Goal: Task Accomplishment & Management: Manage account settings

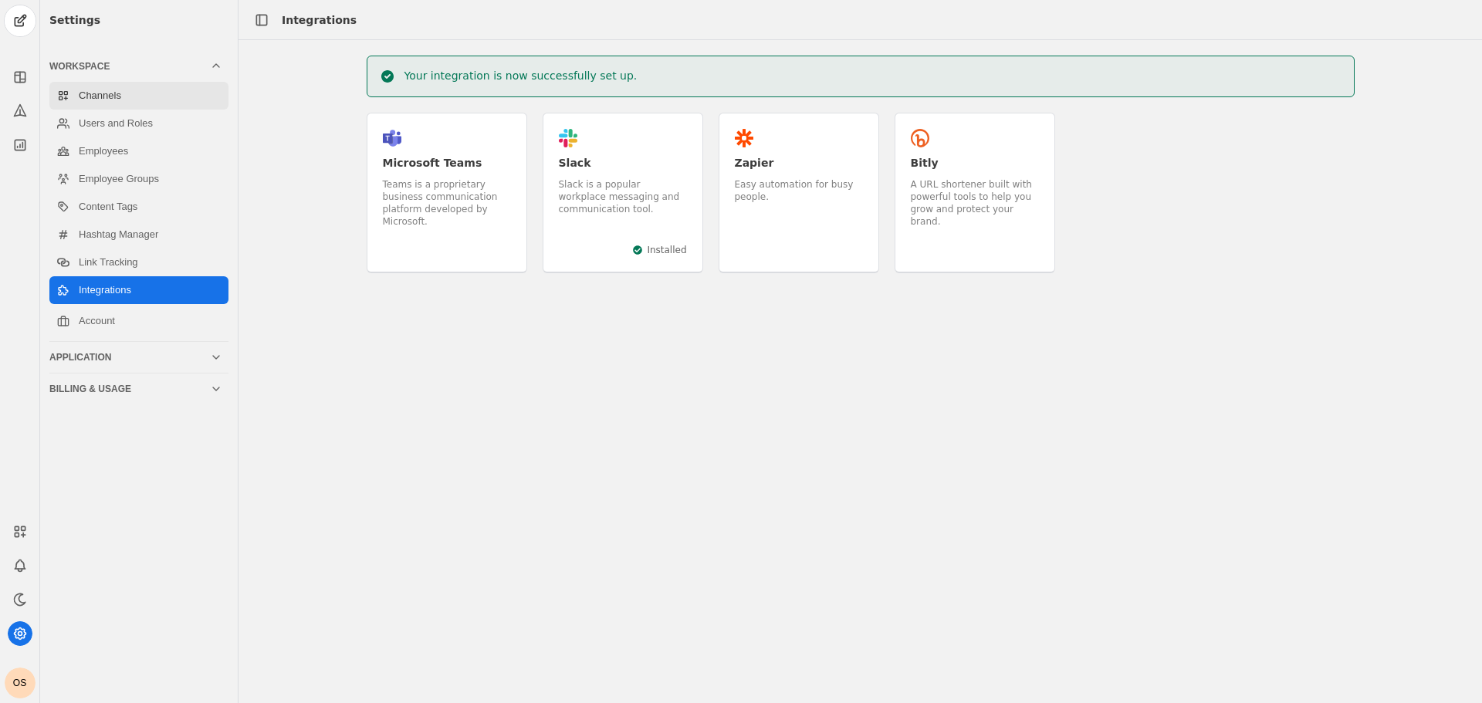
click at [108, 102] on link "Channels" at bounding box center [138, 96] width 179 height 28
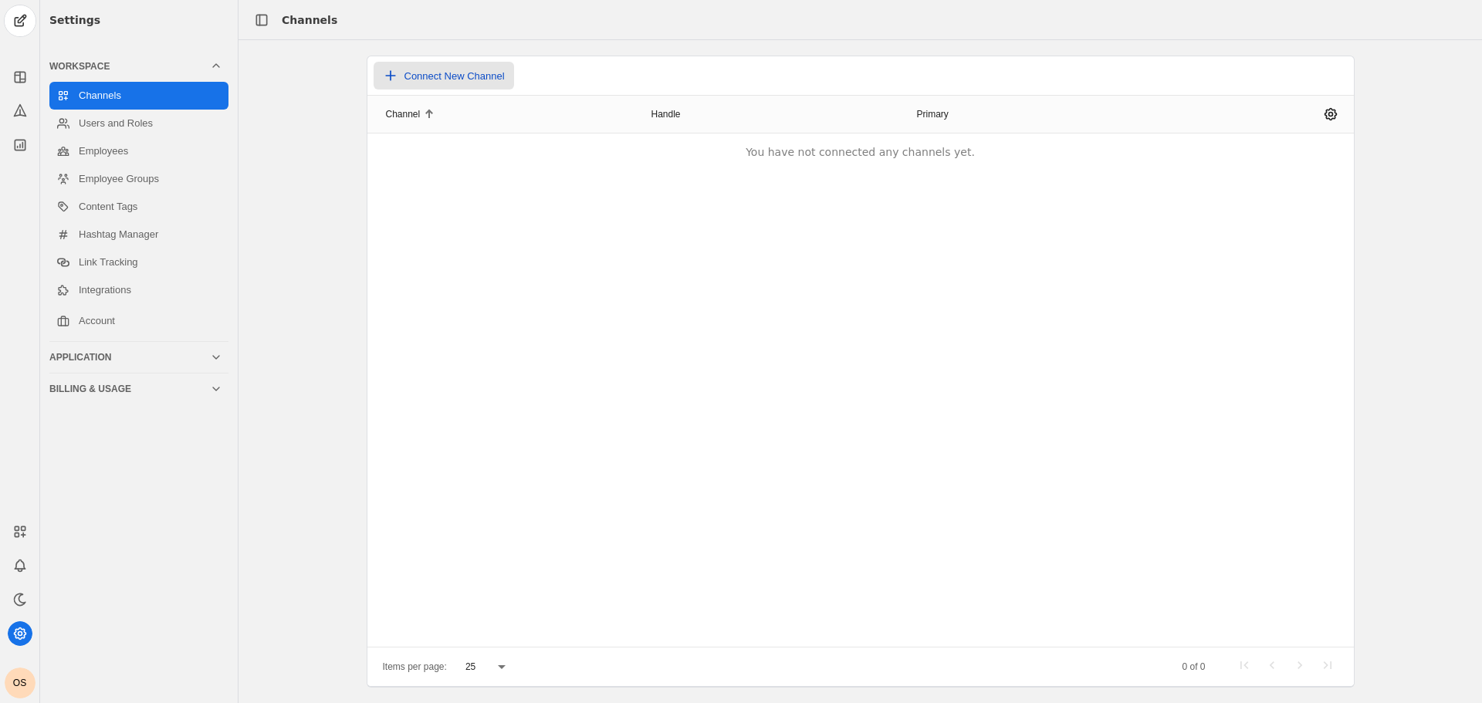
click at [430, 71] on span "Connect New Channel" at bounding box center [455, 76] width 100 height 12
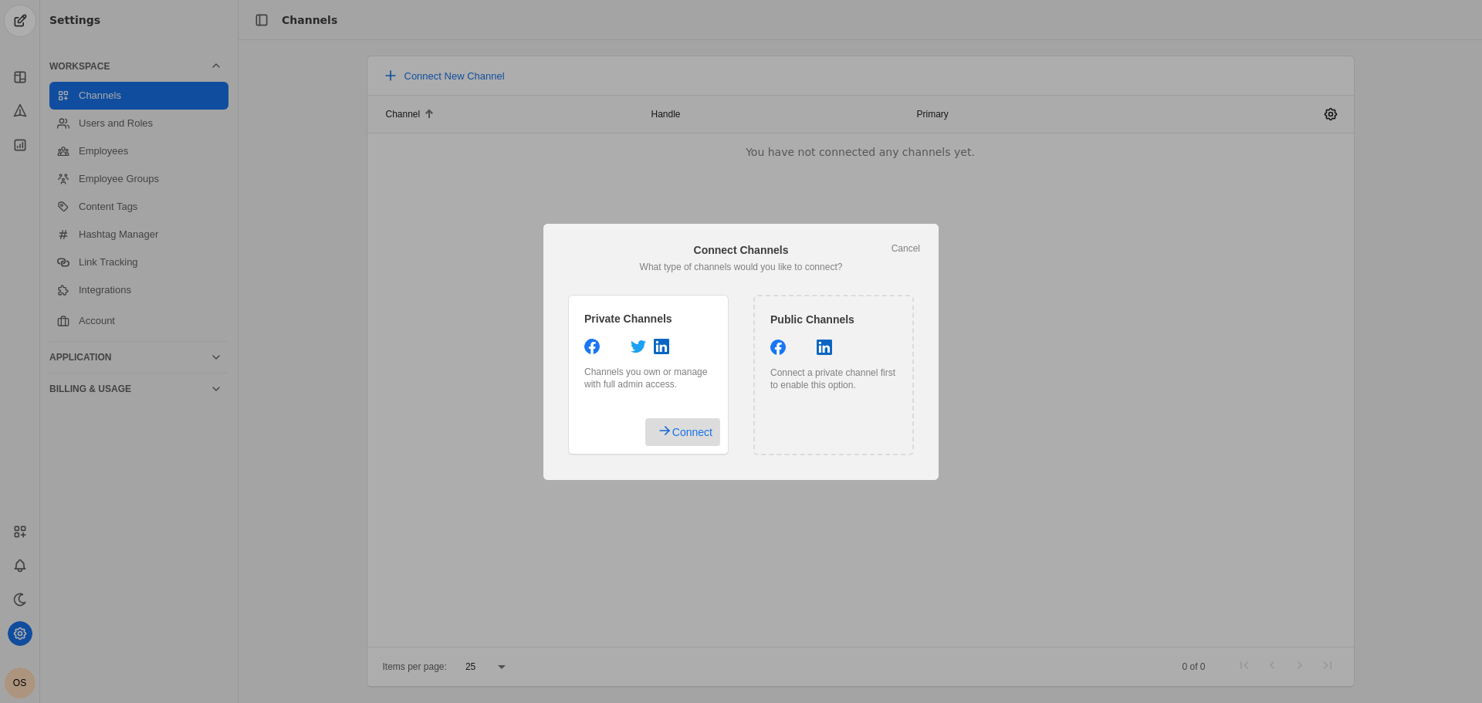
click at [685, 438] on span "Connect" at bounding box center [692, 432] width 40 height 28
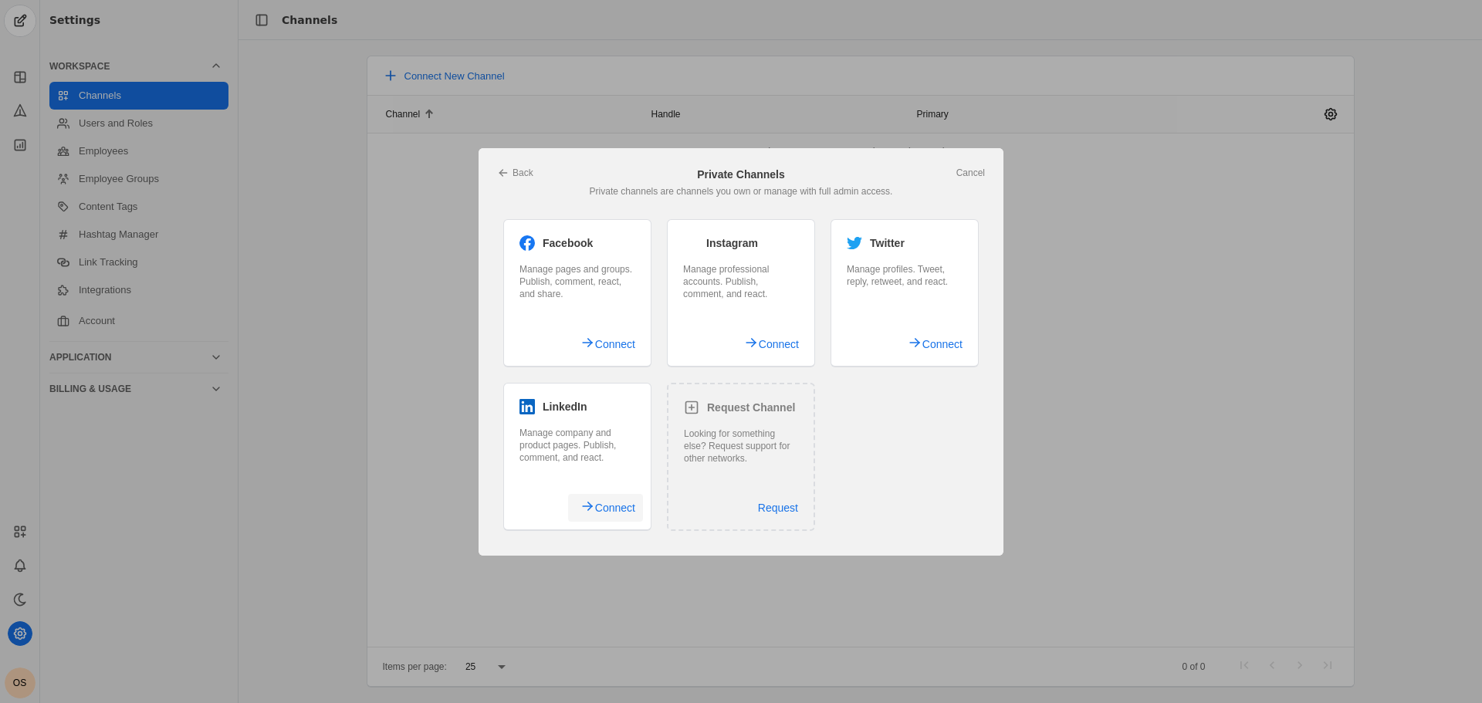
click at [607, 503] on span "Connect" at bounding box center [615, 508] width 40 height 28
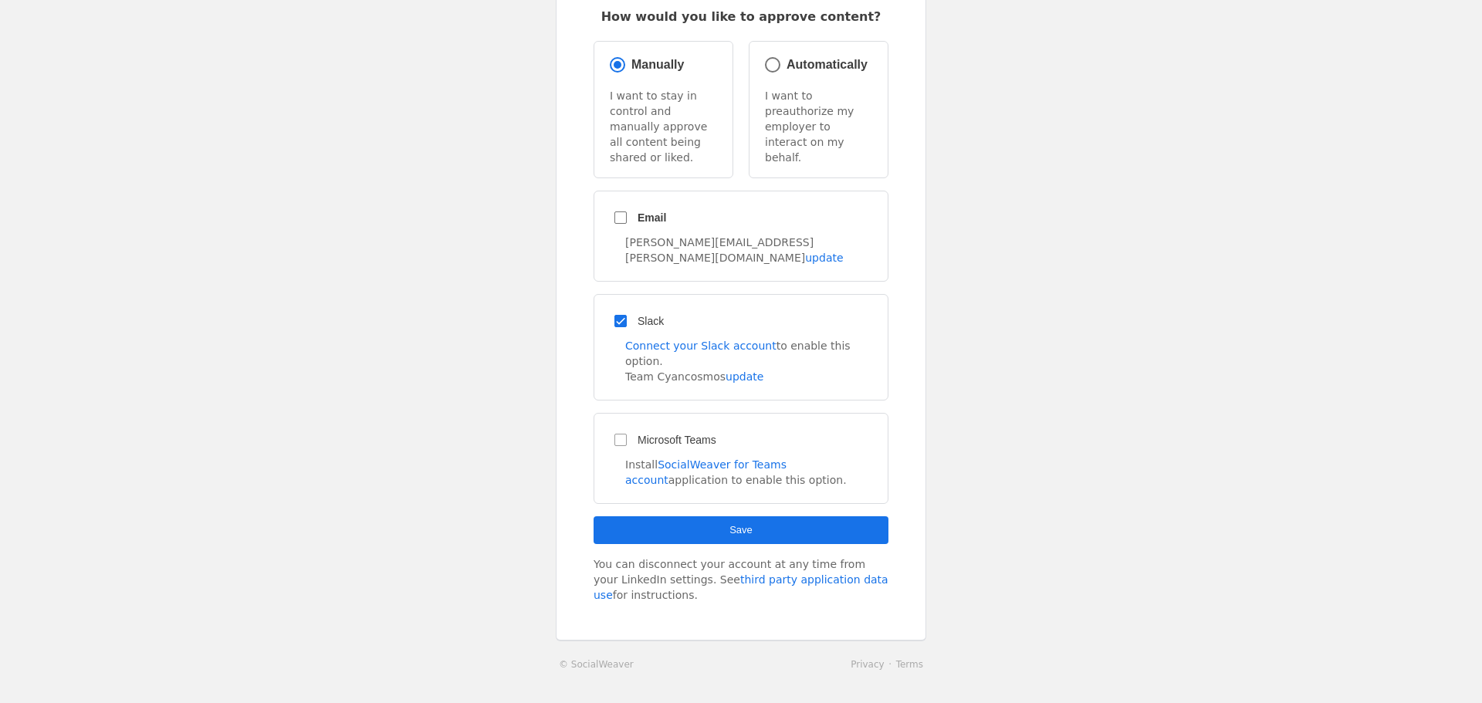
scroll to position [131, 0]
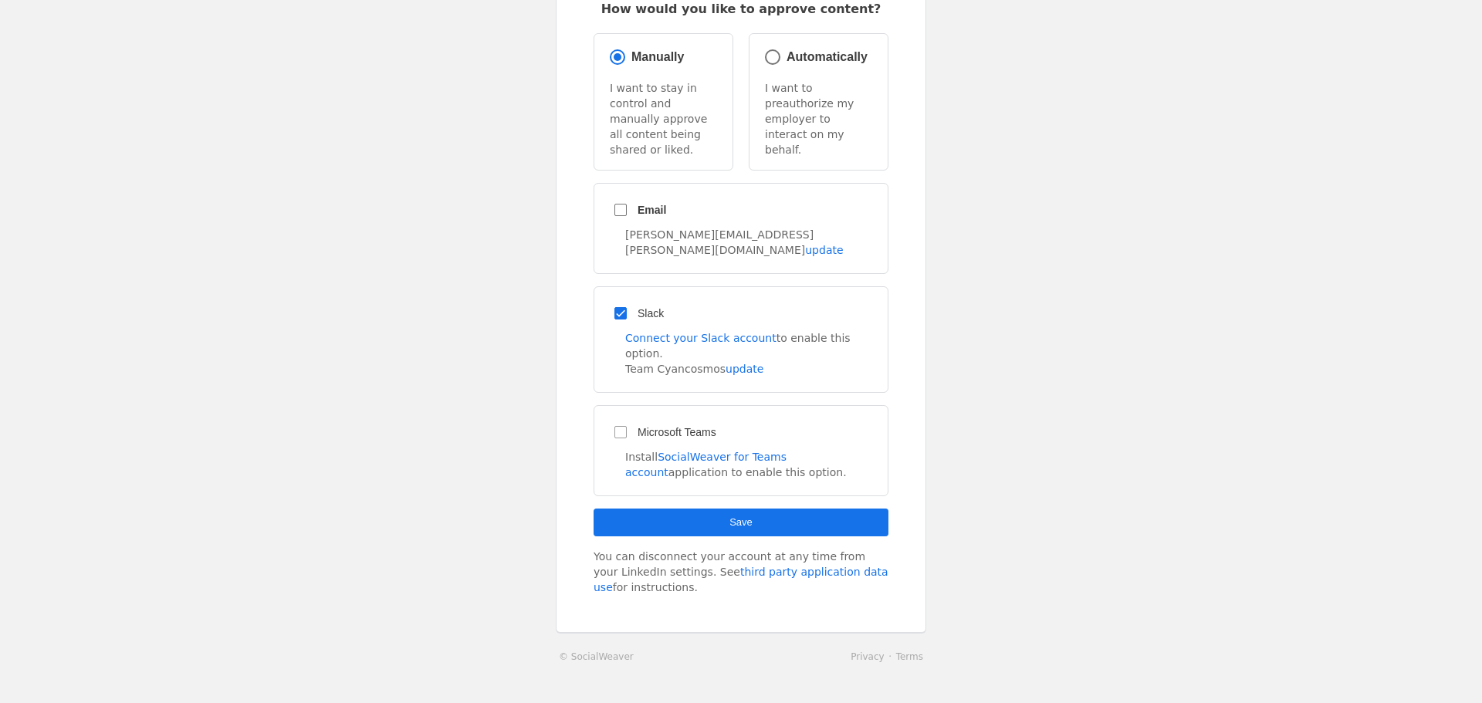
click at [713, 509] on span "submit" at bounding box center [741, 523] width 295 height 28
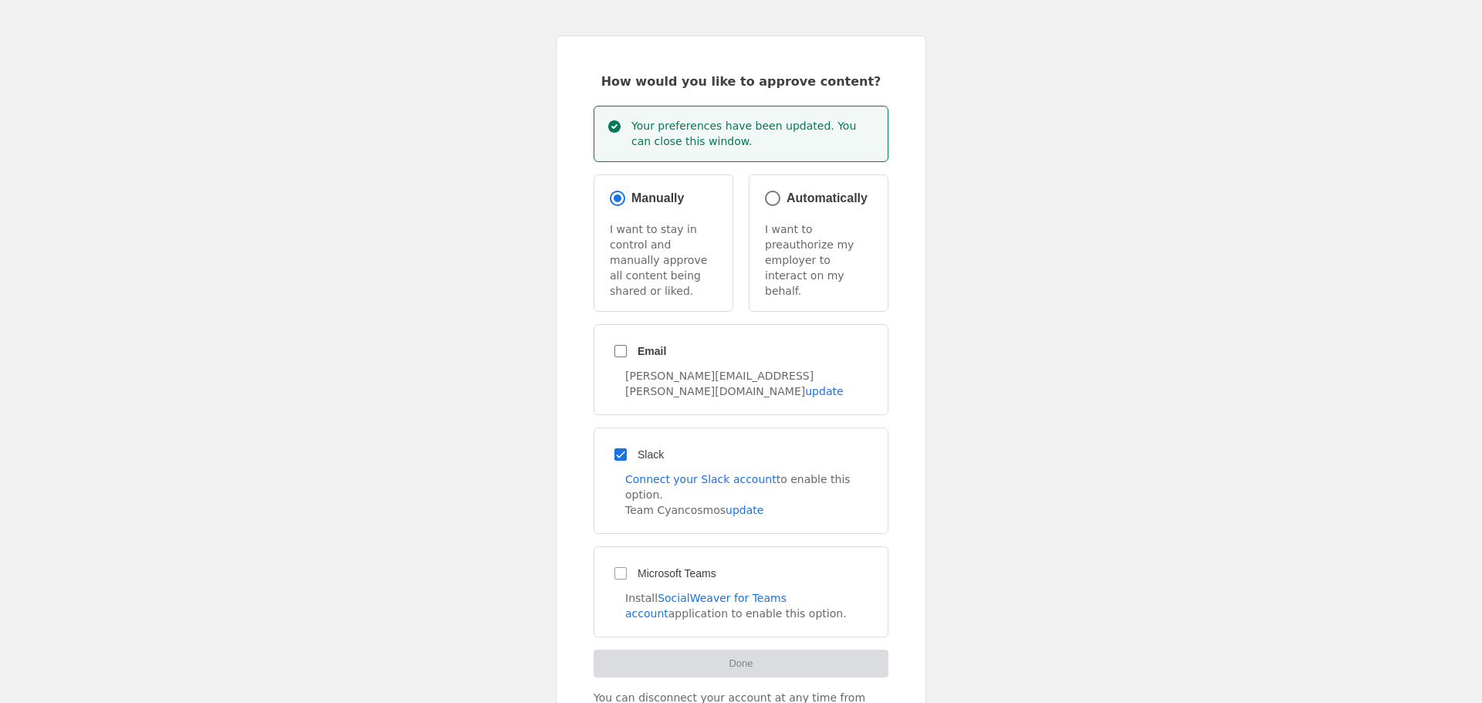
scroll to position [0, 0]
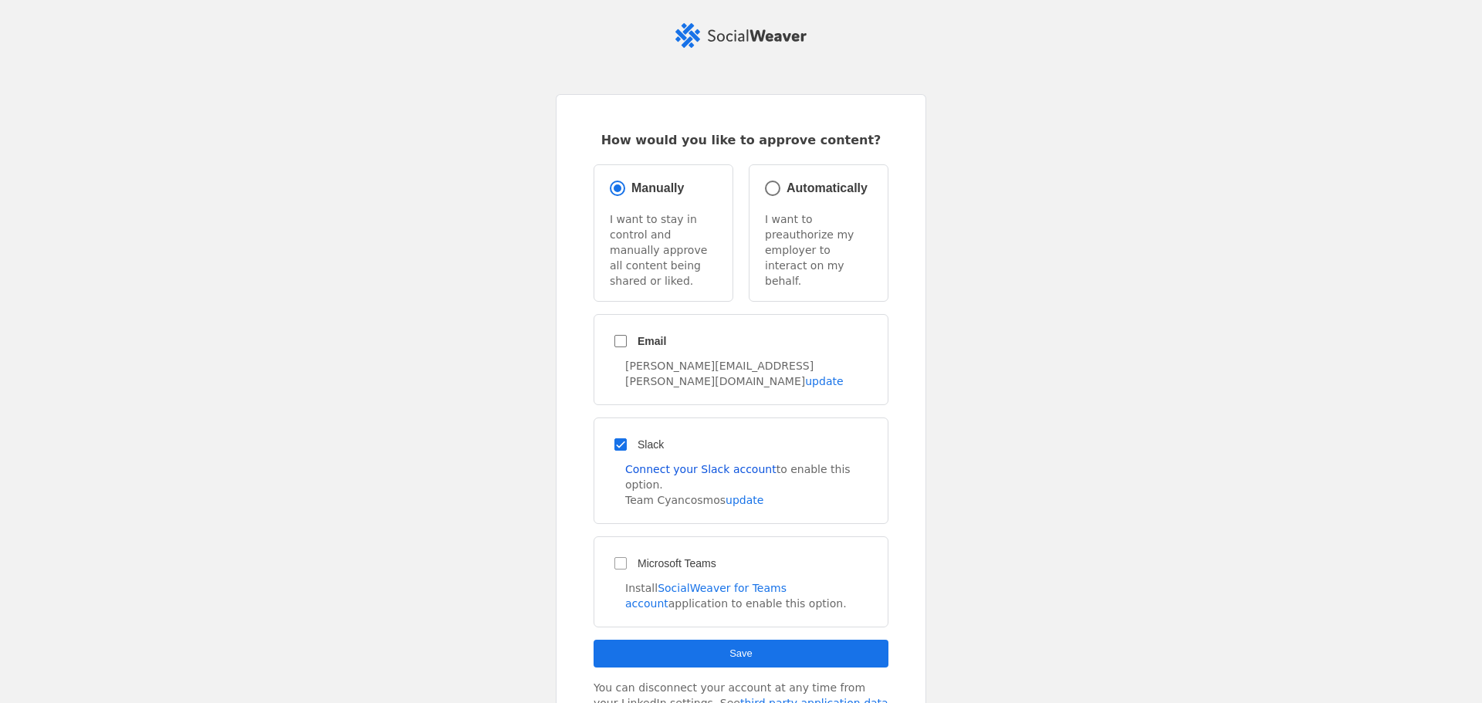
click at [660, 463] on link "Connect your Slack account" at bounding box center [700, 469] width 151 height 12
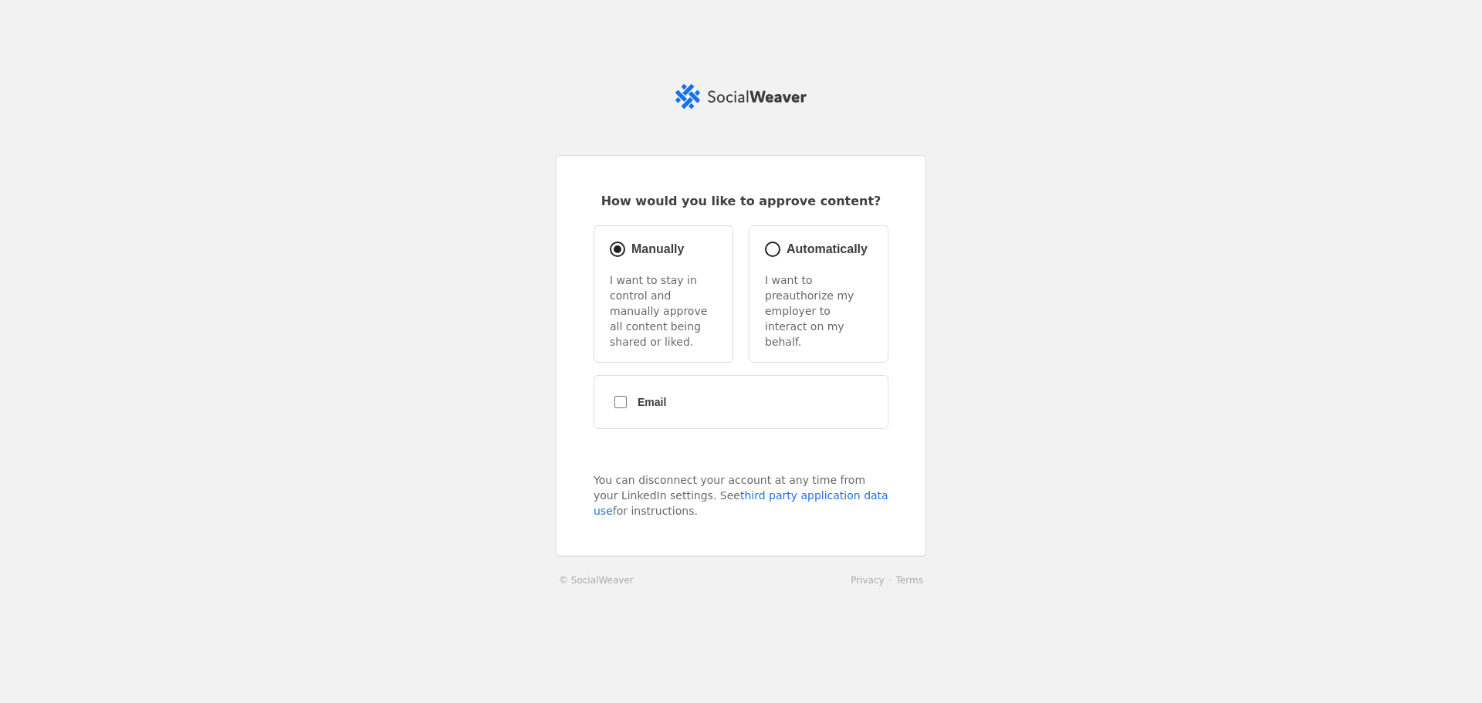
radio input "true"
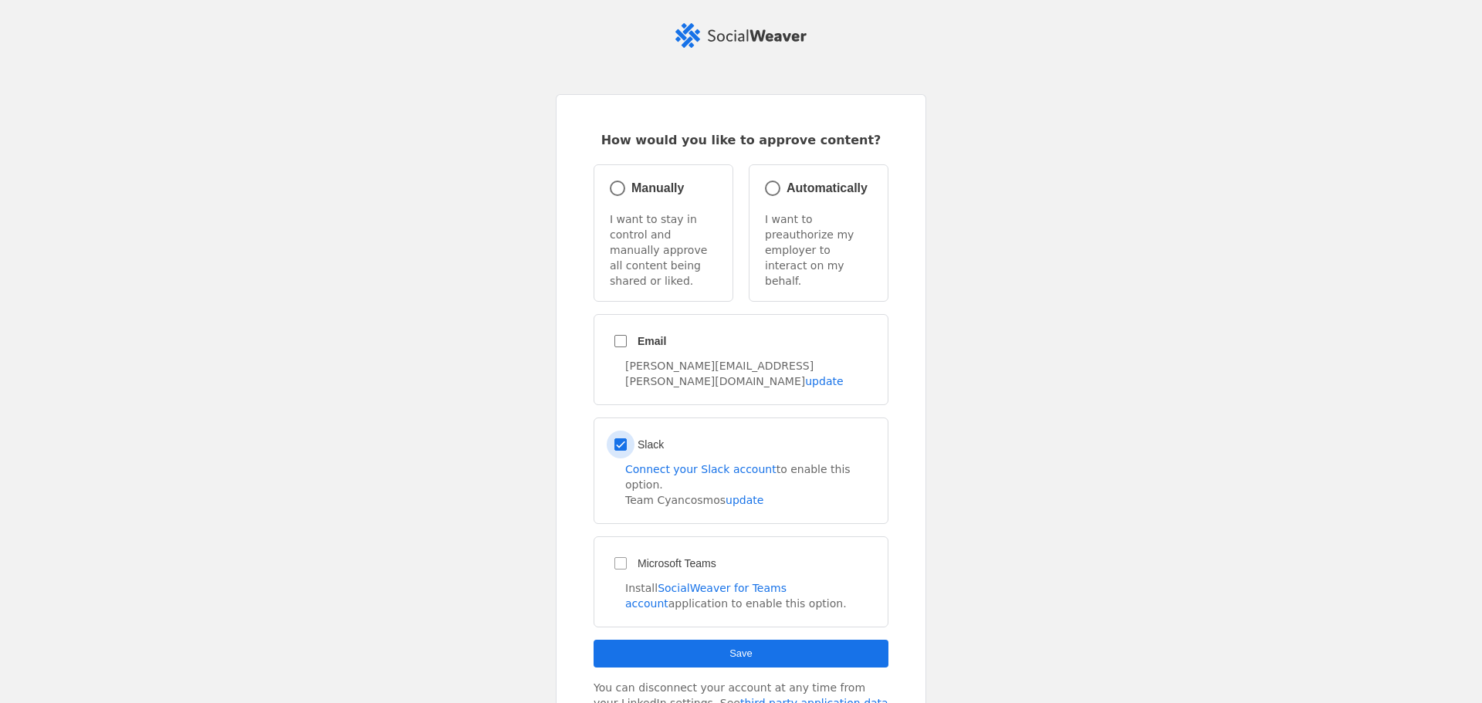
click at [614, 431] on input "Slack" at bounding box center [621, 445] width 28 height 28
click at [613, 431] on input "Slack" at bounding box center [621, 445] width 28 height 28
checkbox input "true"
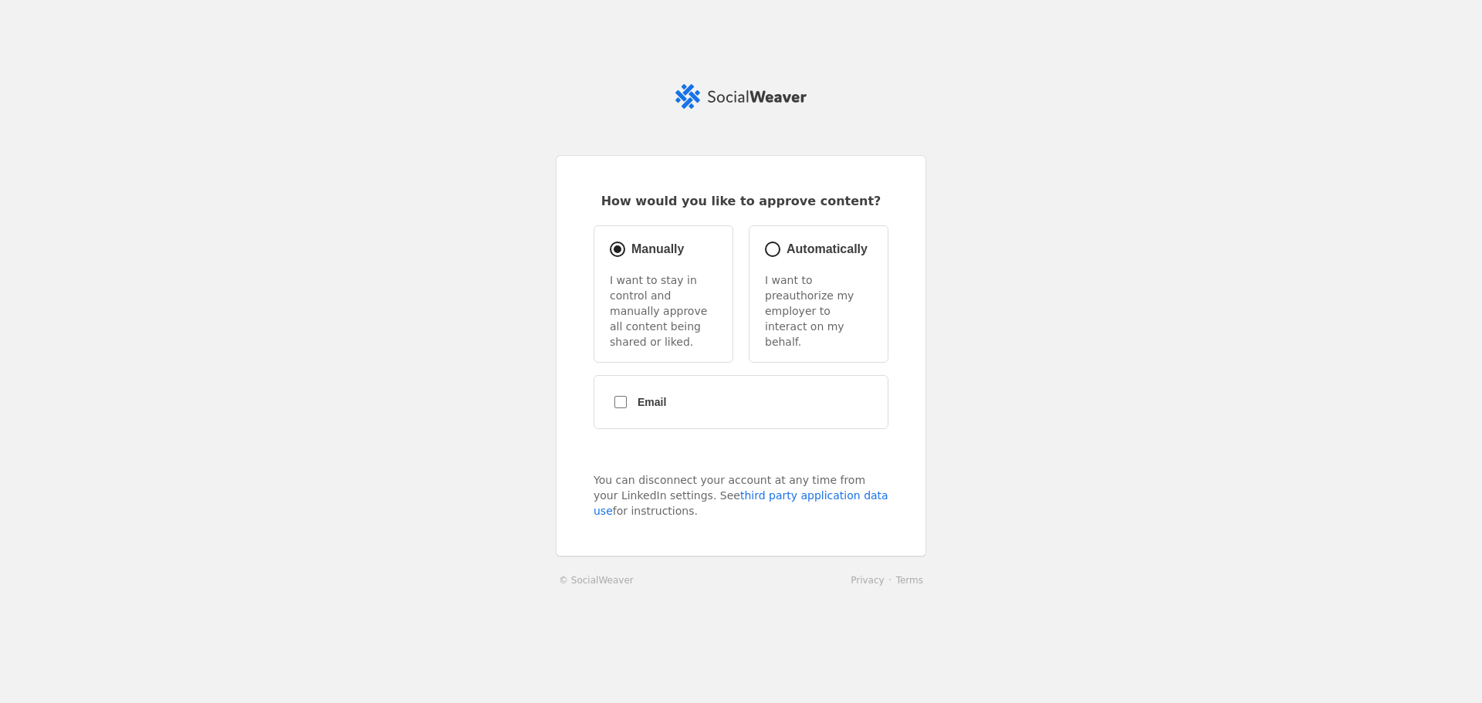
radio input "true"
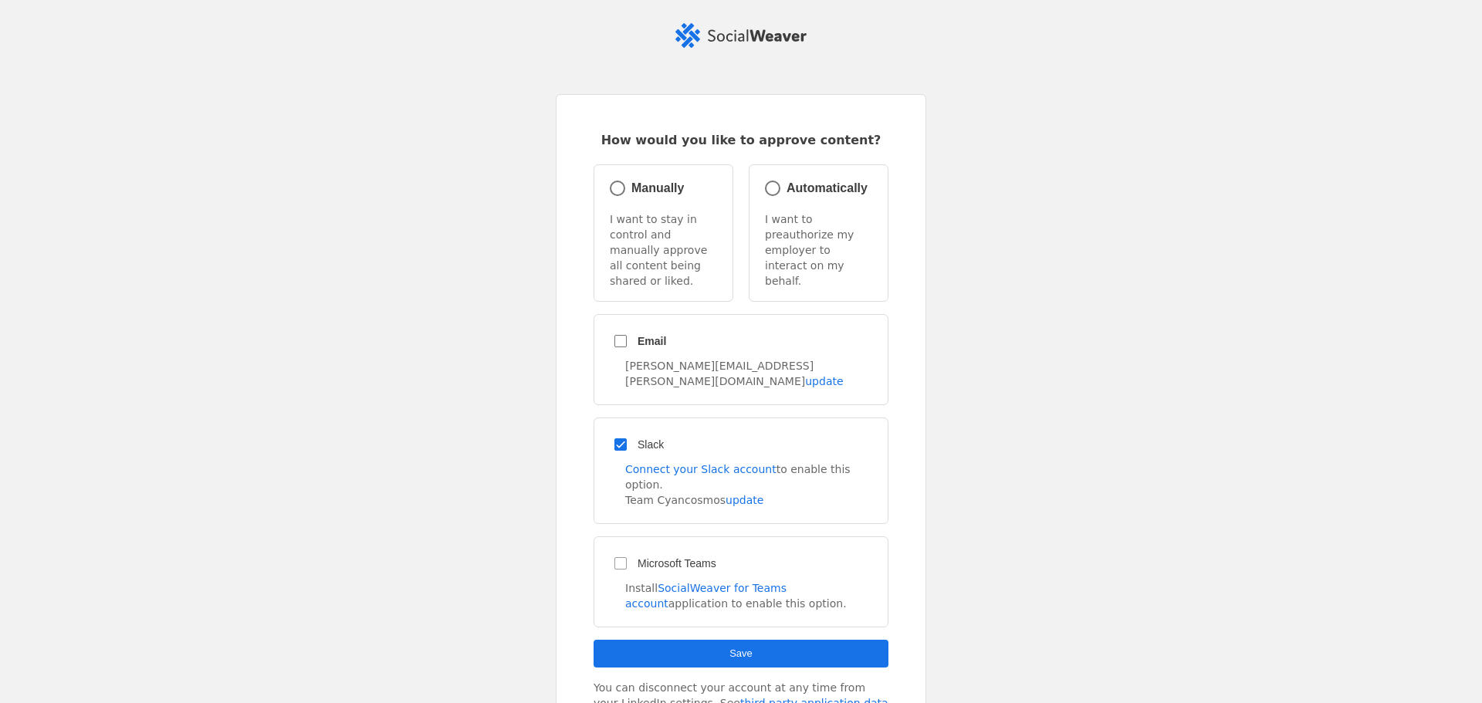
click at [729, 34] on icon at bounding box center [757, 35] width 99 height 25
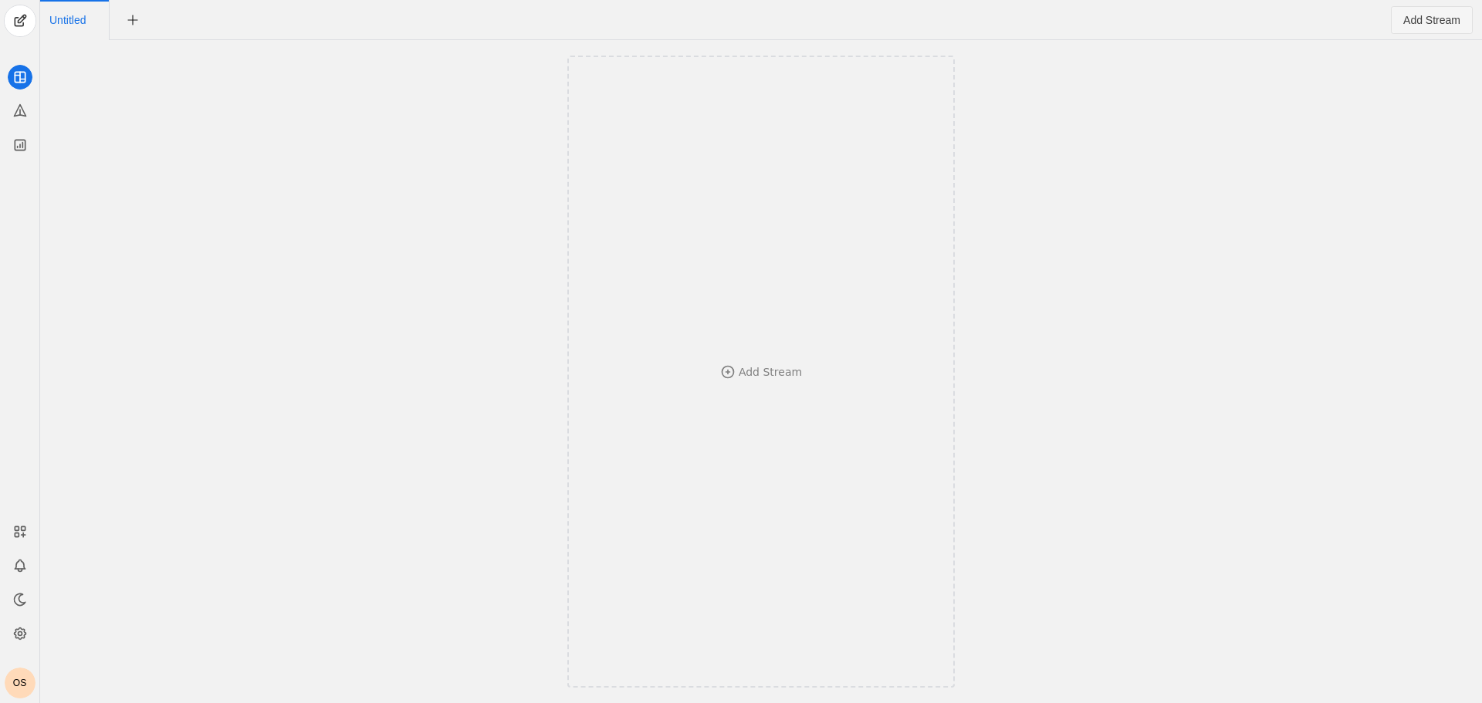
click at [1416, 22] on span "Add Stream" at bounding box center [1431, 19] width 57 height 15
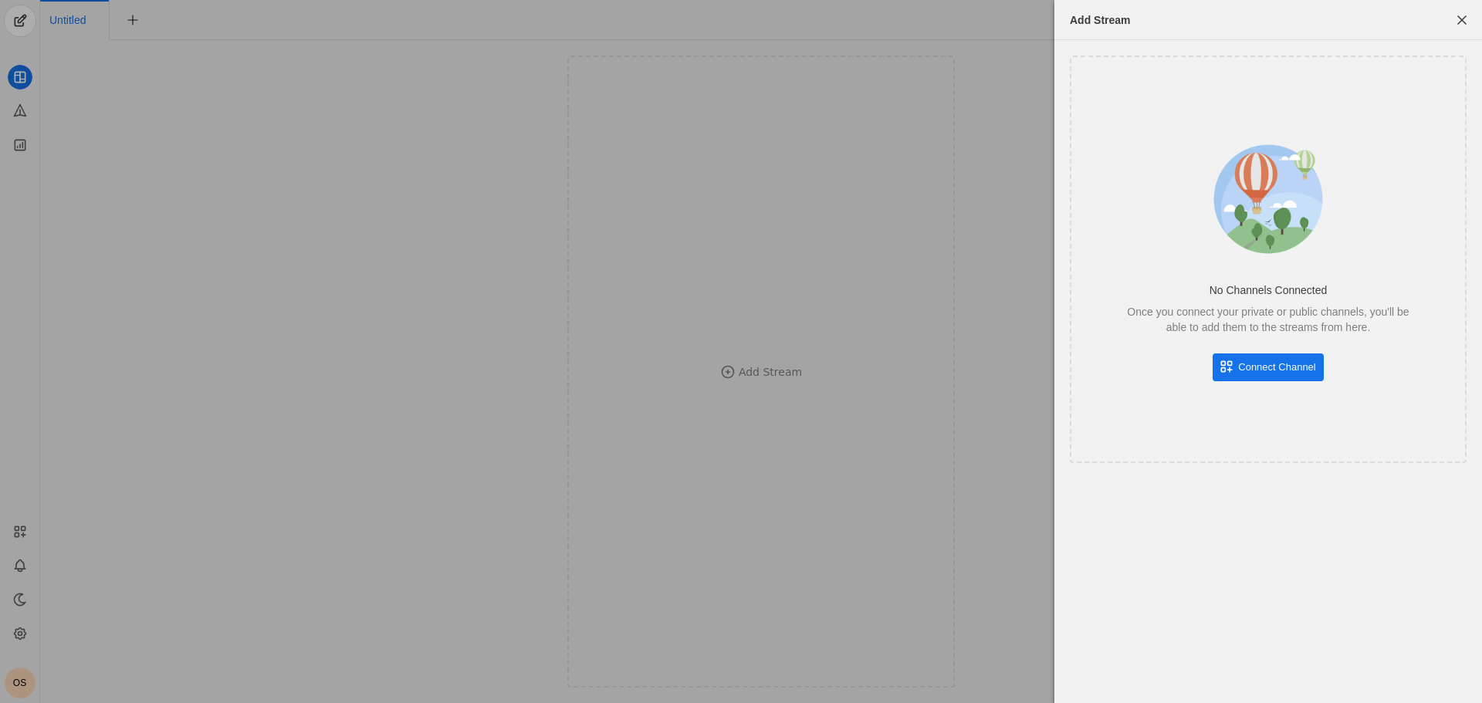
click at [1259, 371] on span "Connect Channel" at bounding box center [1276, 367] width 77 height 15
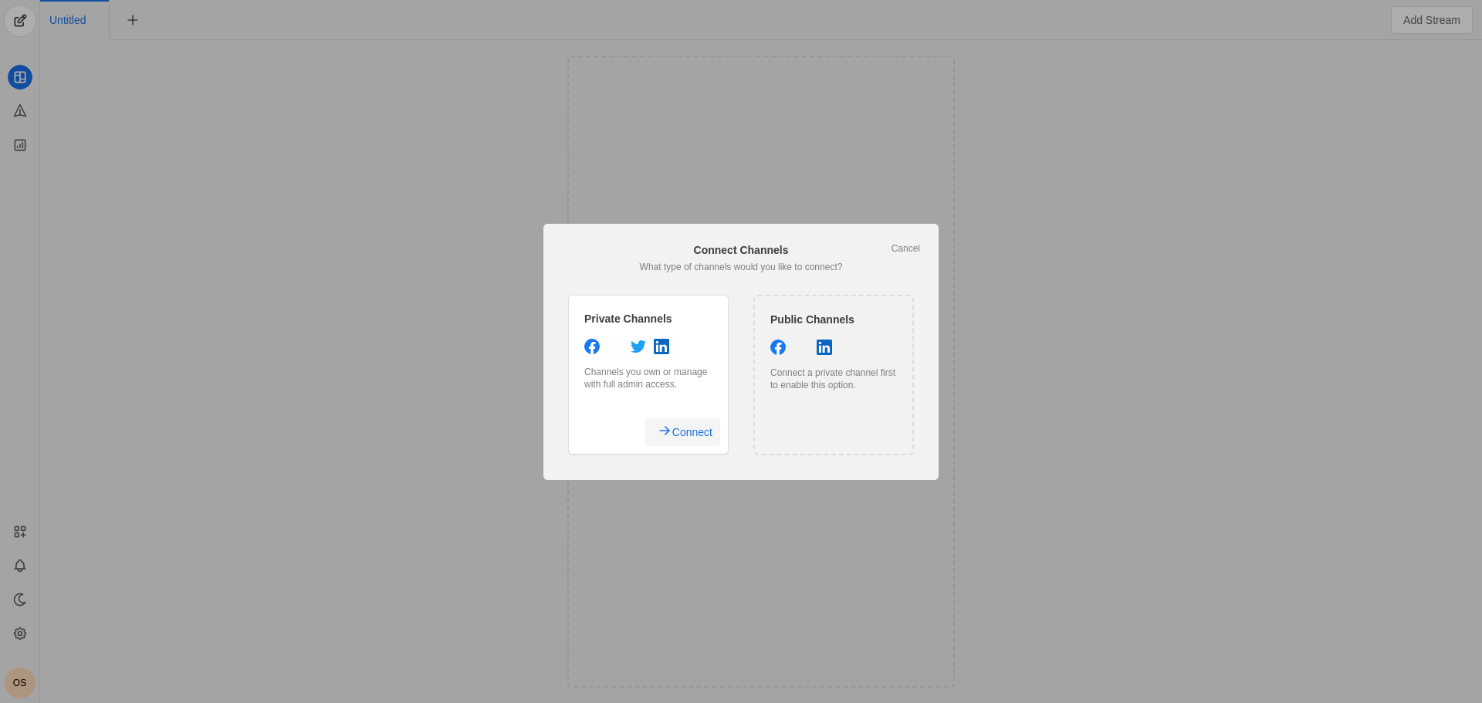
click at [699, 435] on span "Connect" at bounding box center [692, 432] width 40 height 28
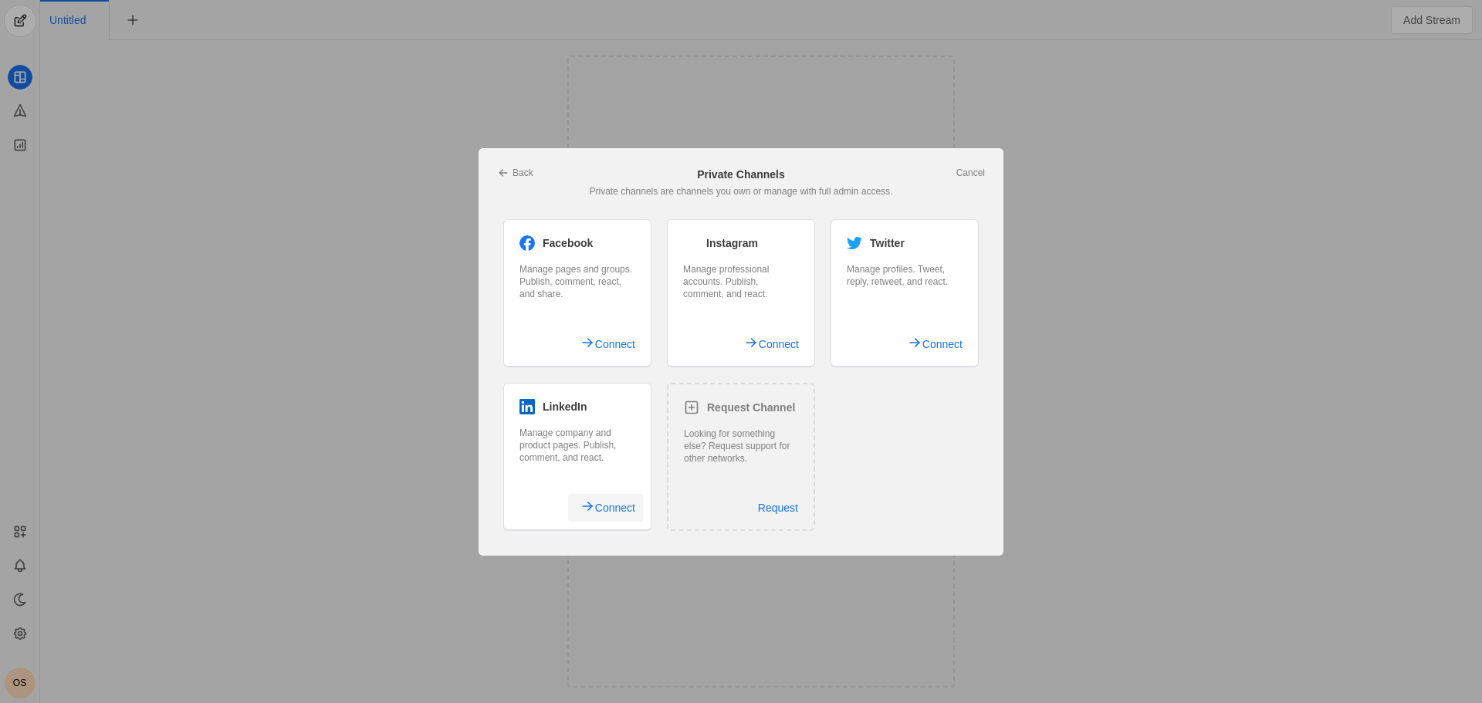
click at [599, 506] on span "Connect" at bounding box center [615, 508] width 40 height 28
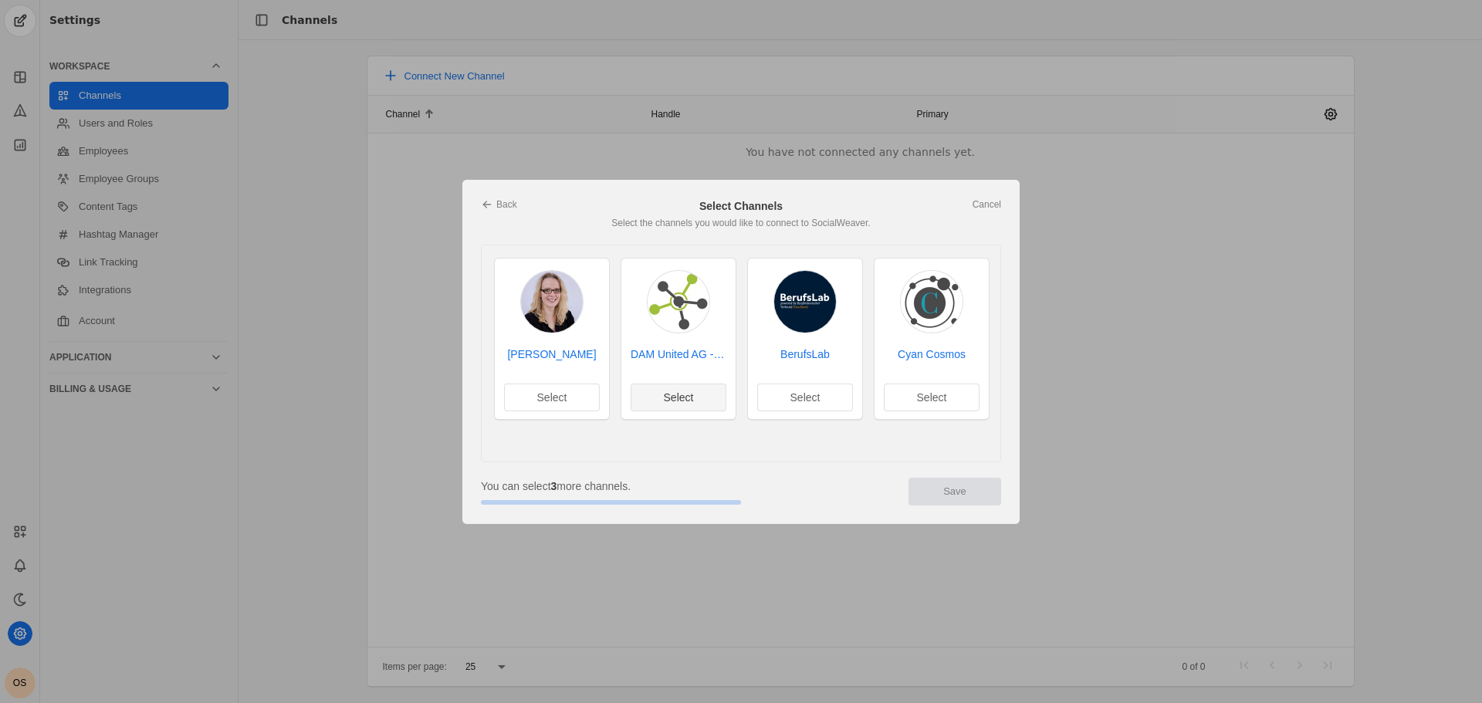
click at [675, 398] on span "Select" at bounding box center [679, 397] width 30 height 15
click at [943, 485] on button "Save" at bounding box center [955, 492] width 93 height 28
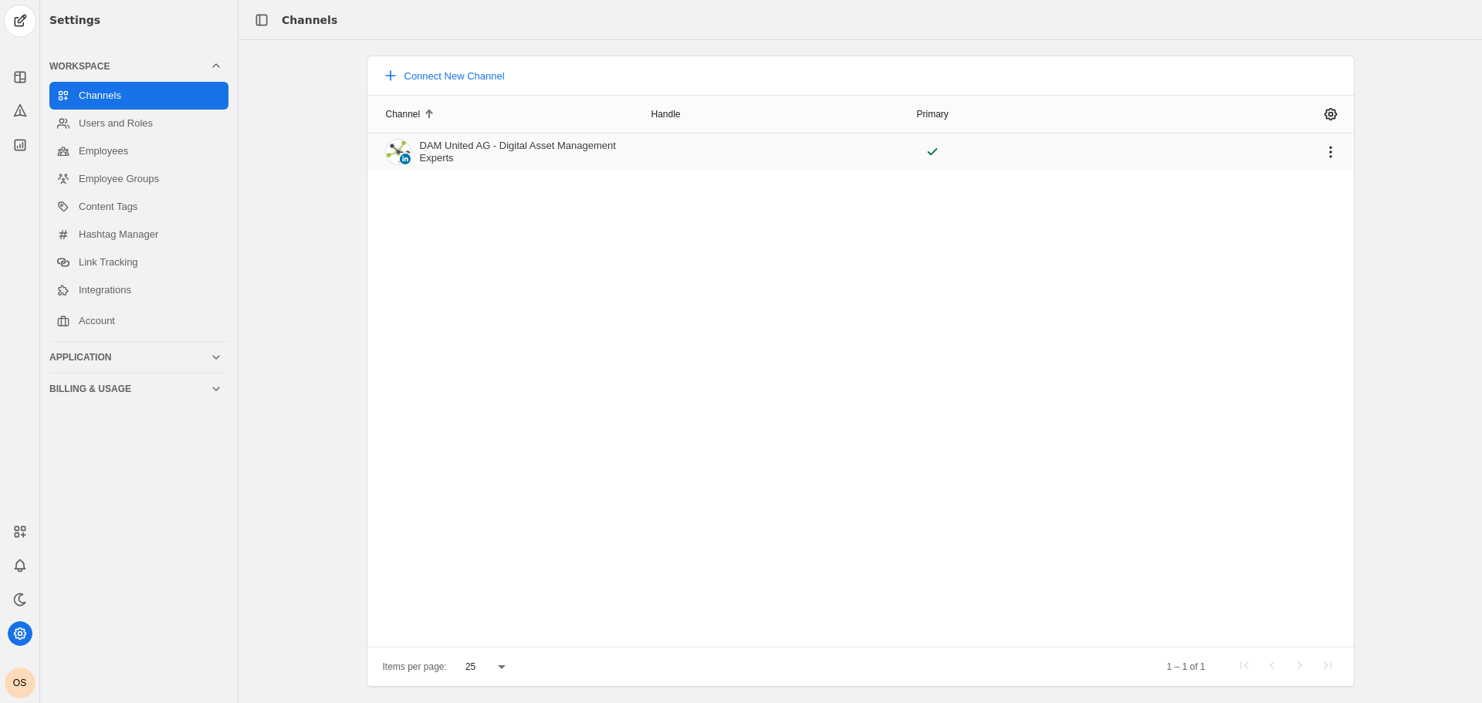
click at [484, 156] on div "DAM United AG - Digital Asset Management Experts" at bounding box center [526, 152] width 213 height 25
click at [13, 77] on icon at bounding box center [19, 76] width 15 height 15
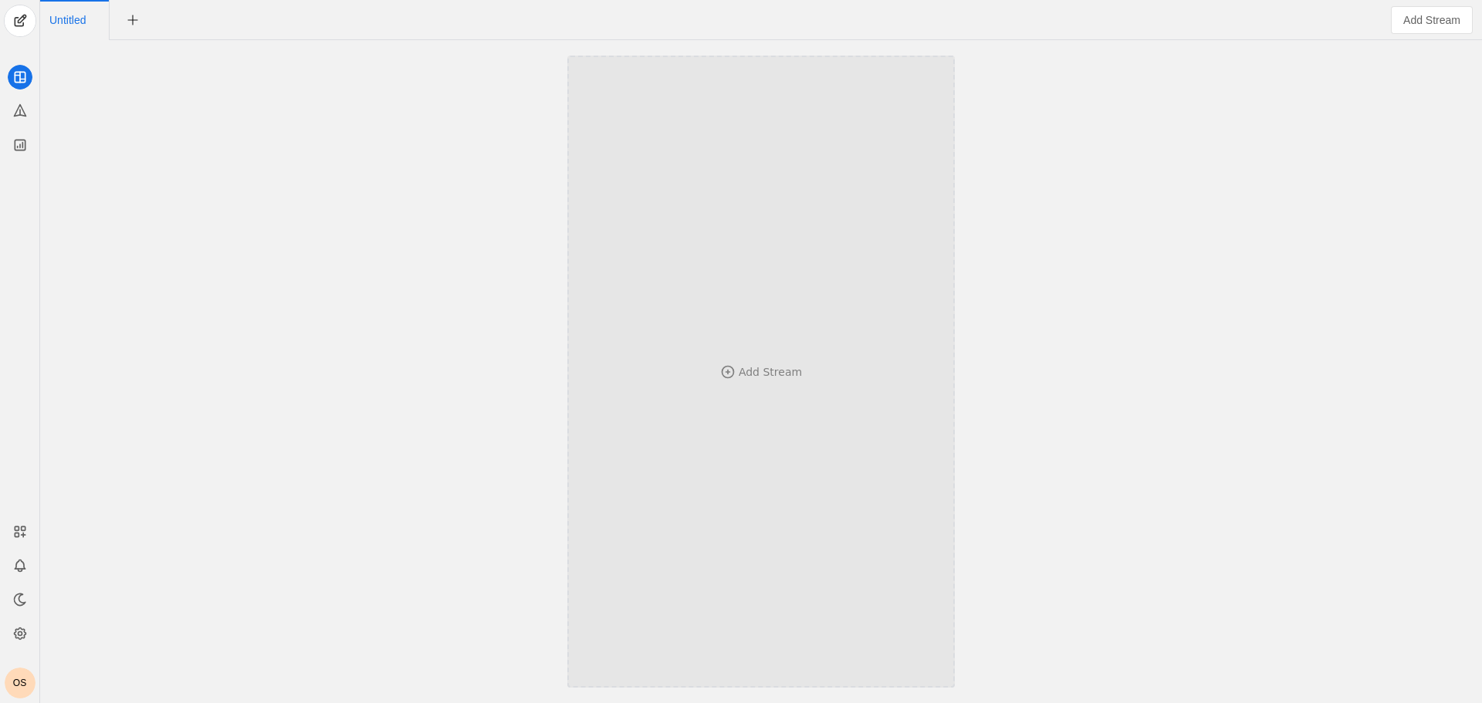
click at [770, 376] on div "Add Stream" at bounding box center [770, 371] width 63 height 15
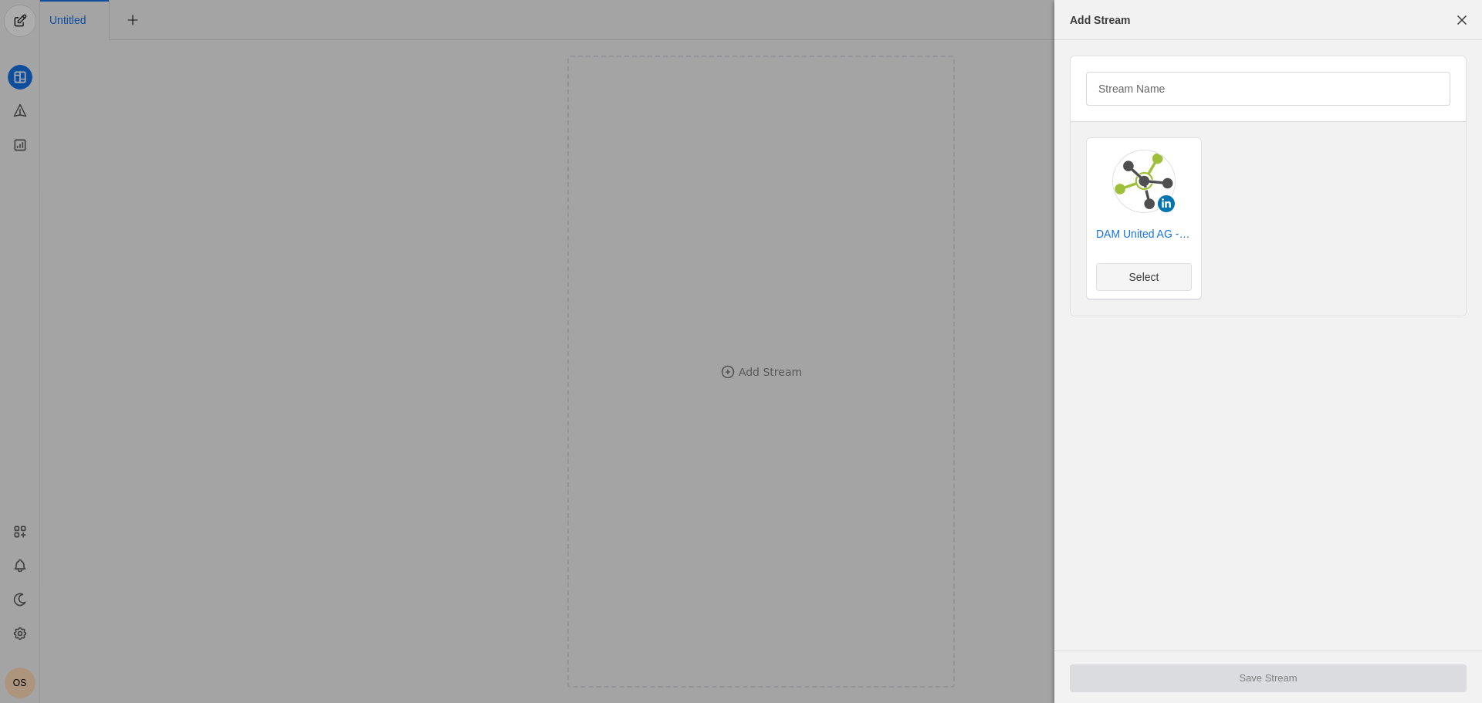
click at [1136, 280] on span "Select" at bounding box center [1144, 276] width 30 height 15
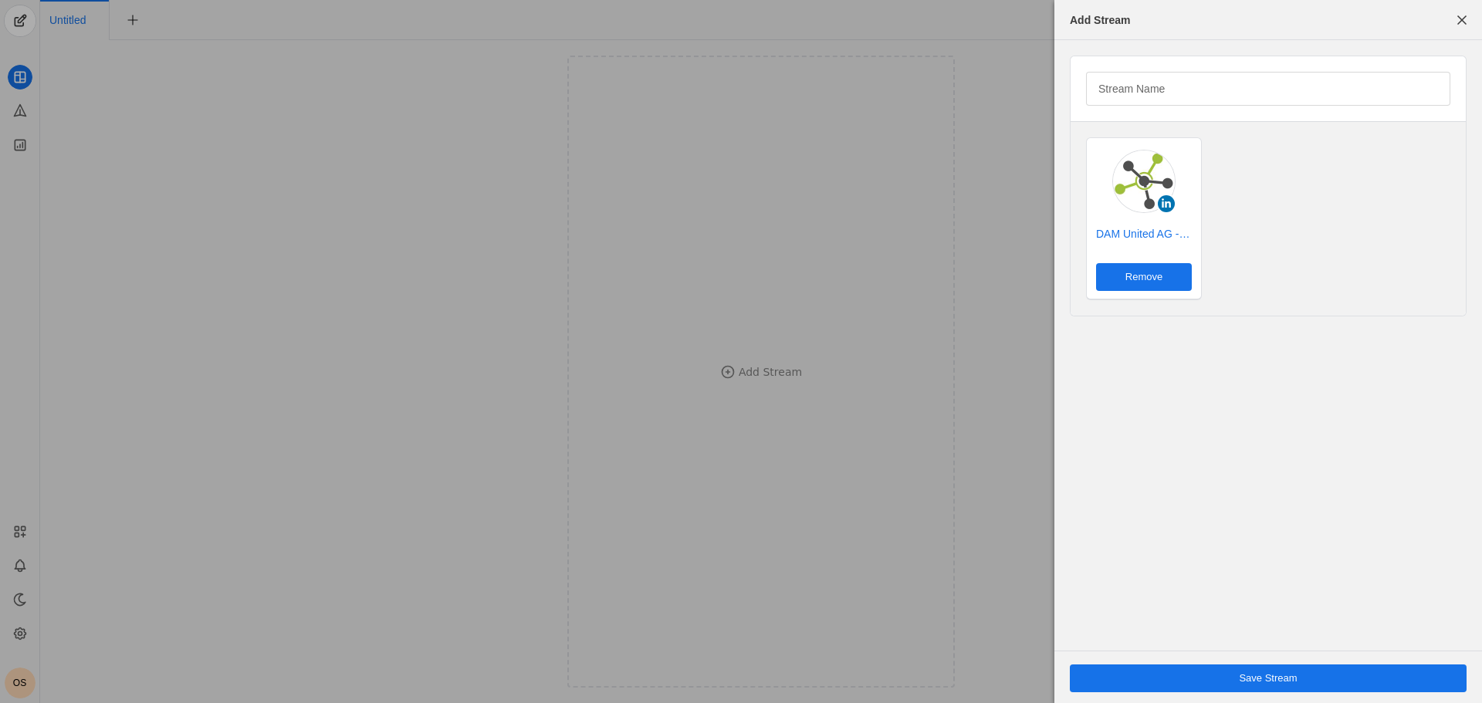
click at [1244, 680] on span "Save Stream" at bounding box center [1268, 678] width 58 height 15
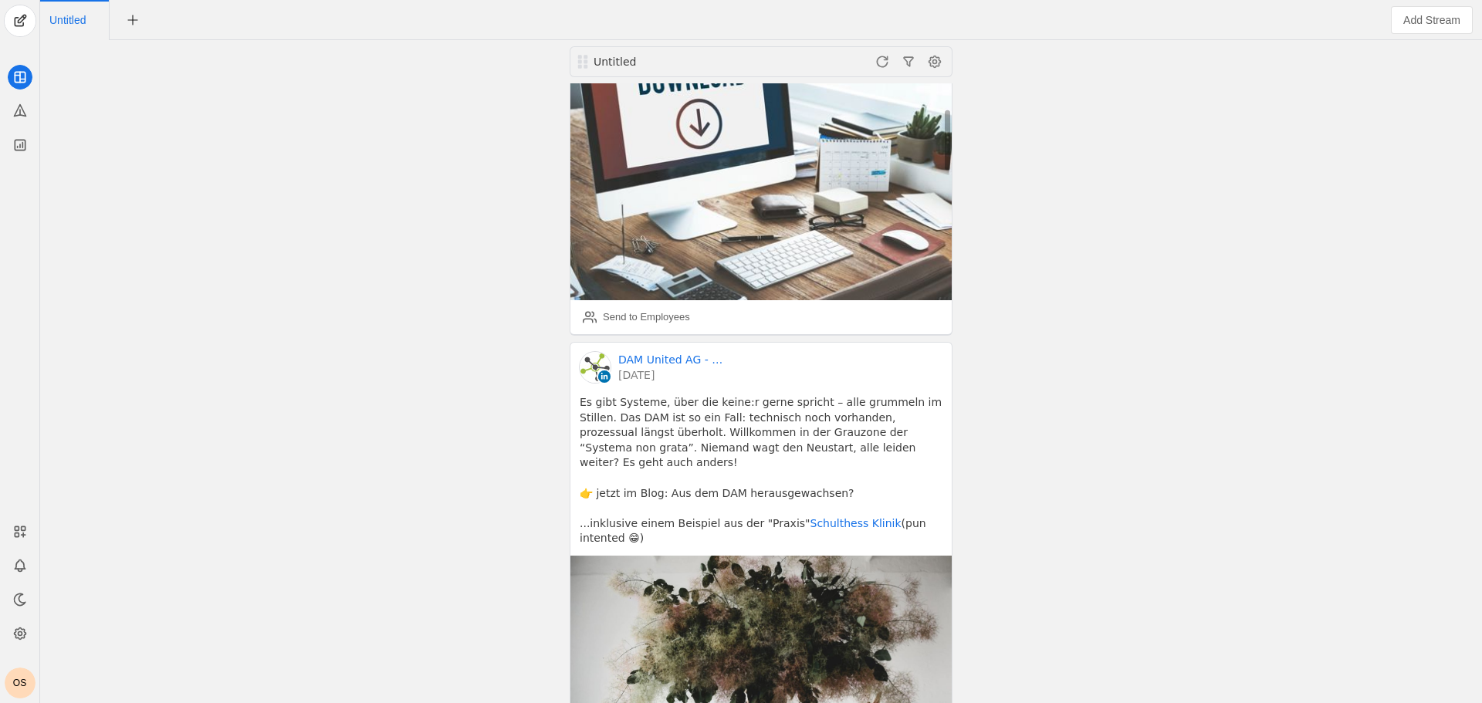
scroll to position [232, 0]
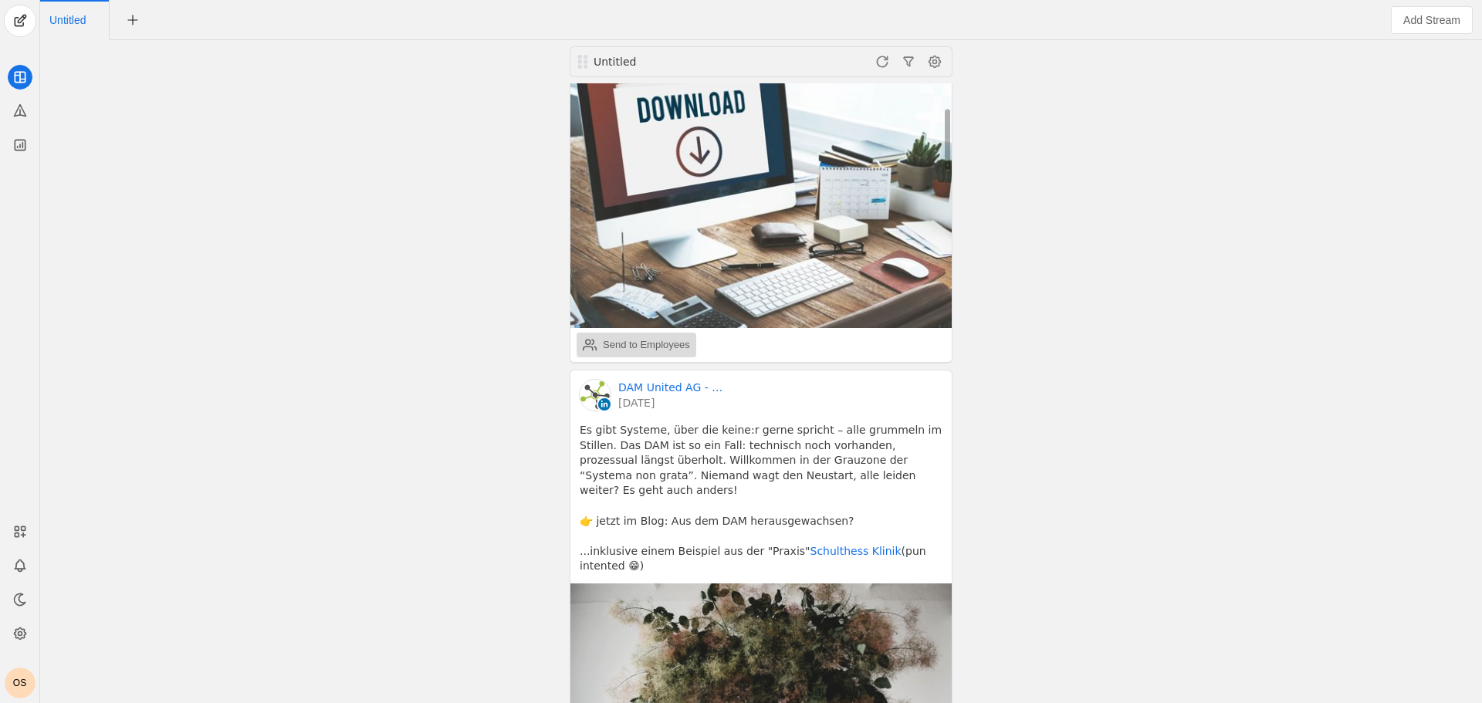
click at [638, 347] on div "Send to Employees" at bounding box center [646, 344] width 87 height 15
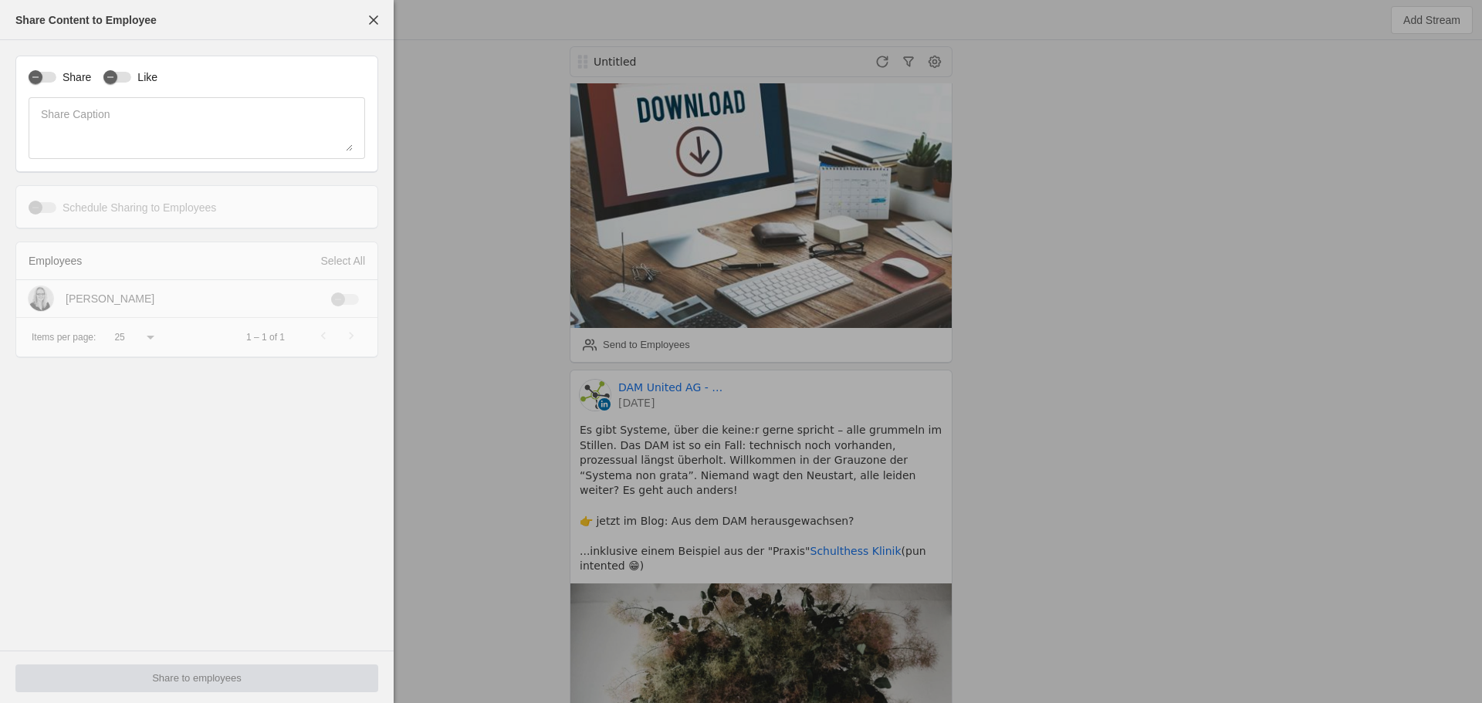
type input "Eastern Standard Time EST"
click at [31, 80] on icon "button" at bounding box center [35, 77] width 9 height 9
click at [100, 211] on label "Schedule Sharing to Employees" at bounding box center [136, 207] width 160 height 15
click at [56, 211] on button "Schedule Sharing to Employees" at bounding box center [43, 207] width 28 height 11
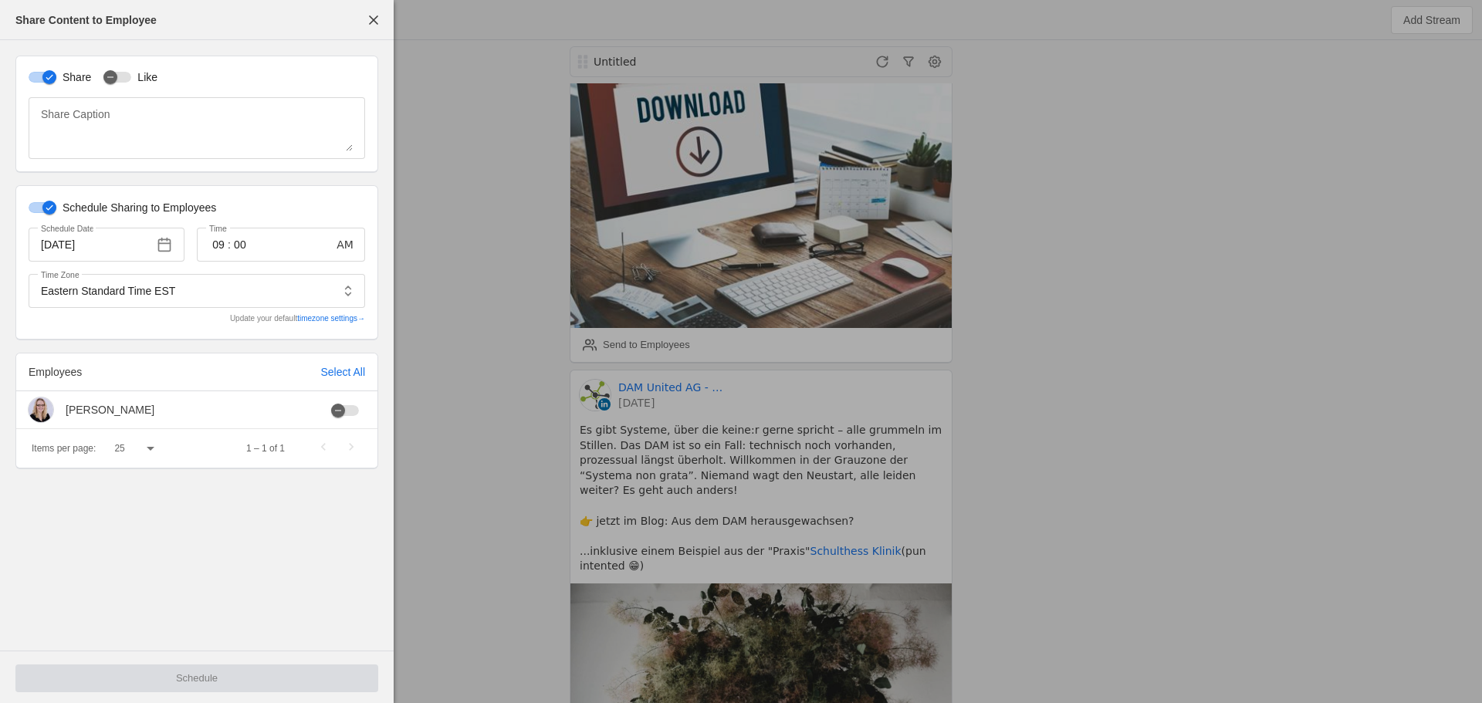
click at [106, 206] on label "Schedule Sharing to Employees" at bounding box center [136, 207] width 160 height 15
click at [56, 206] on button "Schedule Sharing to Employees" at bounding box center [43, 207] width 28 height 11
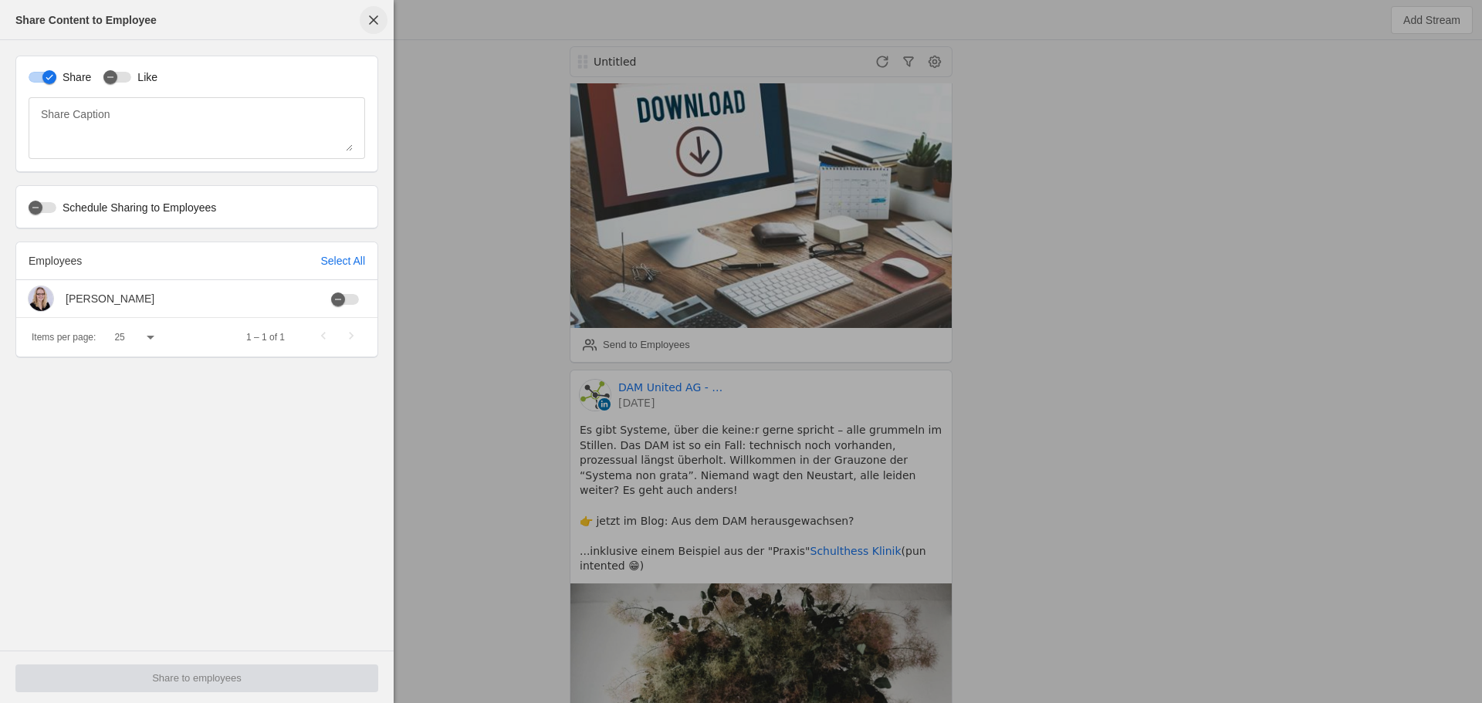
click at [372, 24] on span "button" at bounding box center [374, 20] width 28 height 28
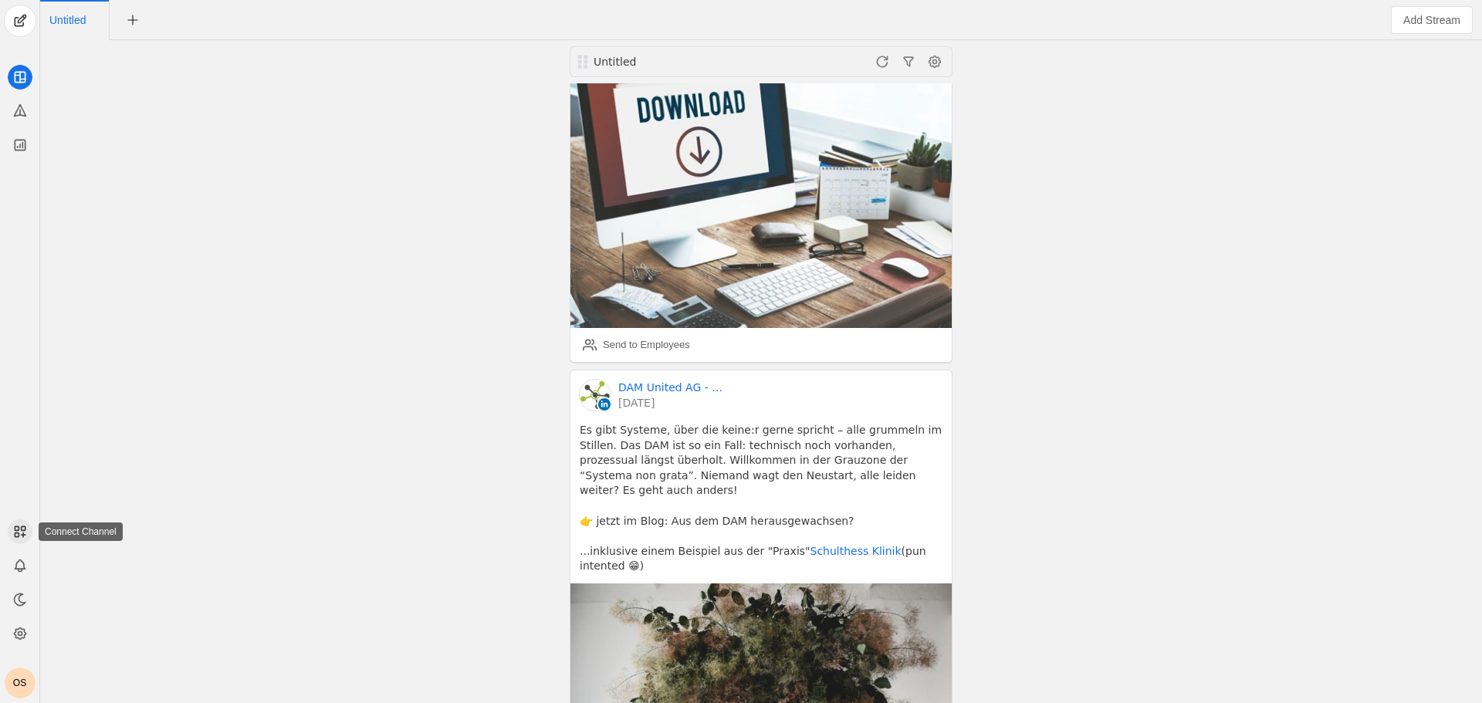
click at [22, 527] on rect at bounding box center [23, 528] width 4 height 4
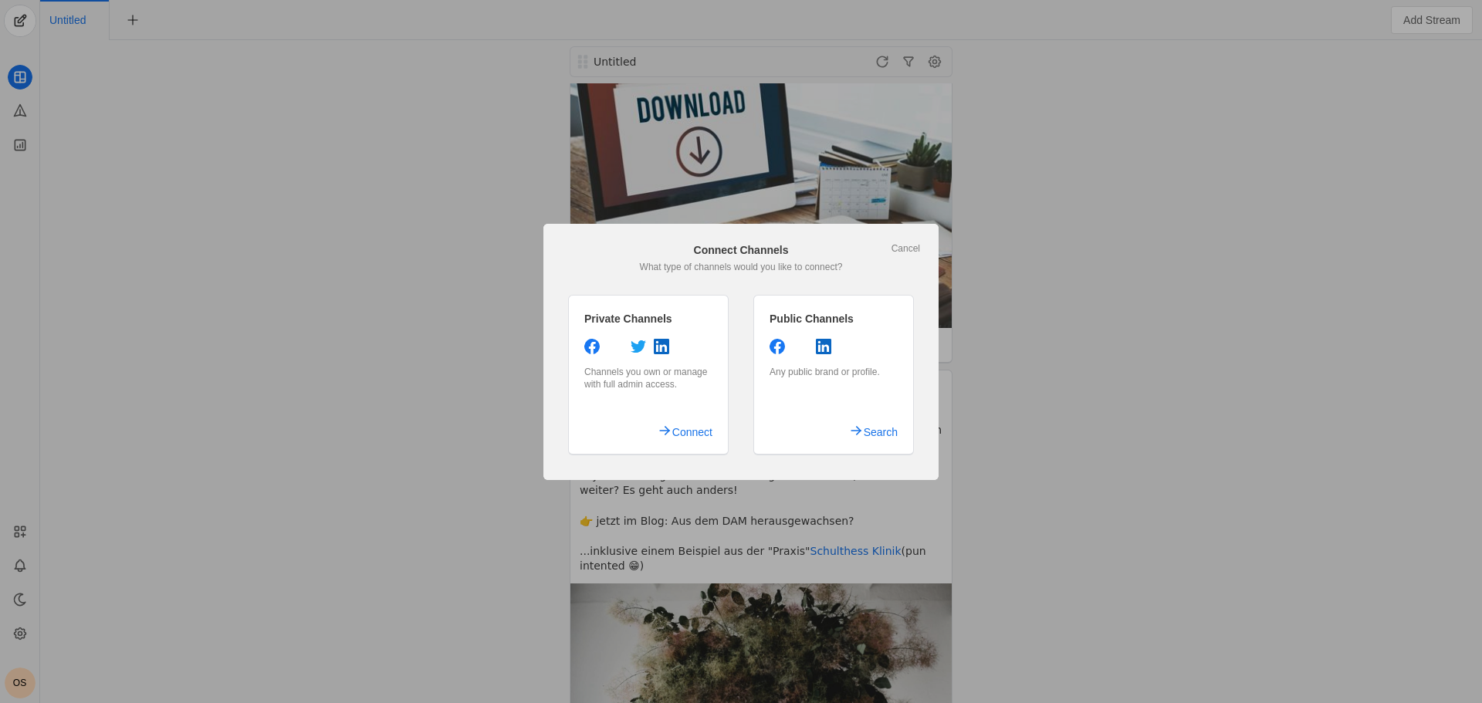
click at [1083, 245] on div at bounding box center [741, 351] width 1482 height 703
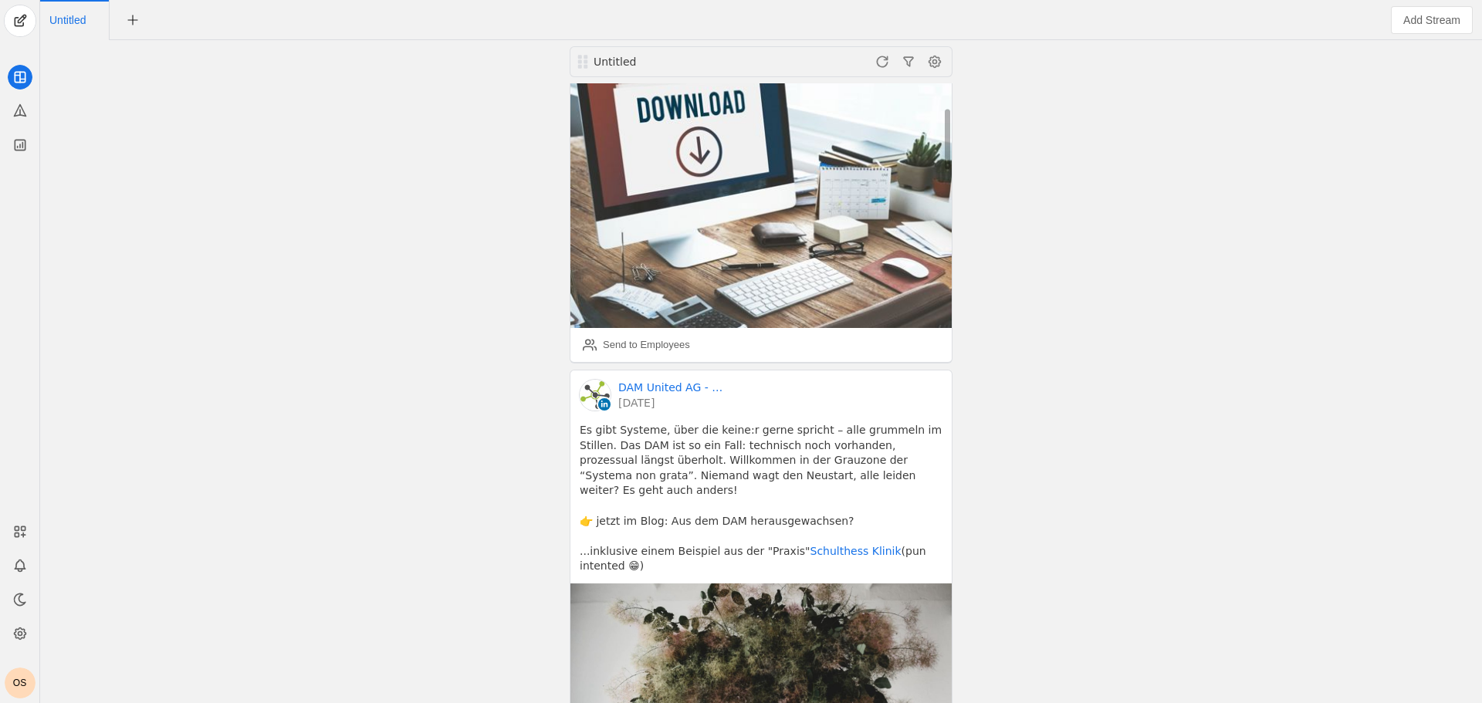
click at [707, 239] on img at bounding box center [760, 189] width 381 height 278
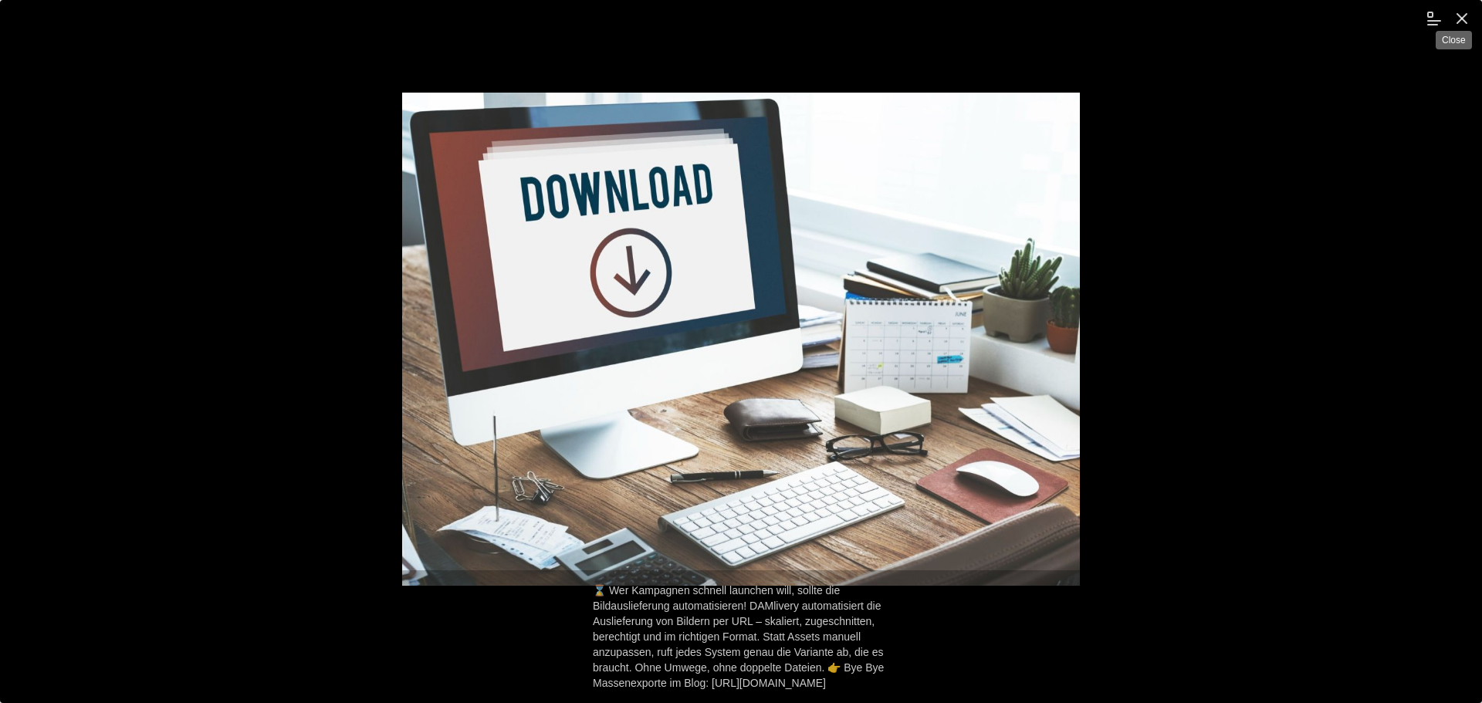
click at [1465, 21] on span "undefined" at bounding box center [1462, 19] width 28 height 28
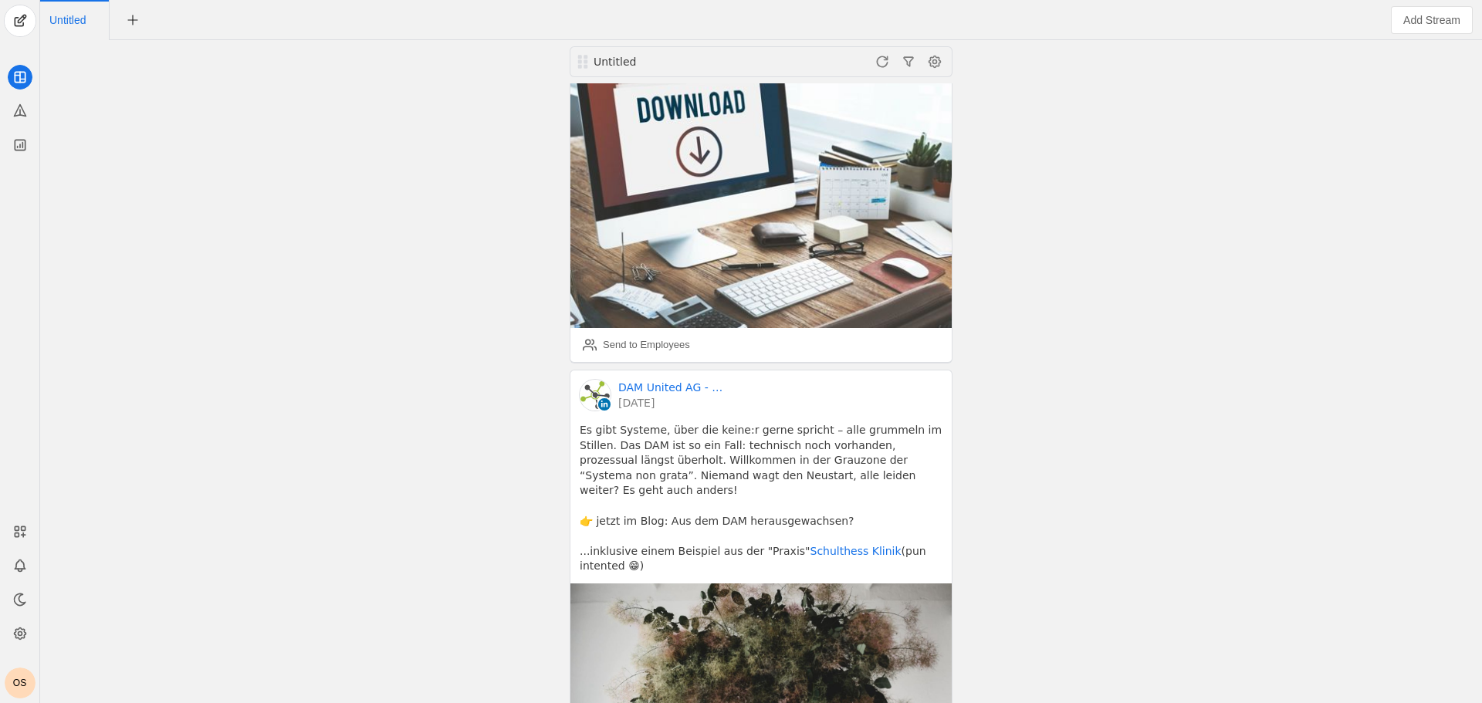
click at [80, 21] on span "Untitled" at bounding box center [67, 20] width 36 height 11
click at [80, 21] on input "Untitled" at bounding box center [119, 20] width 141 height 25
type input "DAM United"
click at [194, 185] on div "Untitled DAM United AG - Digital Asset Management Experts 4 hours ago ⌛ Wer Kam…" at bounding box center [761, 371] width 1434 height 663
click at [937, 73] on span at bounding box center [935, 61] width 25 height 25
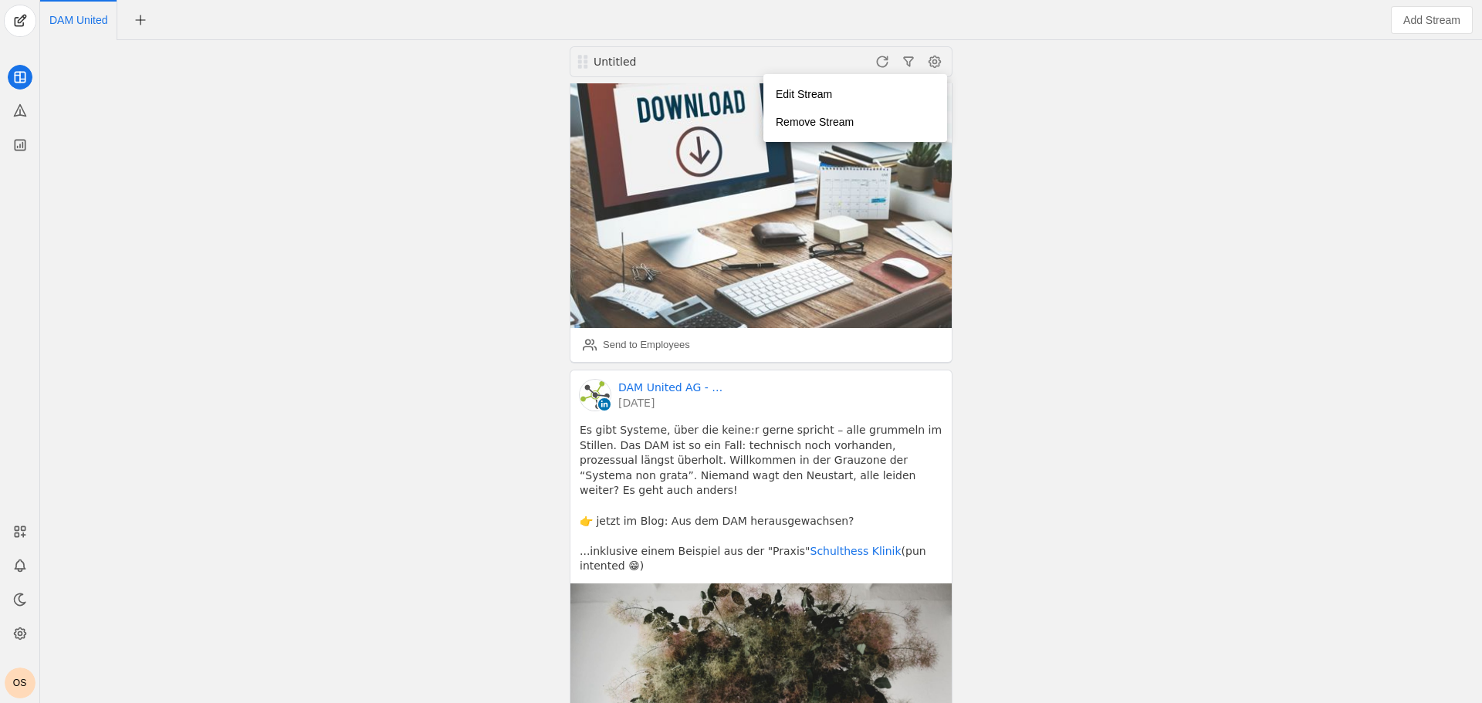
click at [399, 296] on div at bounding box center [741, 351] width 1482 height 703
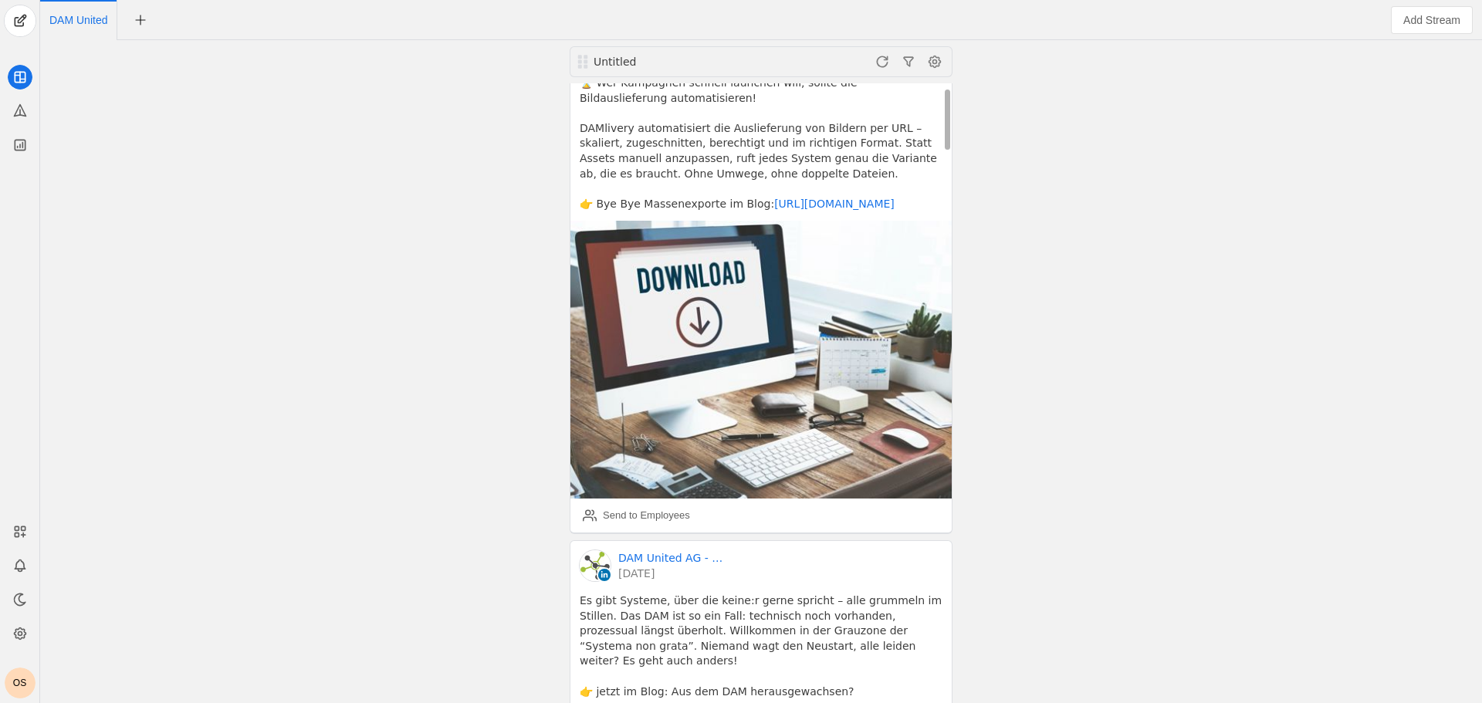
scroll to position [0, 0]
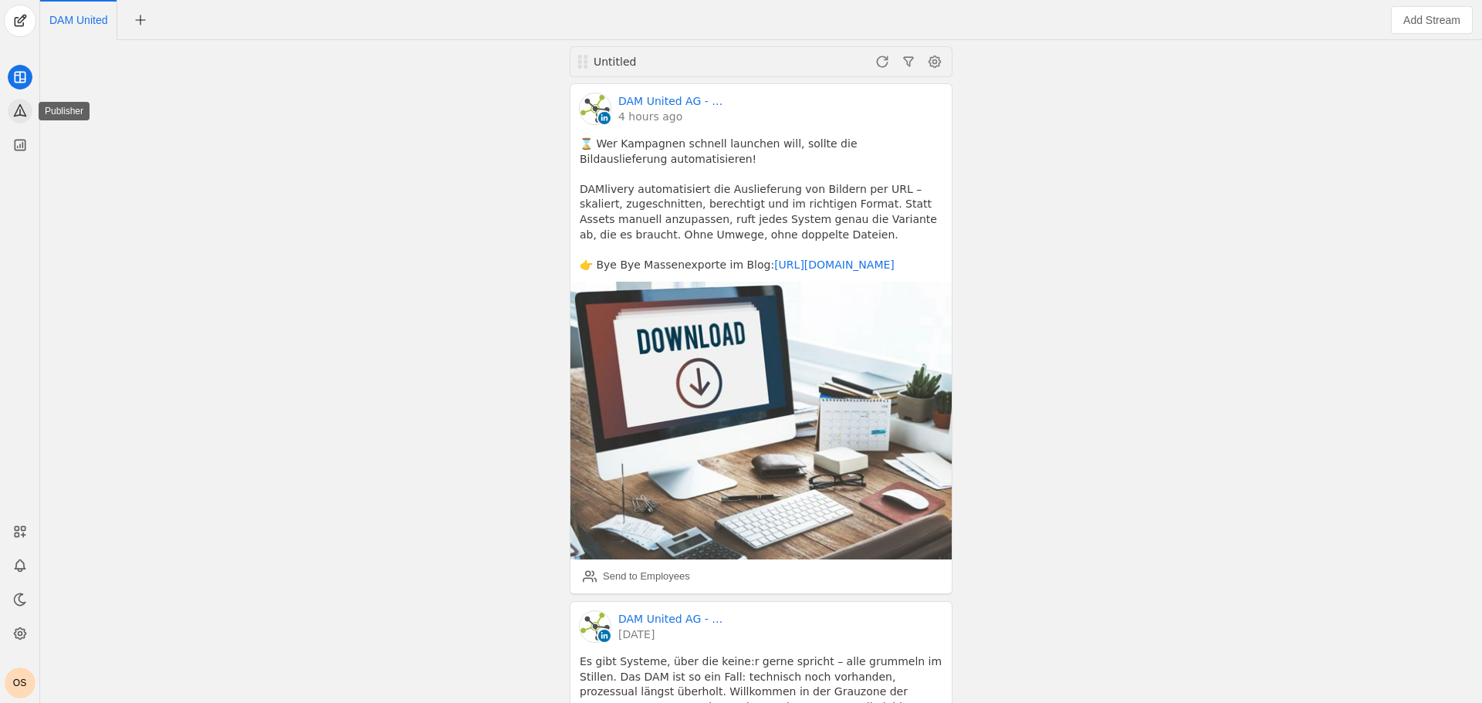
click at [16, 114] on icon at bounding box center [19, 110] width 15 height 15
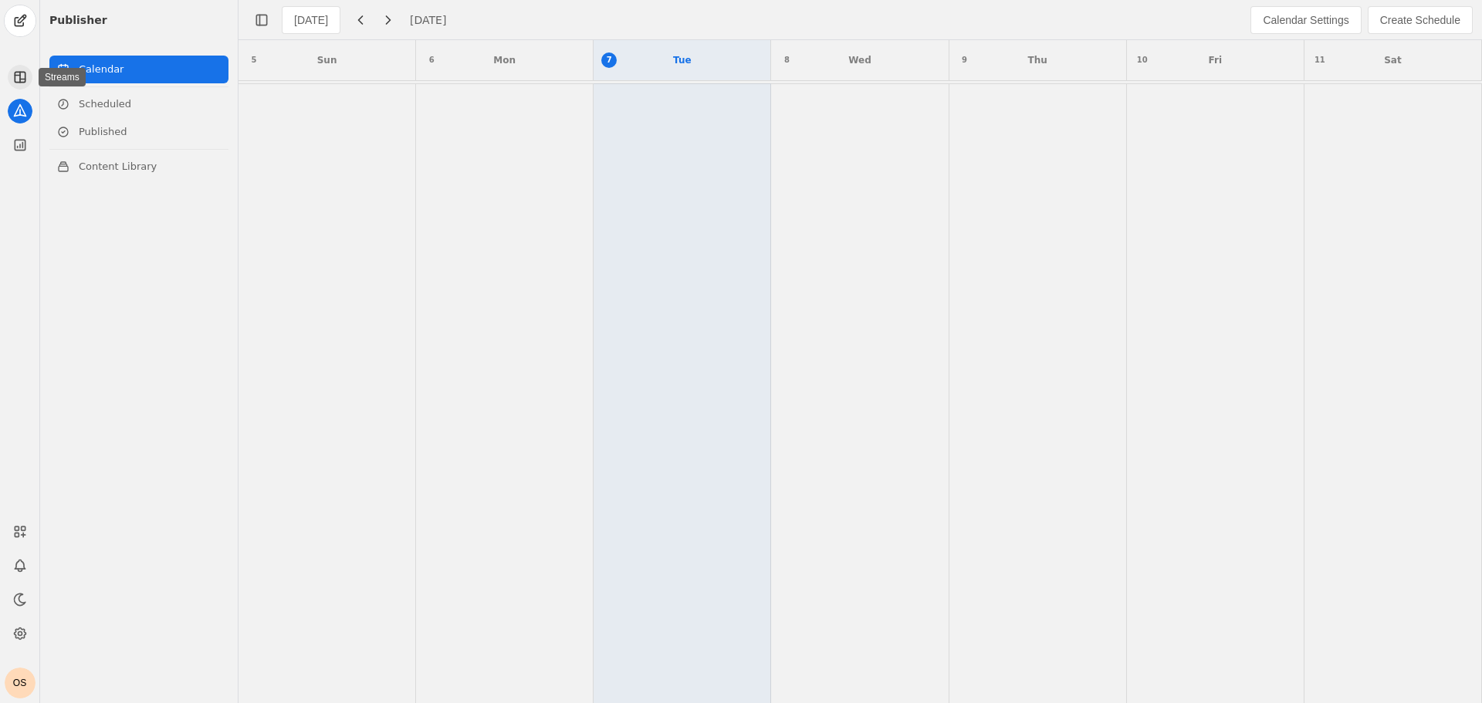
click at [29, 77] on app-icon at bounding box center [20, 77] width 25 height 25
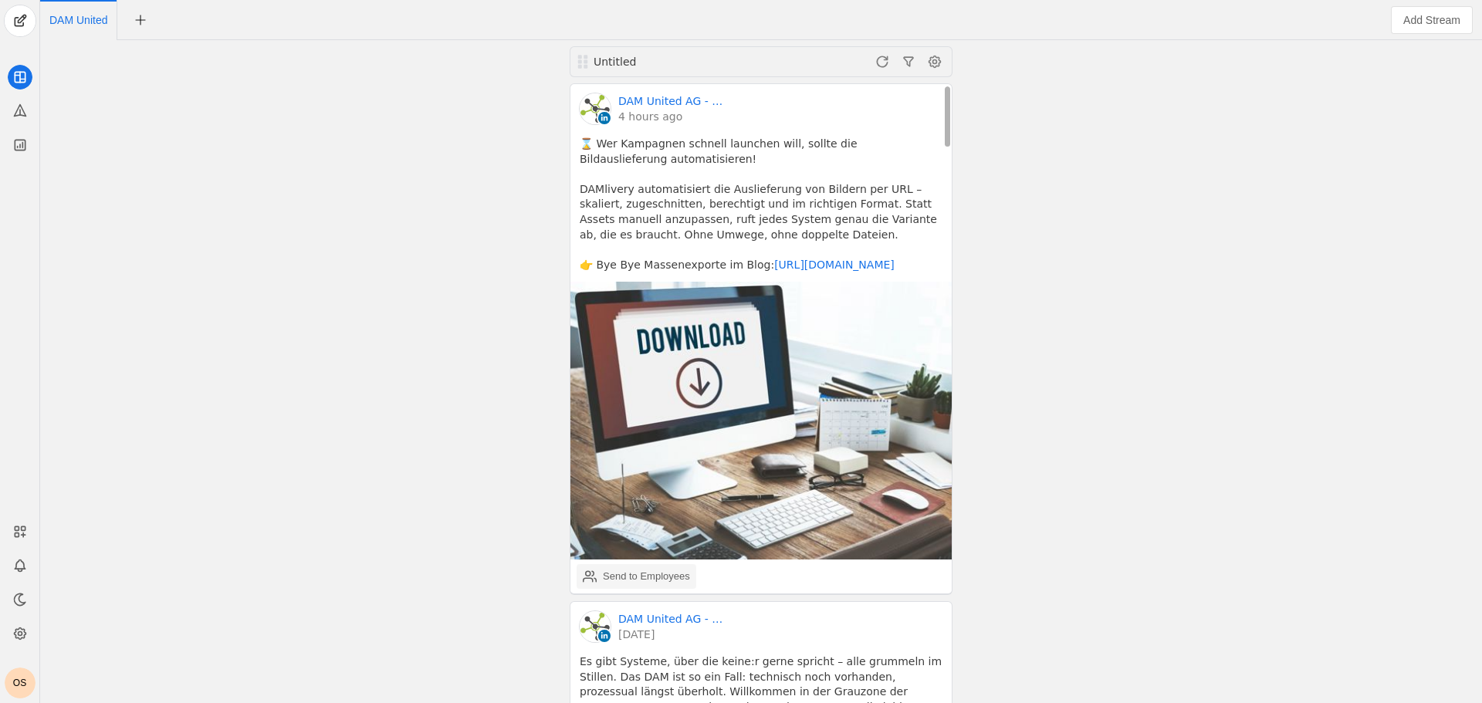
click at [639, 575] on div "Send to Employees" at bounding box center [646, 576] width 87 height 15
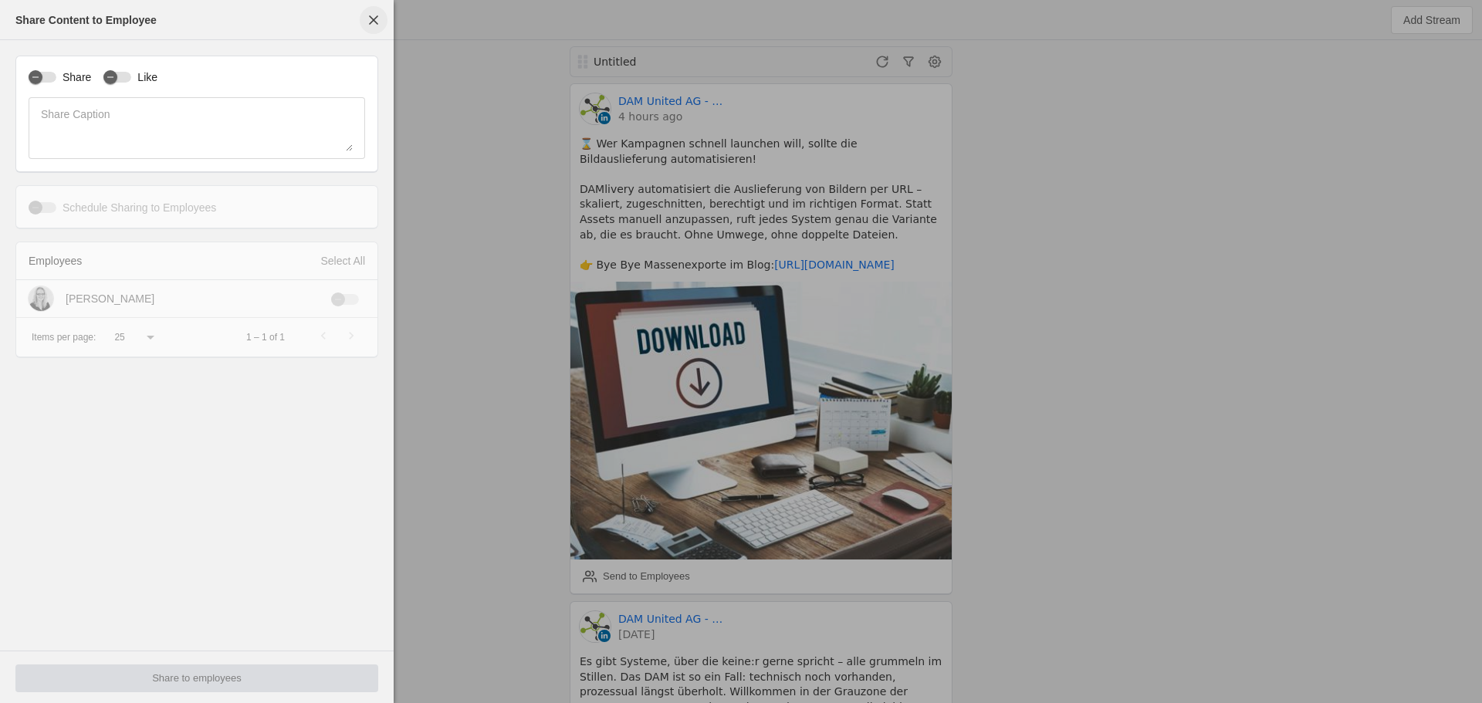
click at [367, 19] on span "button" at bounding box center [374, 20] width 28 height 28
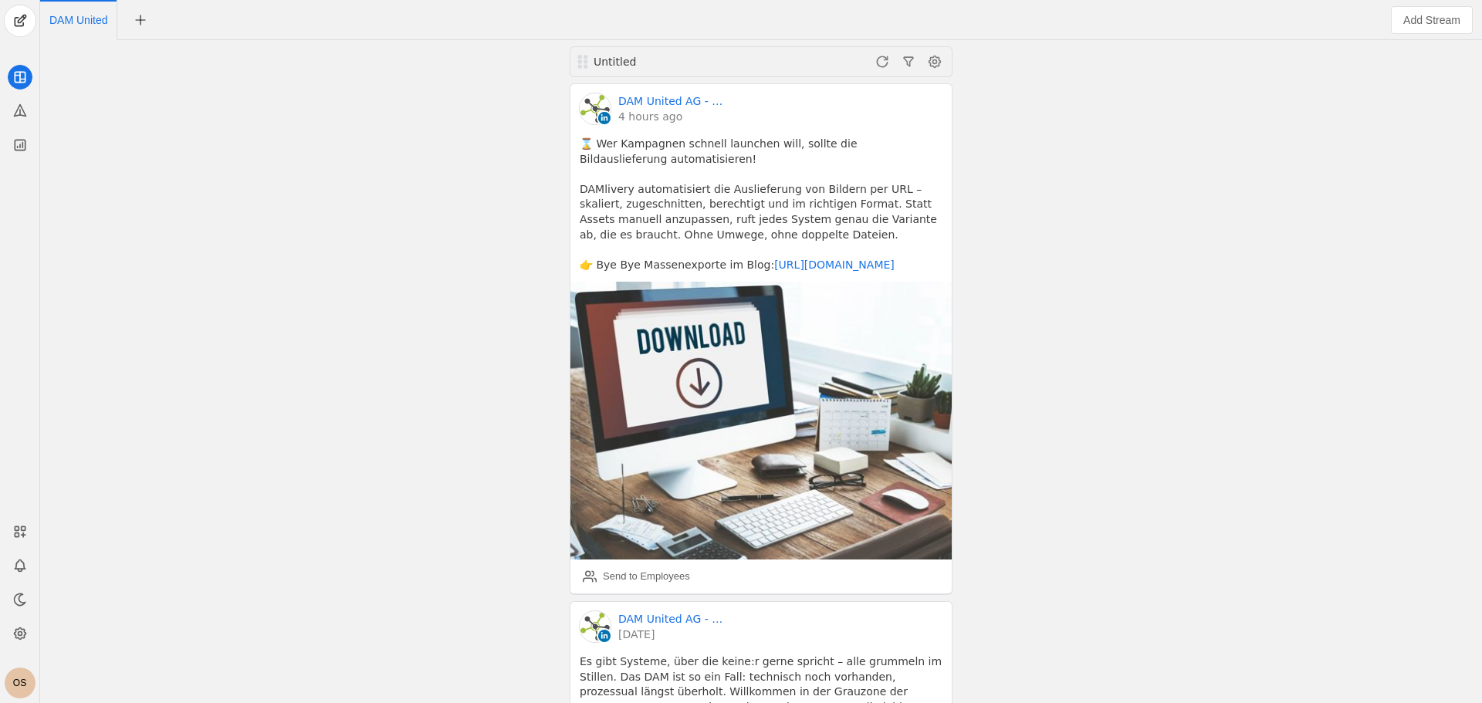
click at [18, 681] on div "OS" at bounding box center [20, 683] width 31 height 31
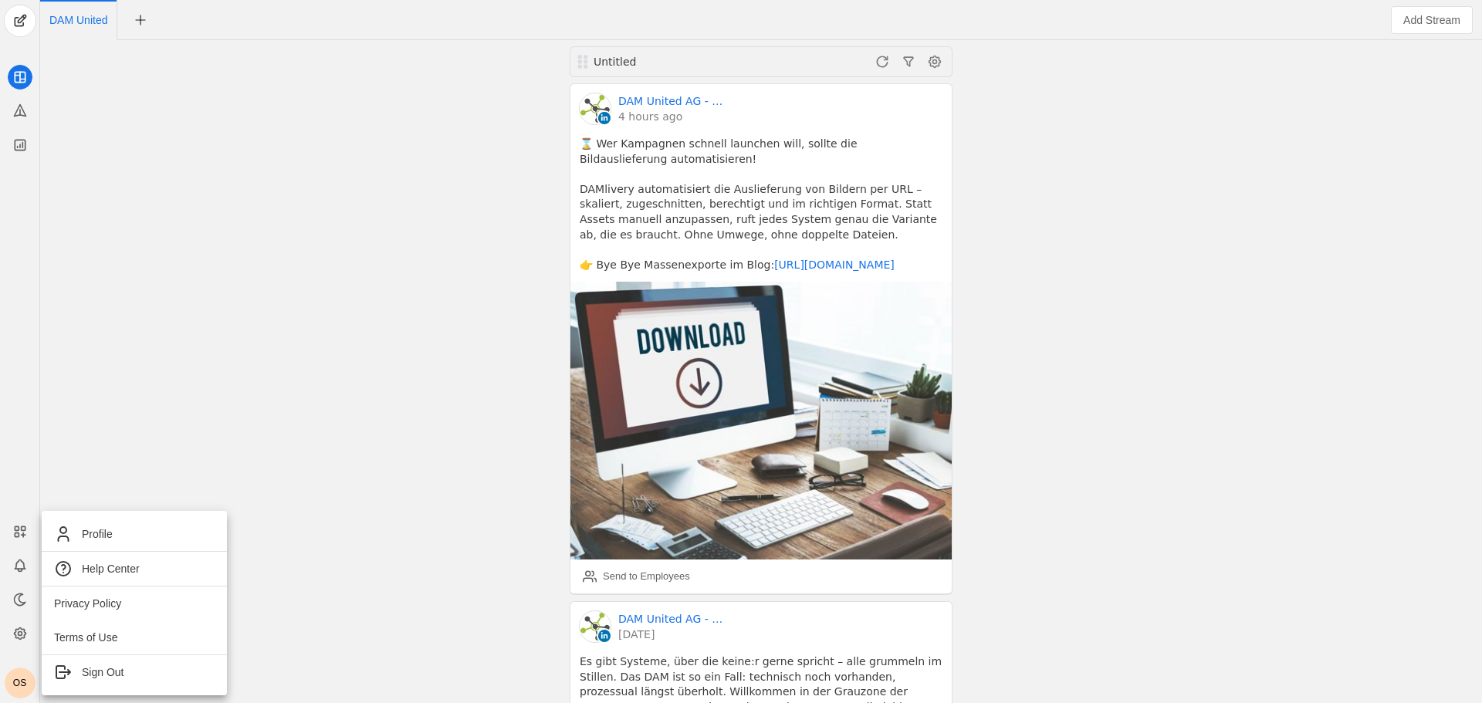
click at [18, 634] on div at bounding box center [741, 351] width 1482 height 703
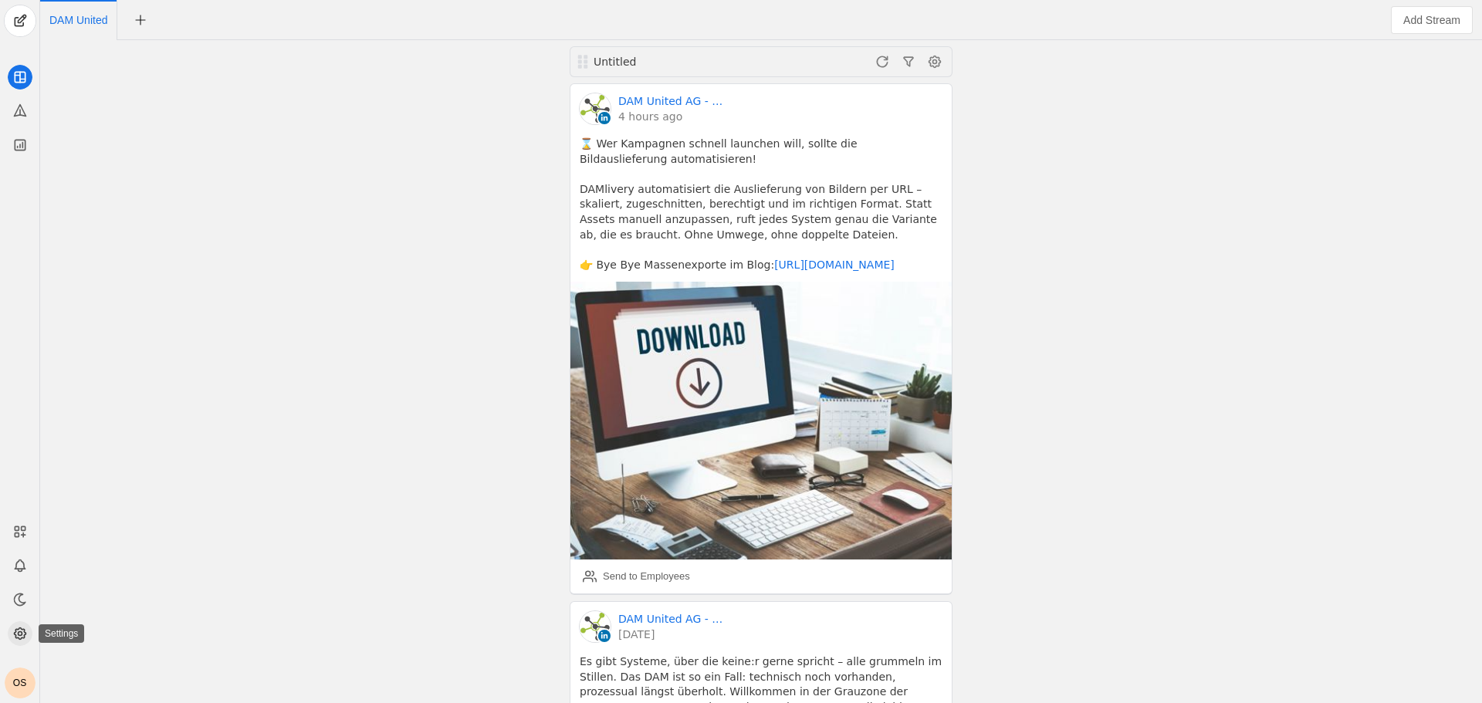
click at [19, 636] on circle at bounding box center [20, 634] width 4 height 4
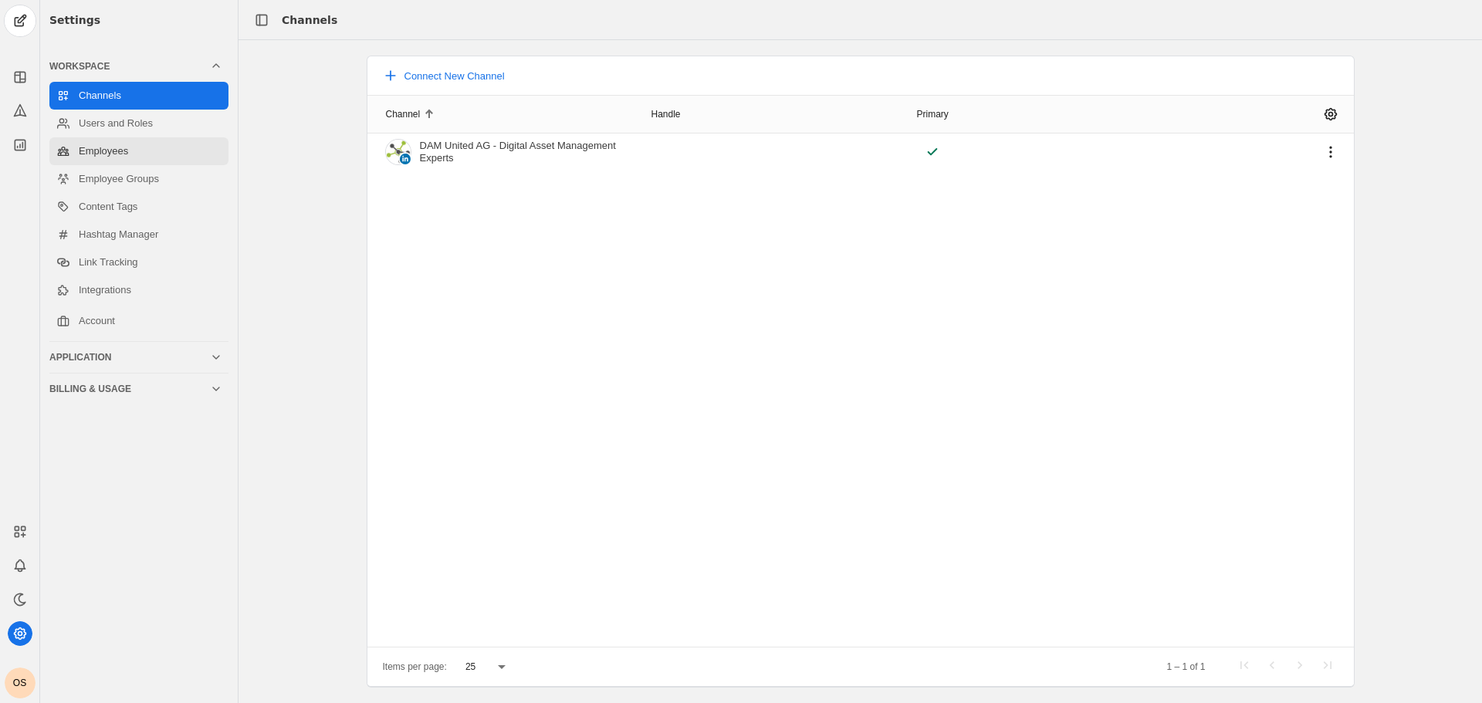
click at [112, 157] on link "Employees" at bounding box center [138, 151] width 179 height 28
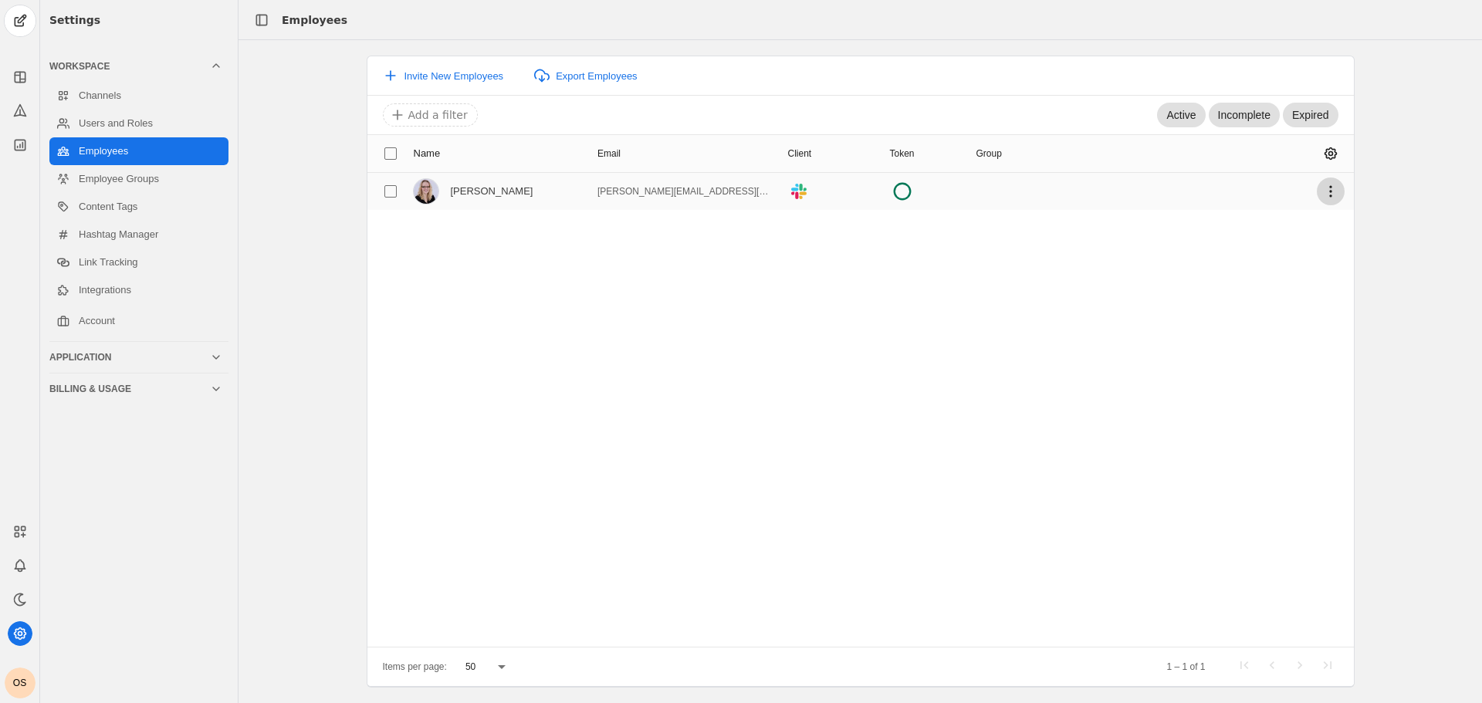
click at [1331, 188] on span "undefined" at bounding box center [1331, 192] width 28 height 28
click at [857, 267] on div at bounding box center [741, 351] width 1482 height 703
click at [73, 106] on link "Channels" at bounding box center [138, 96] width 179 height 28
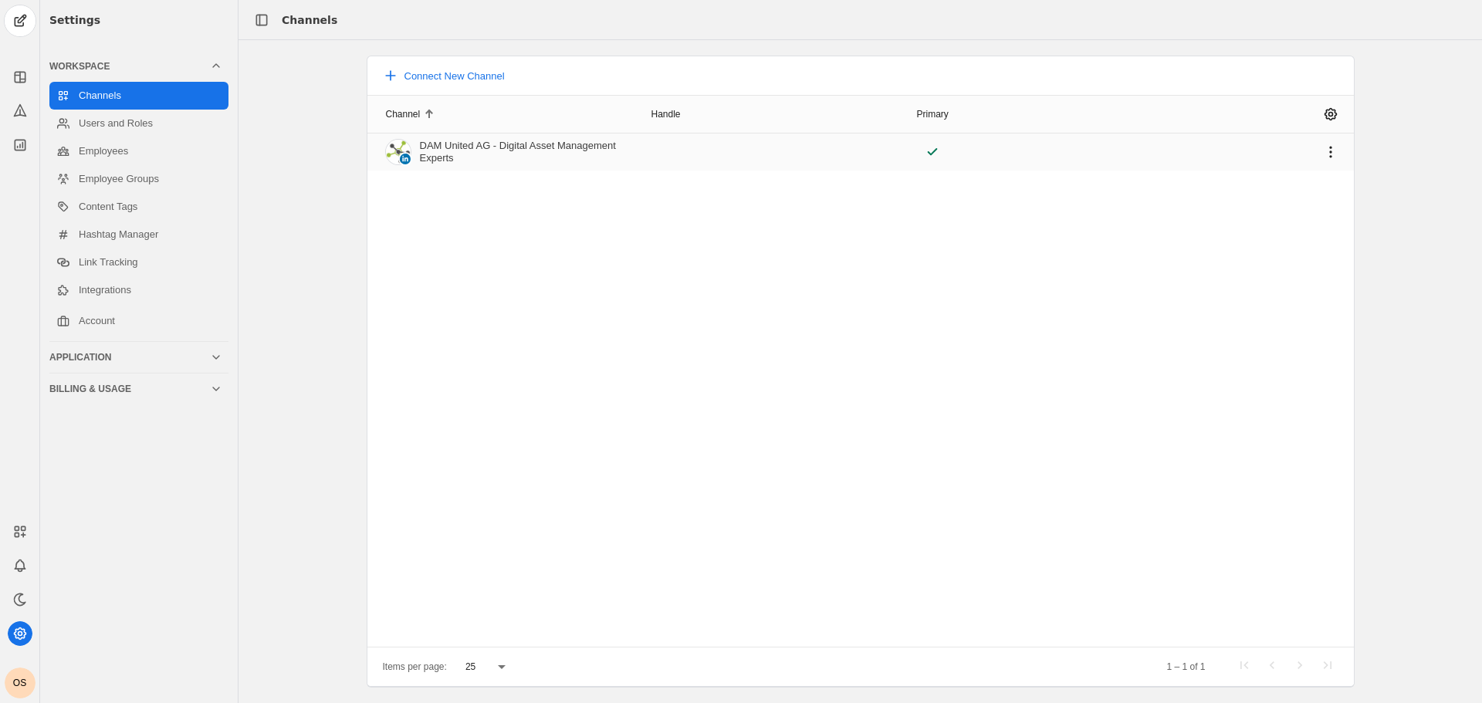
click at [442, 150] on div "DAM United AG - Digital Asset Management Experts" at bounding box center [526, 152] width 213 height 25
click at [21, 140] on icon at bounding box center [20, 145] width 10 height 10
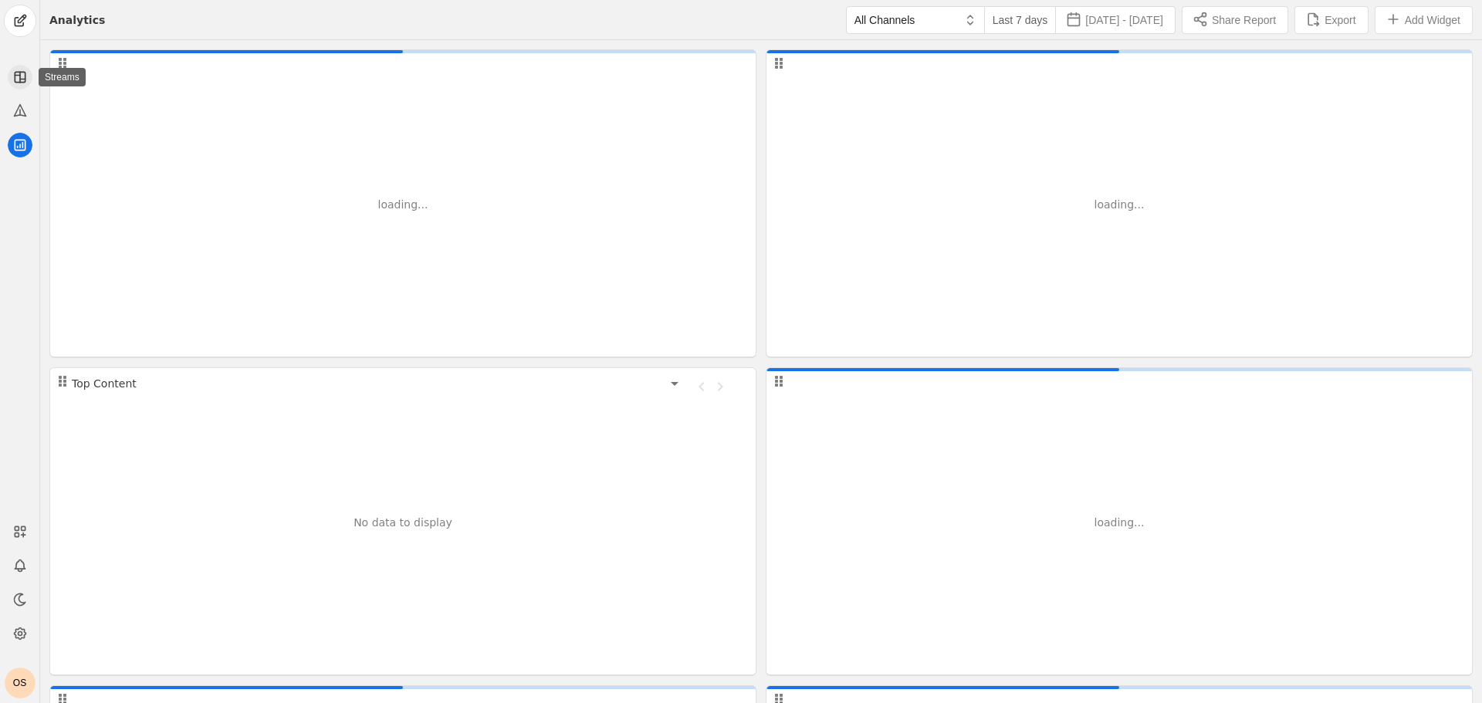
click at [12, 83] on icon at bounding box center [19, 76] width 15 height 15
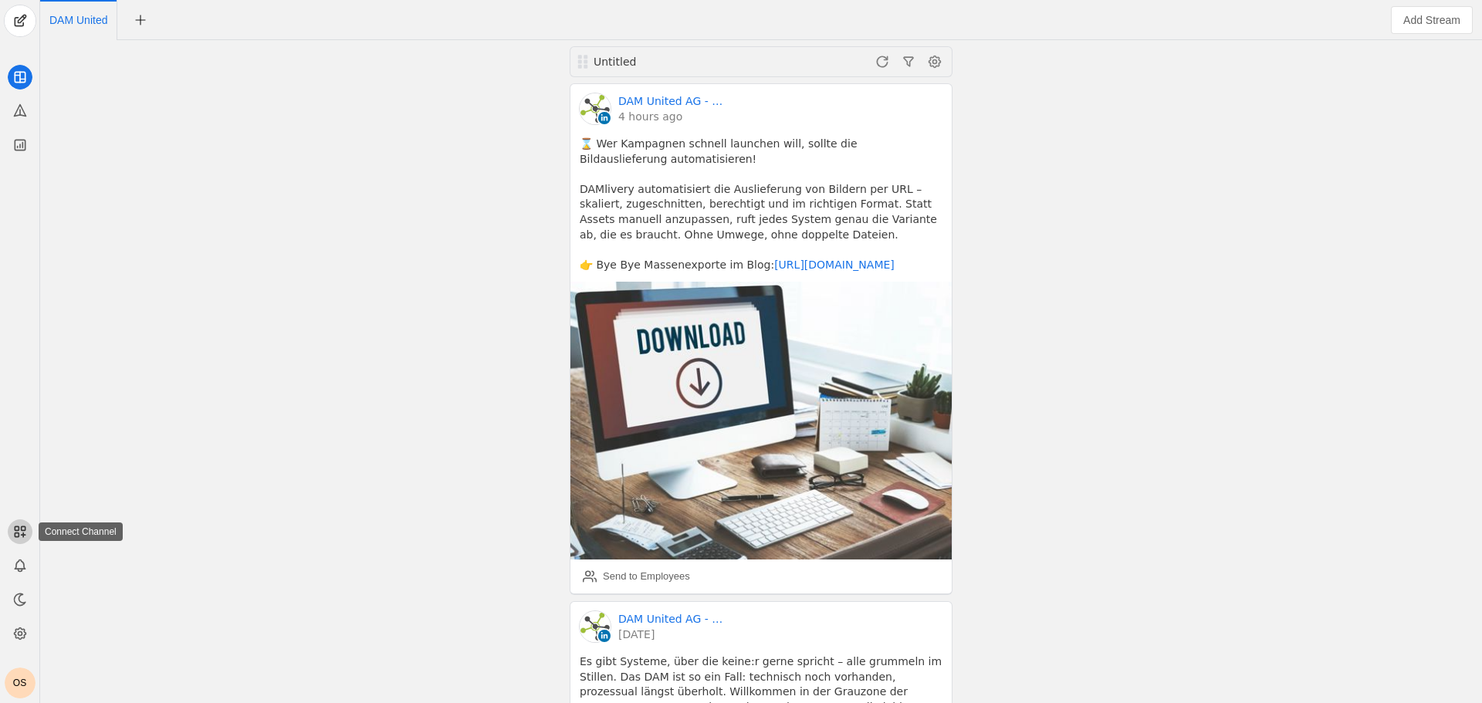
click at [10, 537] on app-icon at bounding box center [20, 532] width 25 height 25
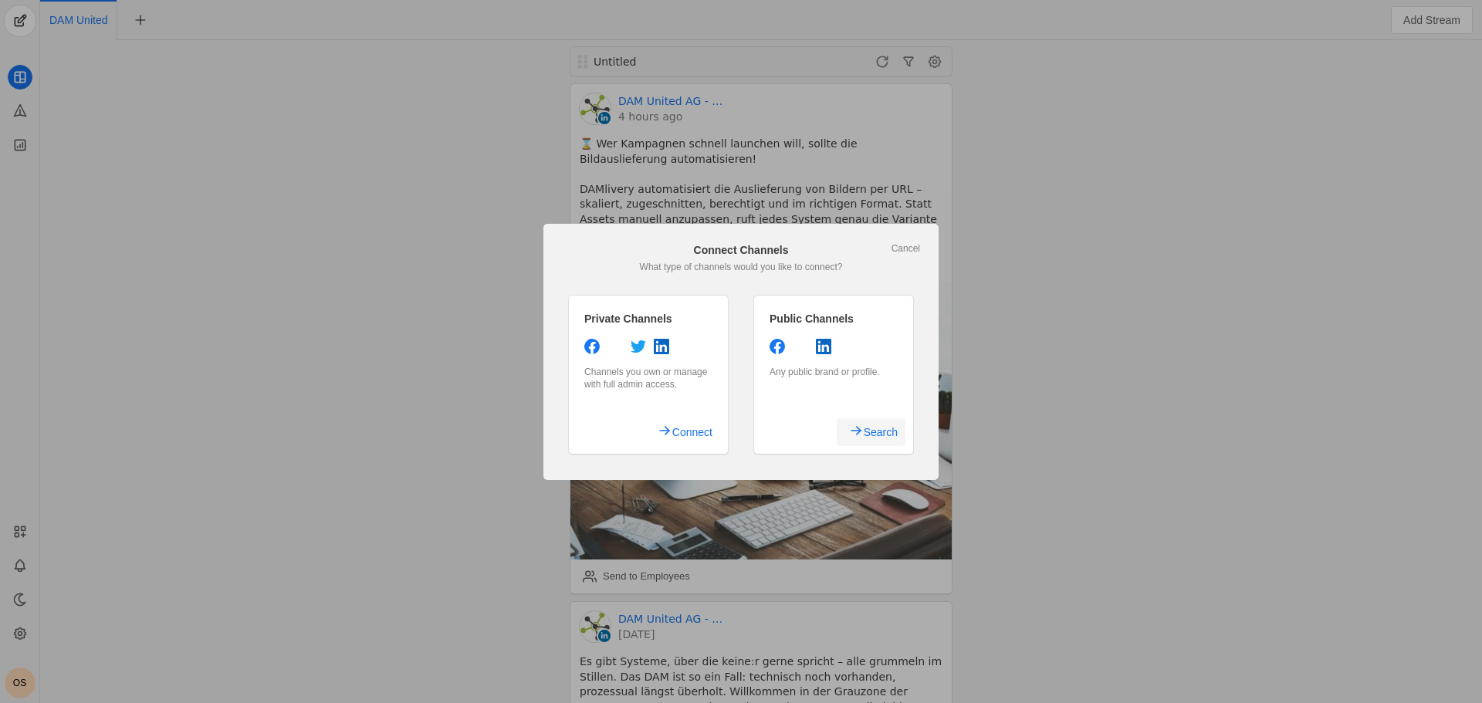
click at [876, 430] on span "Search" at bounding box center [881, 432] width 34 height 28
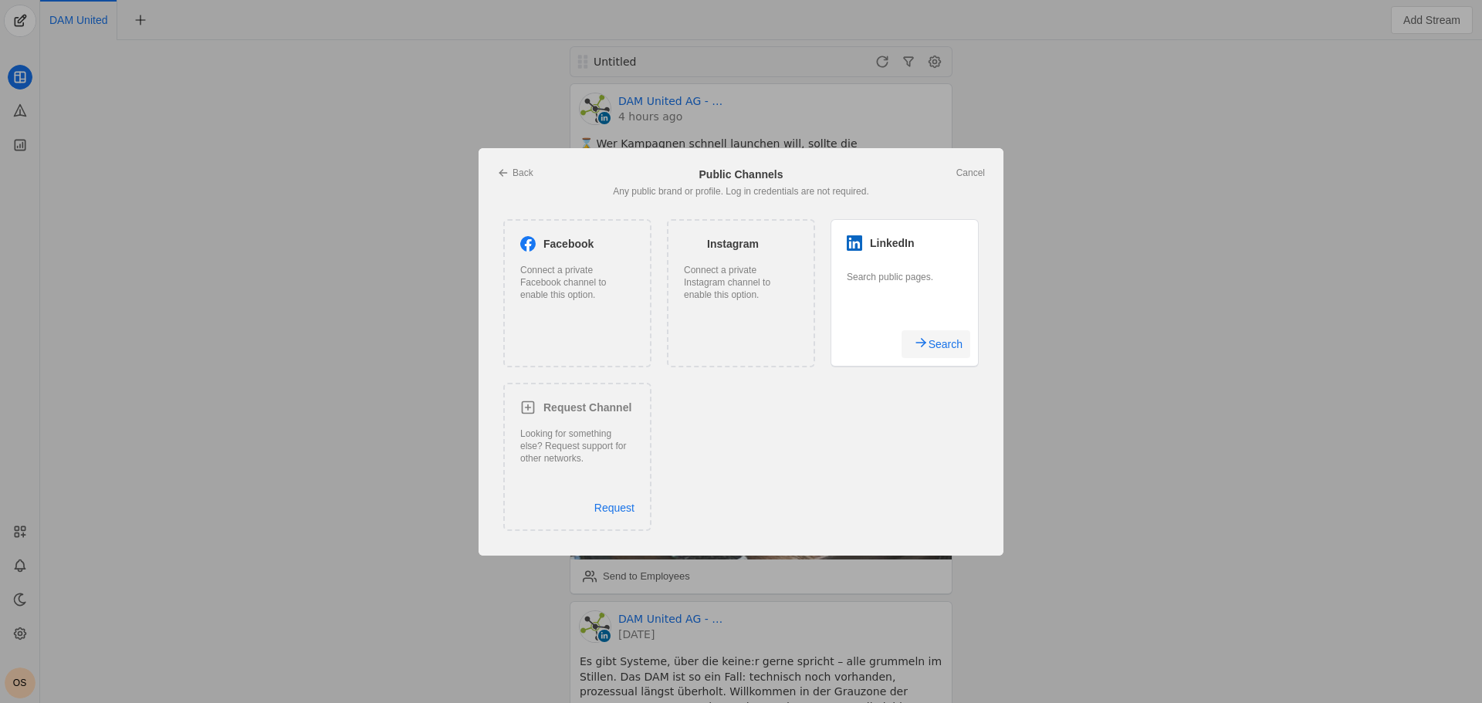
click at [920, 348] on span "undefined" at bounding box center [936, 344] width 69 height 28
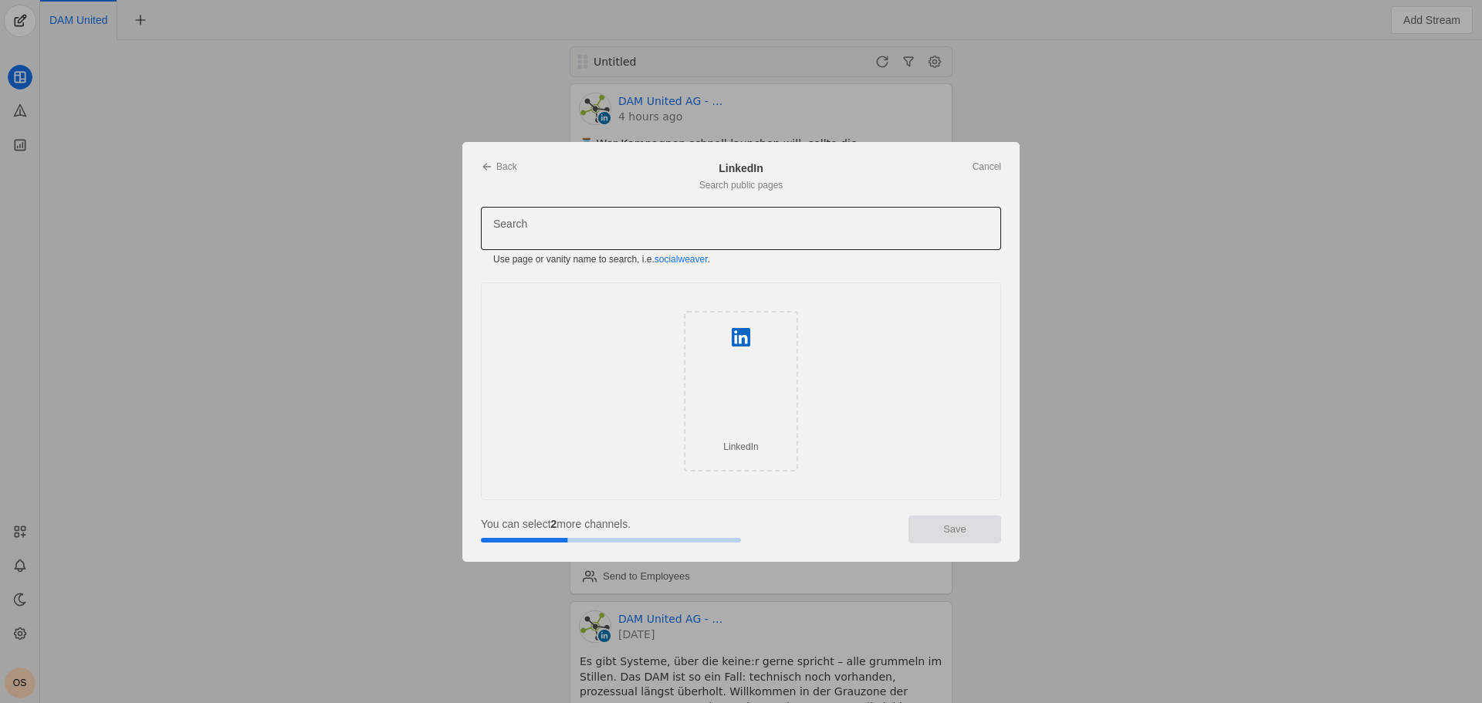
click at [597, 244] on div at bounding box center [741, 228] width 496 height 43
click at [699, 359] on div "LinkedIn" at bounding box center [741, 391] width 114 height 161
click at [743, 363] on div "LinkedIn" at bounding box center [741, 391] width 114 height 161
click at [743, 340] on icon at bounding box center [741, 337] width 19 height 19
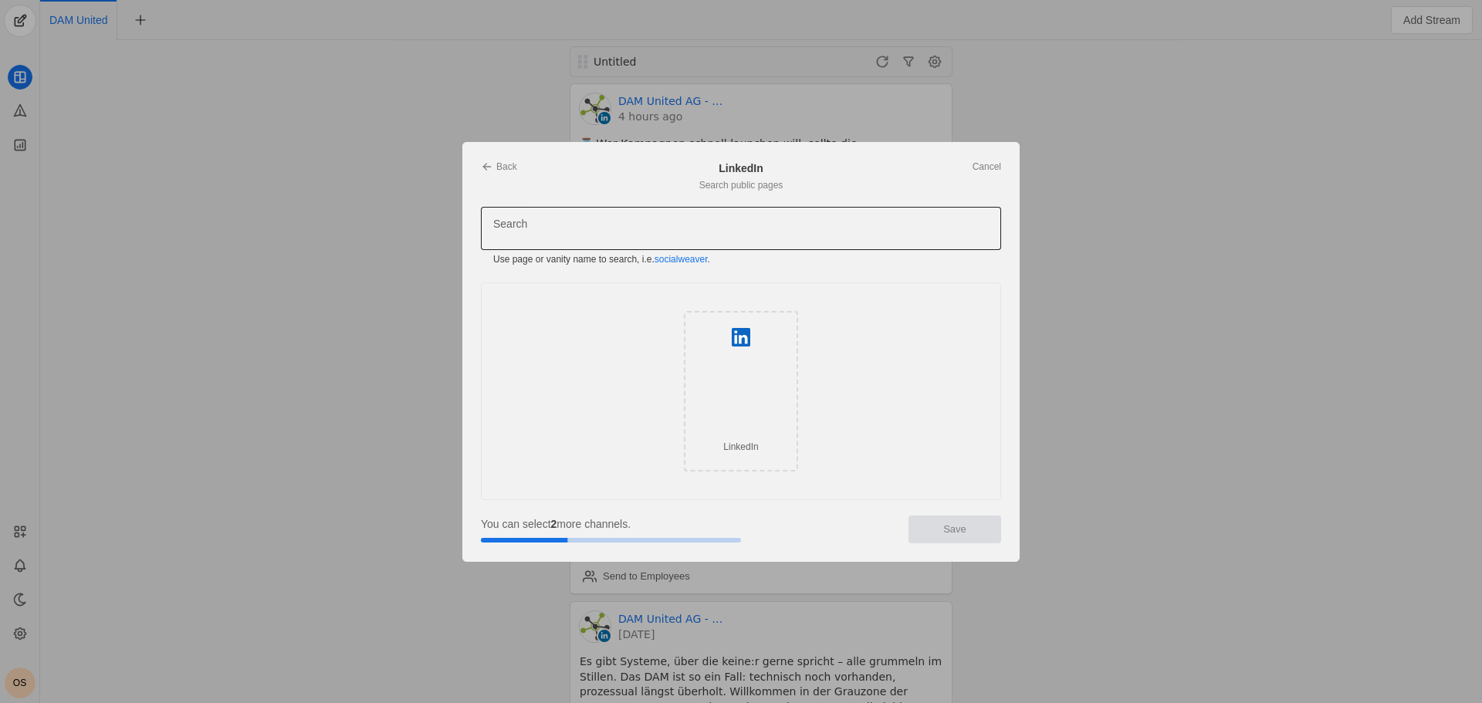
click at [639, 244] on div at bounding box center [741, 228] width 496 height 43
click at [987, 169] on link "Cancel" at bounding box center [987, 167] width 29 height 12
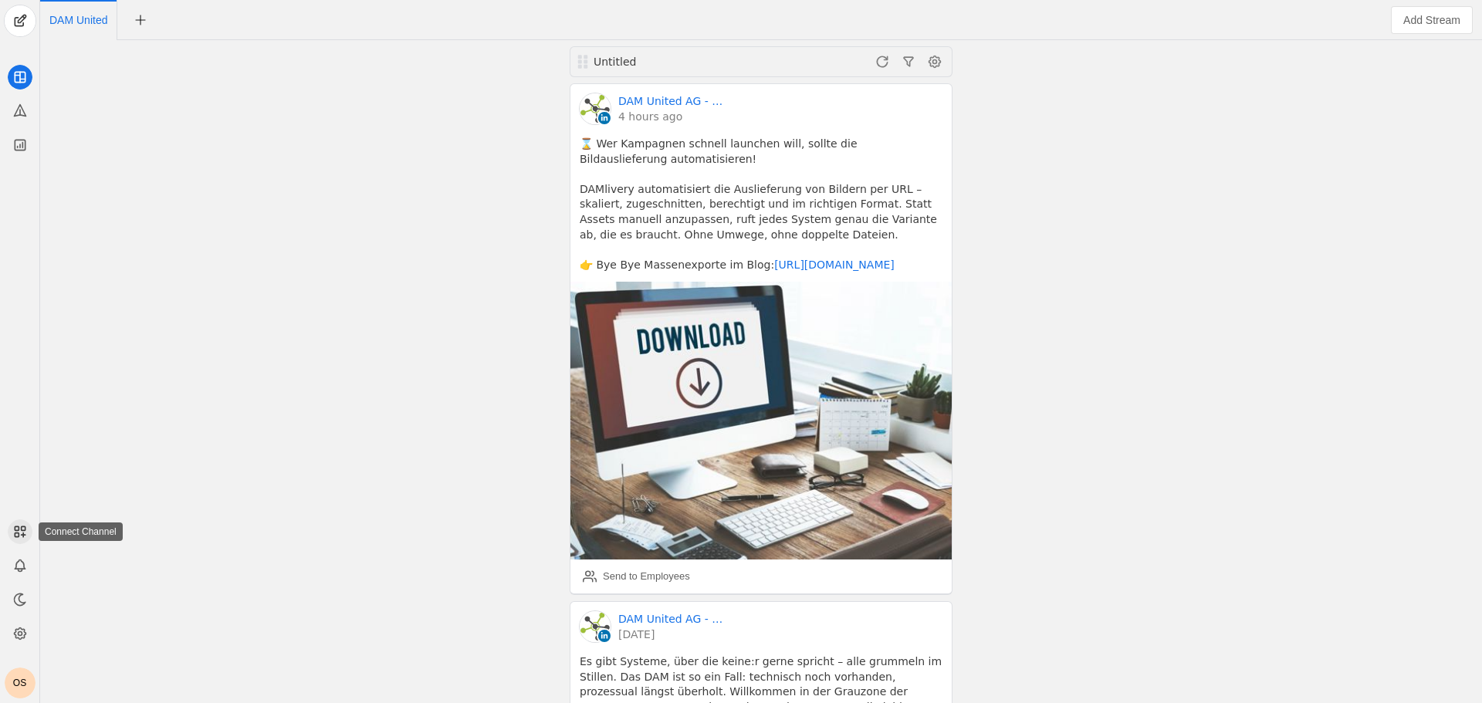
click at [17, 527] on rect at bounding box center [17, 528] width 4 height 4
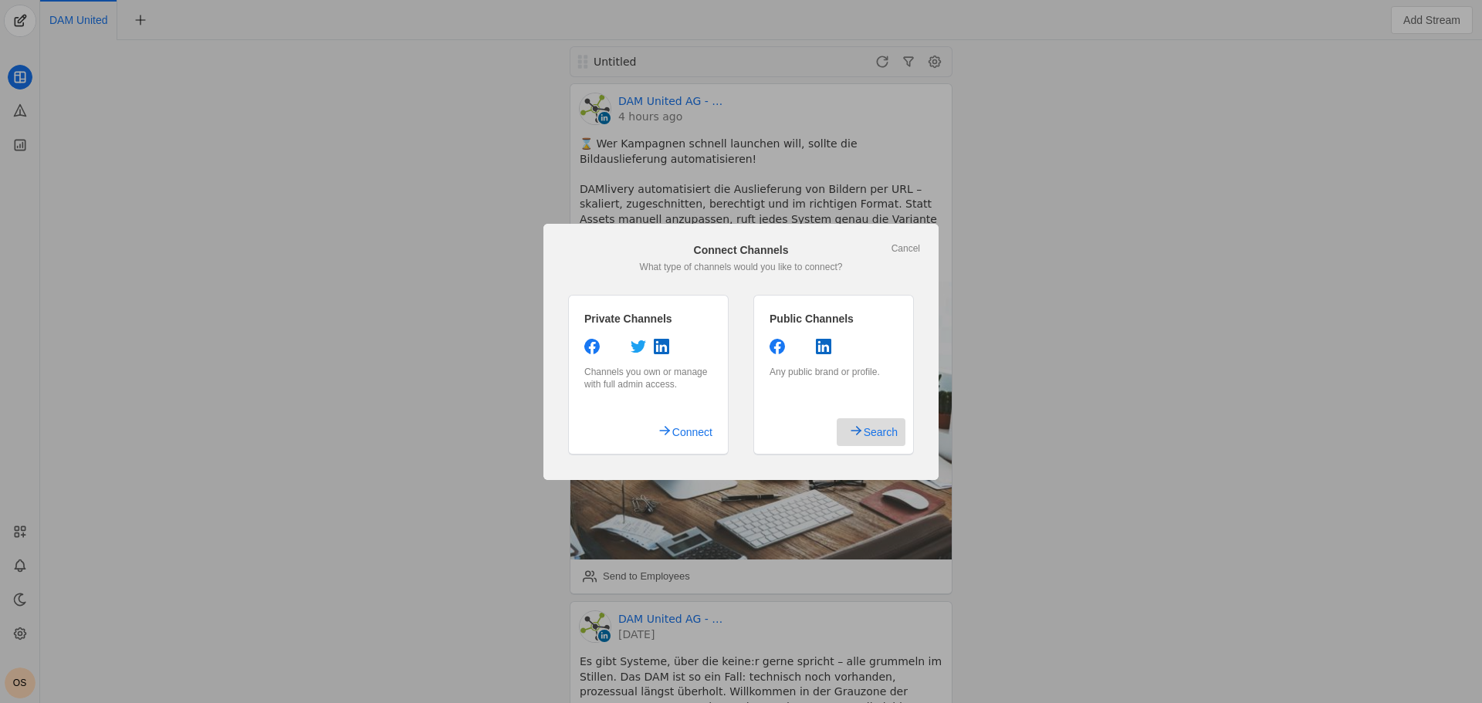
click at [879, 433] on span "Search" at bounding box center [881, 432] width 34 height 28
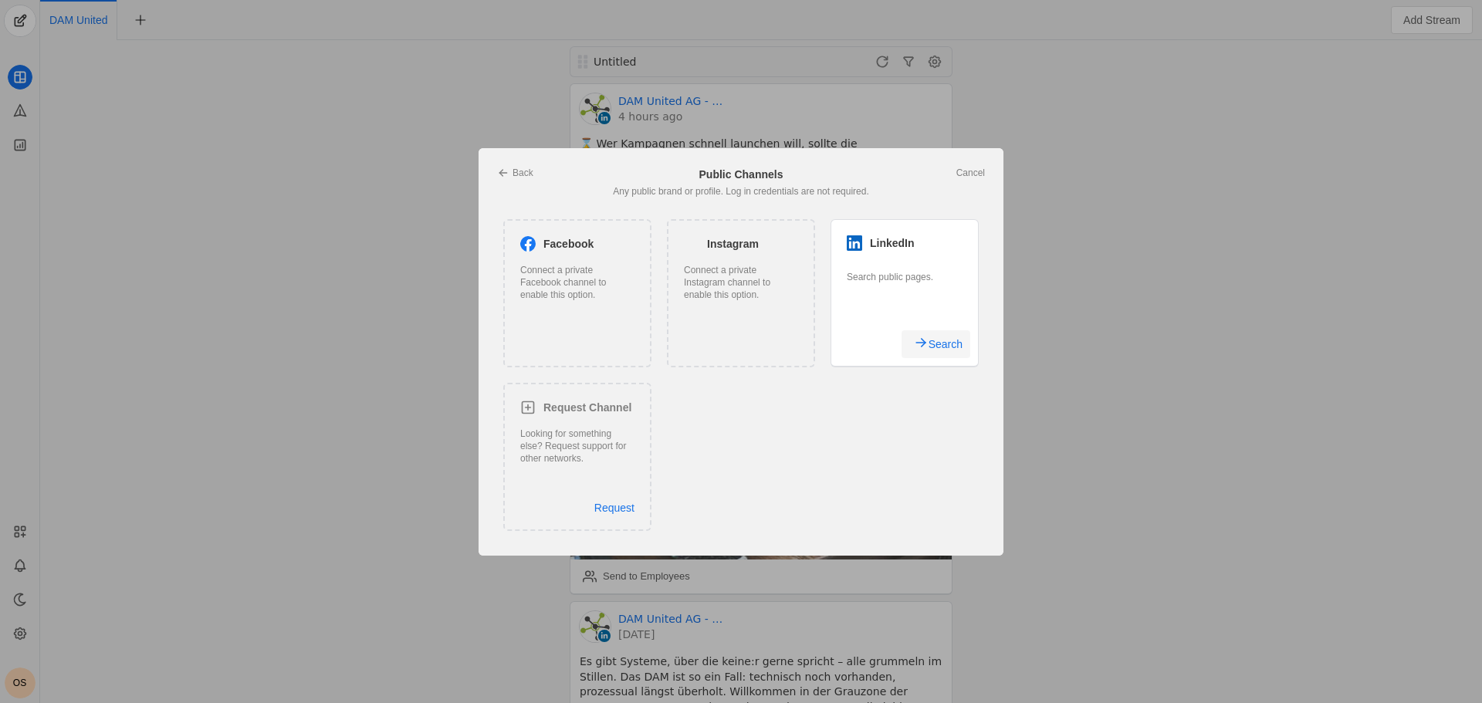
click at [945, 338] on span "Search" at bounding box center [946, 344] width 34 height 28
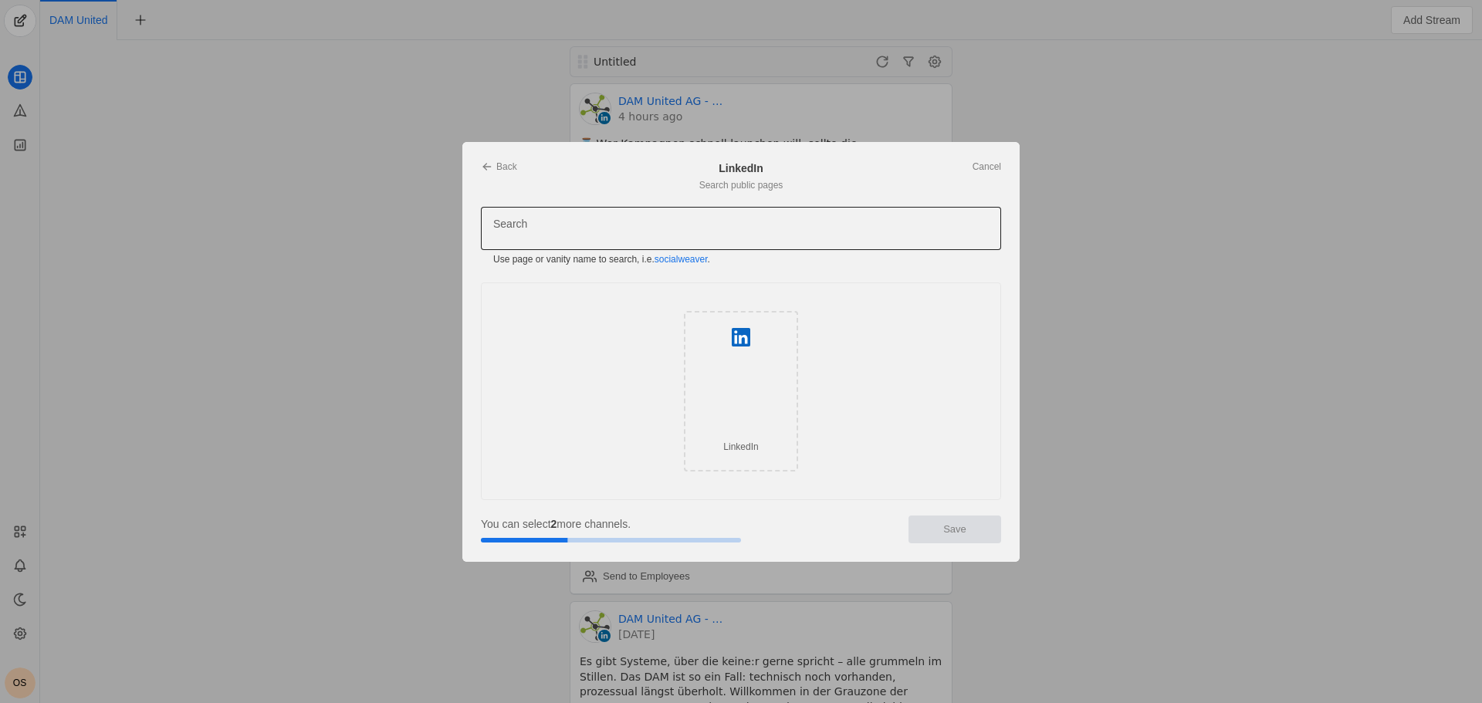
click at [574, 229] on input "Search" at bounding box center [683, 228] width 380 height 19
type input "dam-united-ag"
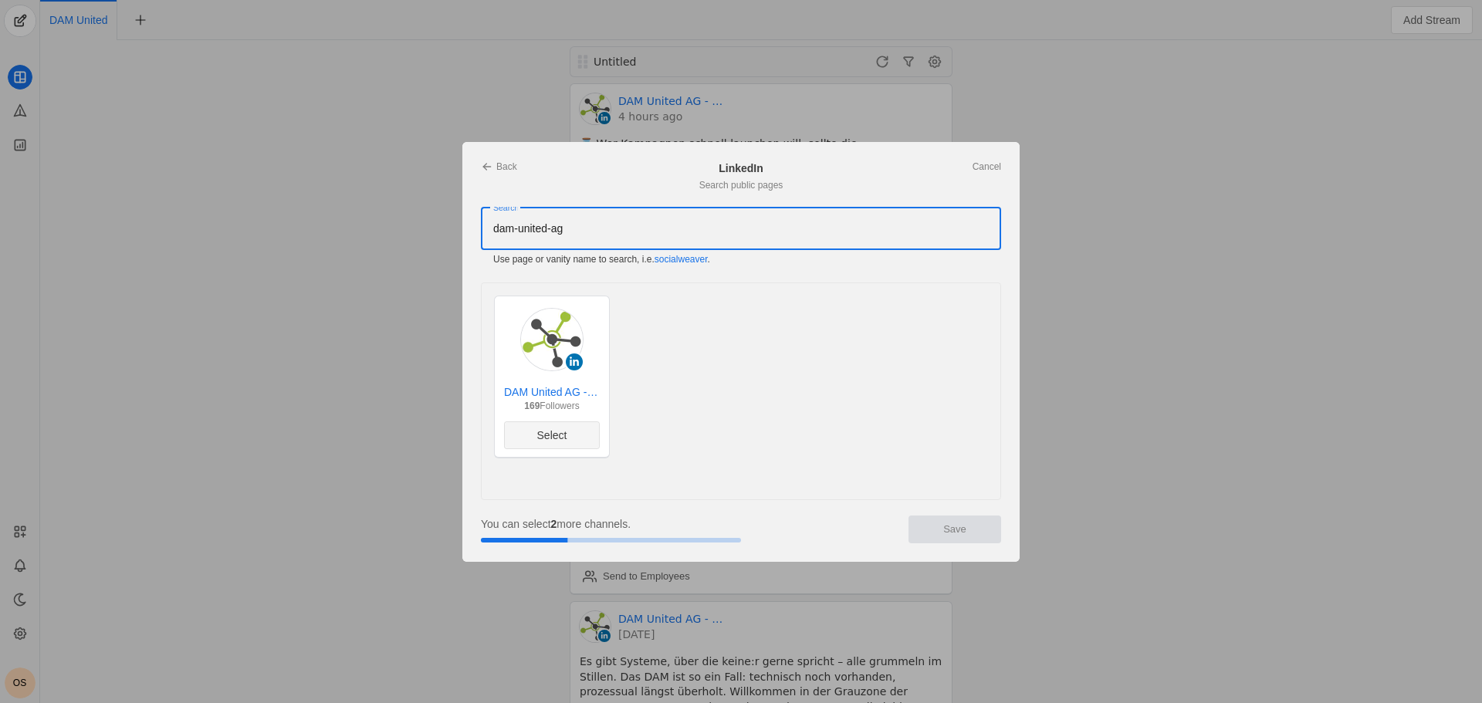
click at [575, 427] on span "undefined" at bounding box center [552, 435] width 94 height 26
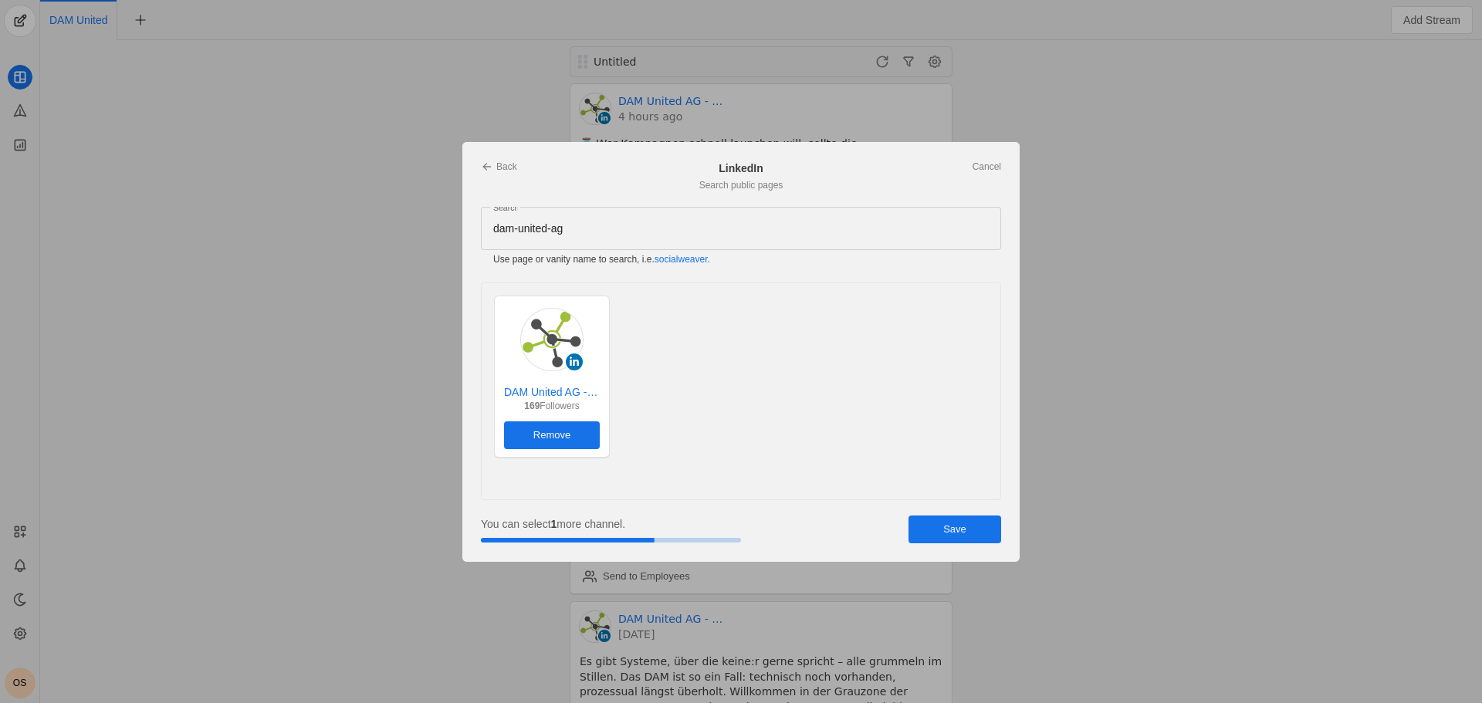
click at [943, 530] on span "undefined" at bounding box center [955, 530] width 93 height 28
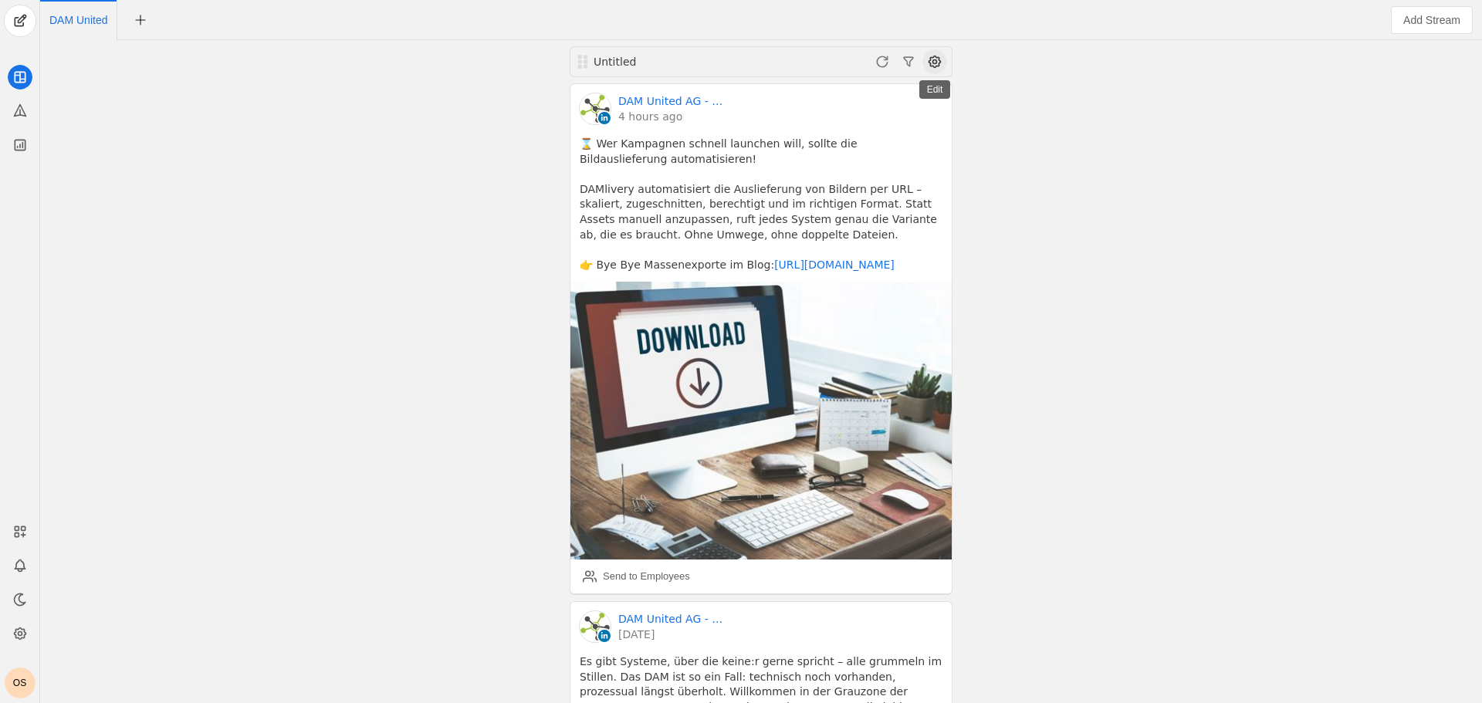
click at [933, 59] on span at bounding box center [935, 61] width 25 height 25
click at [438, 256] on div at bounding box center [741, 351] width 1482 height 703
click at [17, 636] on icon at bounding box center [19, 633] width 15 height 15
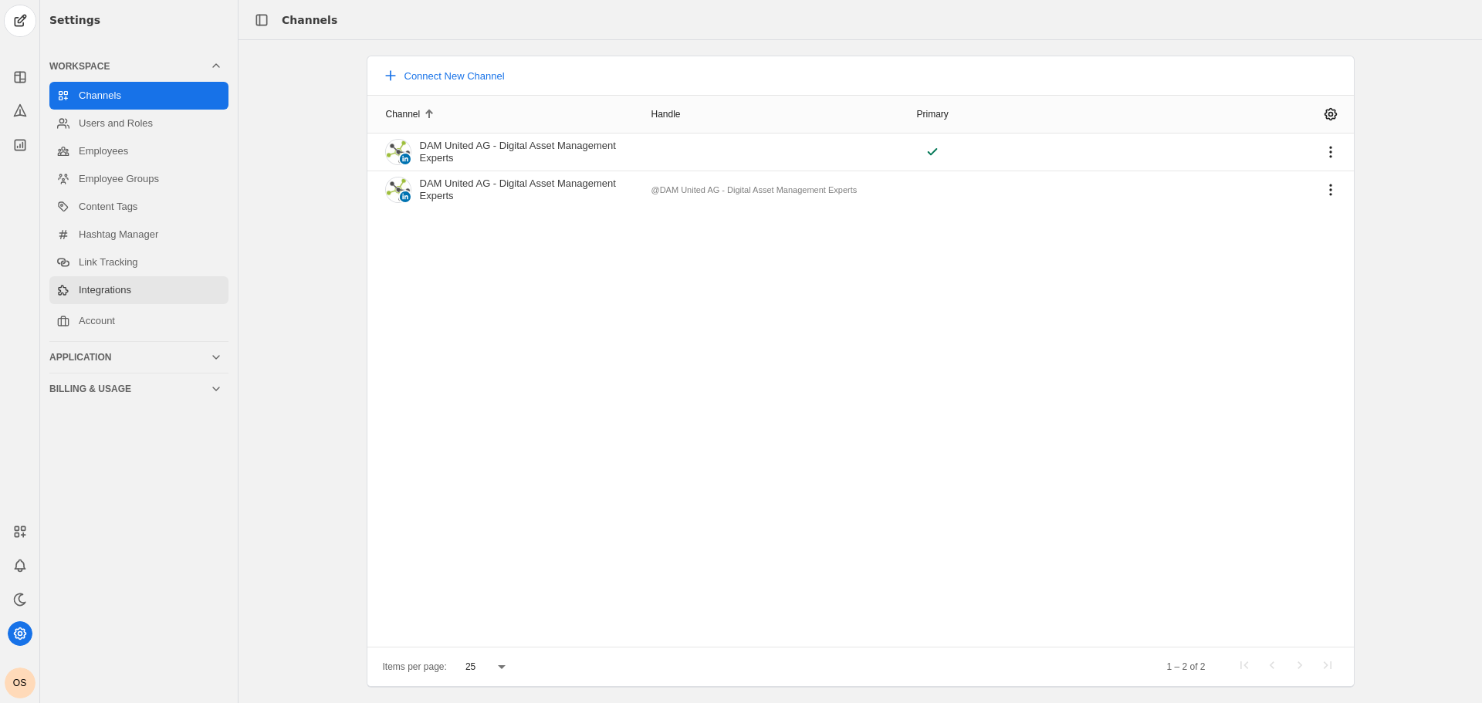
click at [90, 285] on link "Integrations" at bounding box center [138, 290] width 179 height 28
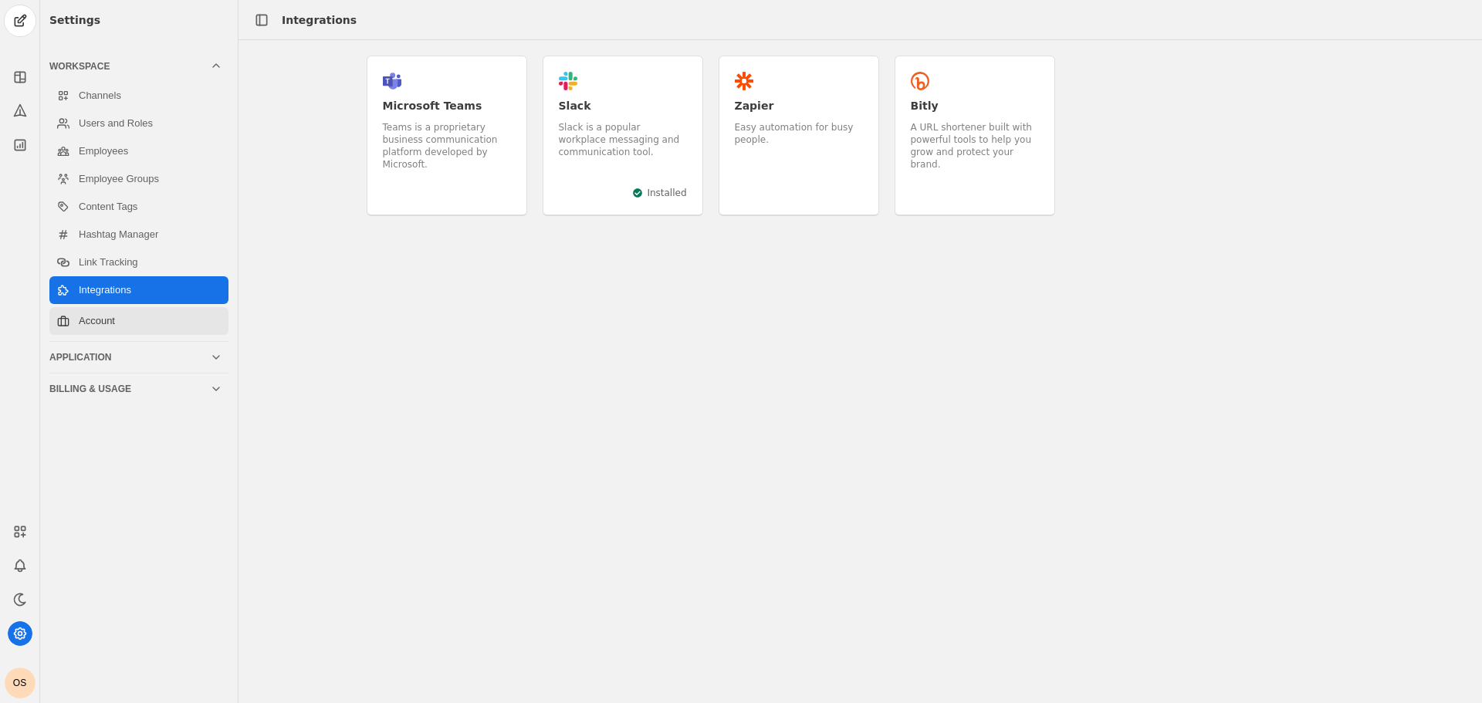
click at [107, 327] on link "Account" at bounding box center [138, 321] width 179 height 28
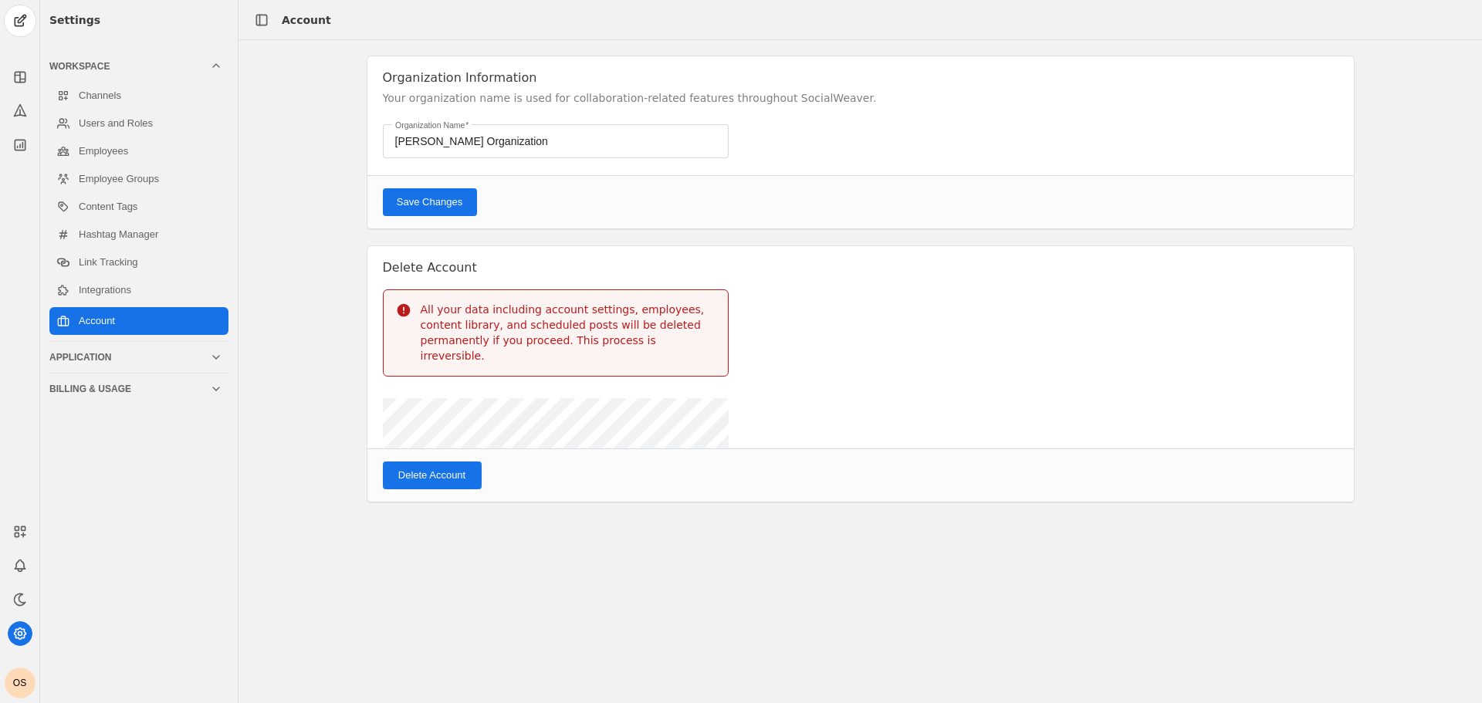
click at [95, 353] on div "Application" at bounding box center [129, 357] width 161 height 12
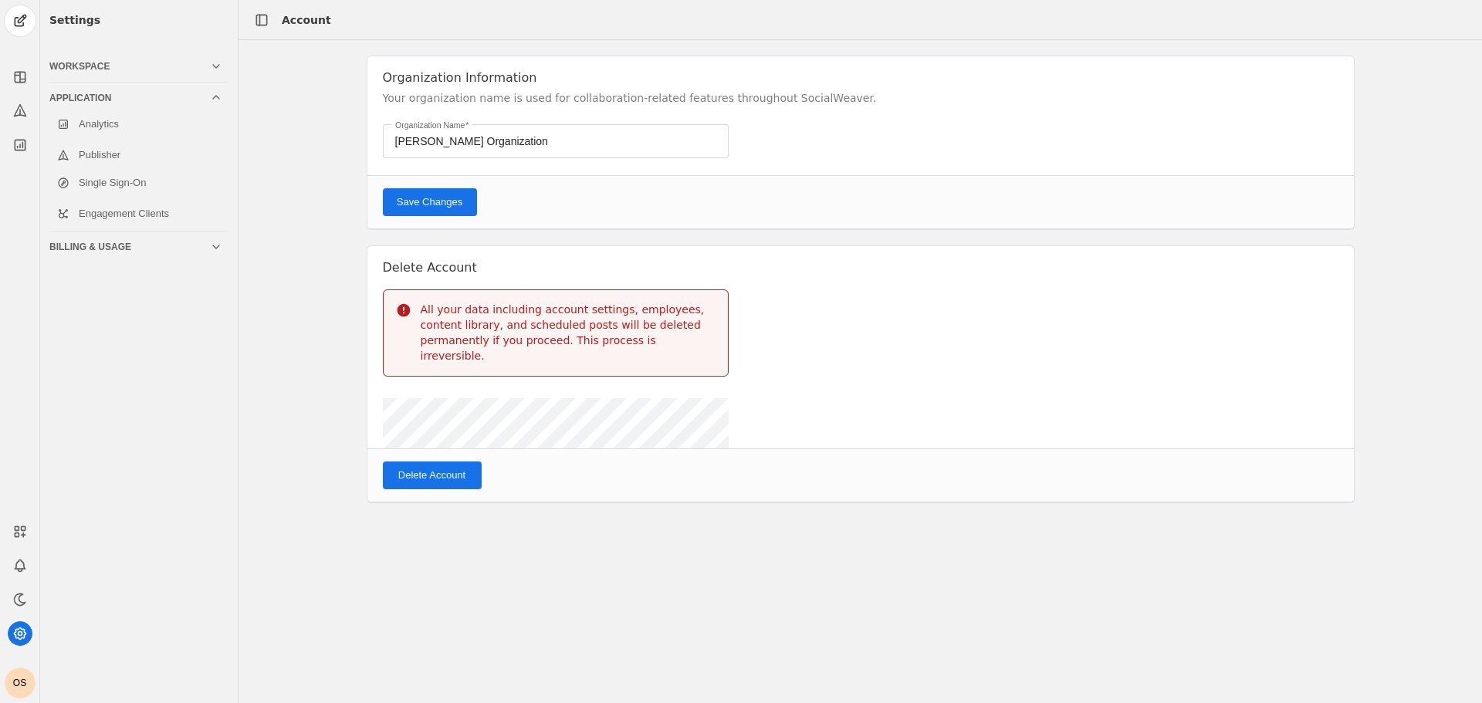
click at [116, 243] on div "Billing & Usage" at bounding box center [129, 247] width 161 height 12
click at [119, 99] on div "Application" at bounding box center [129, 98] width 161 height 12
click at [128, 212] on link "Engagement Clients" at bounding box center [138, 214] width 179 height 28
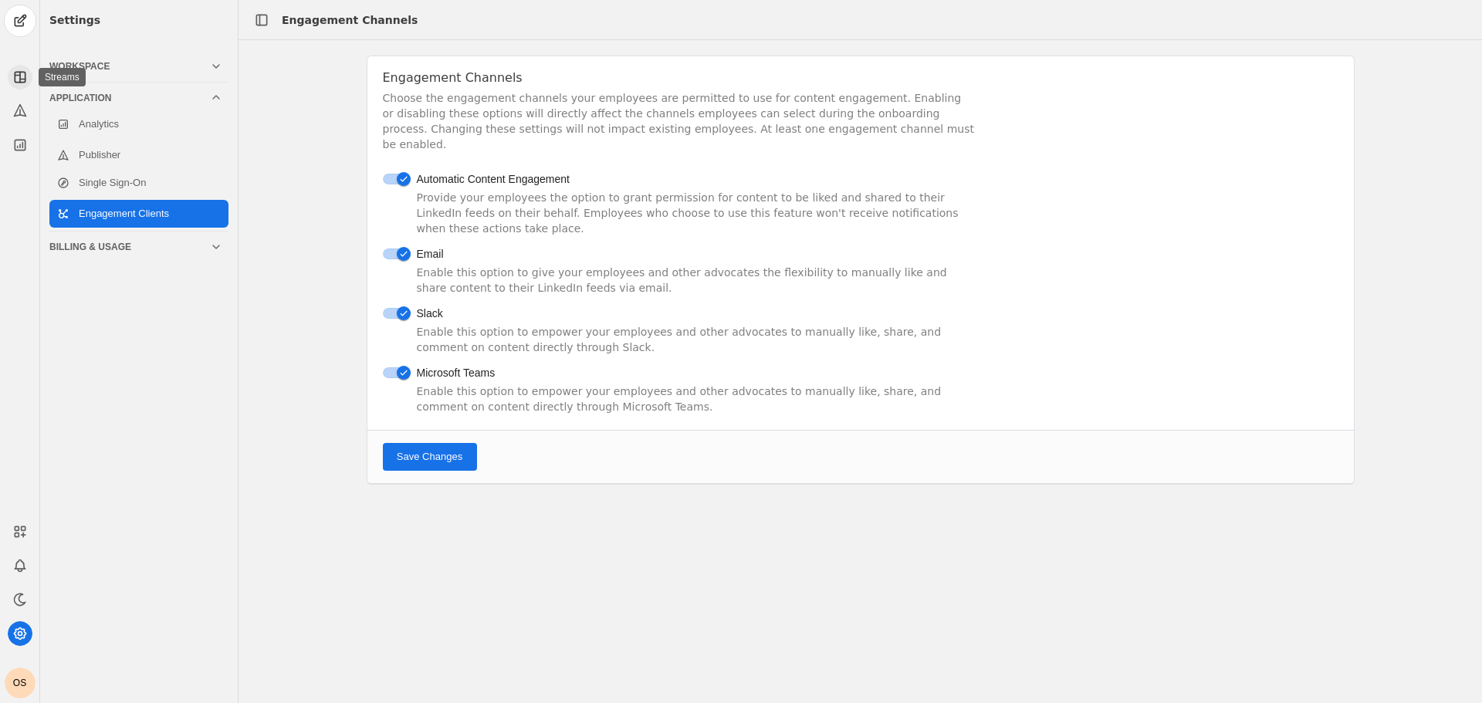
click at [18, 78] on icon at bounding box center [19, 76] width 15 height 15
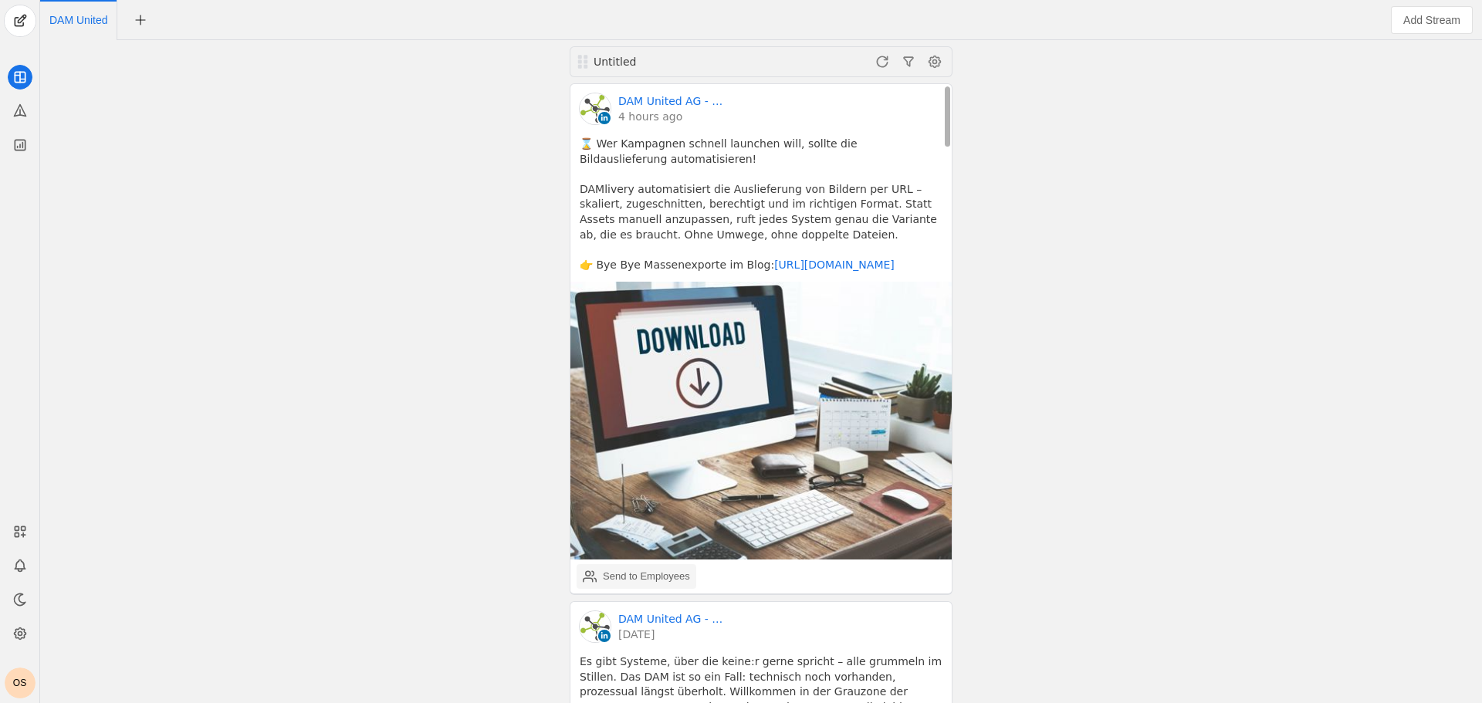
click at [637, 577] on div "Send to Employees" at bounding box center [646, 576] width 87 height 15
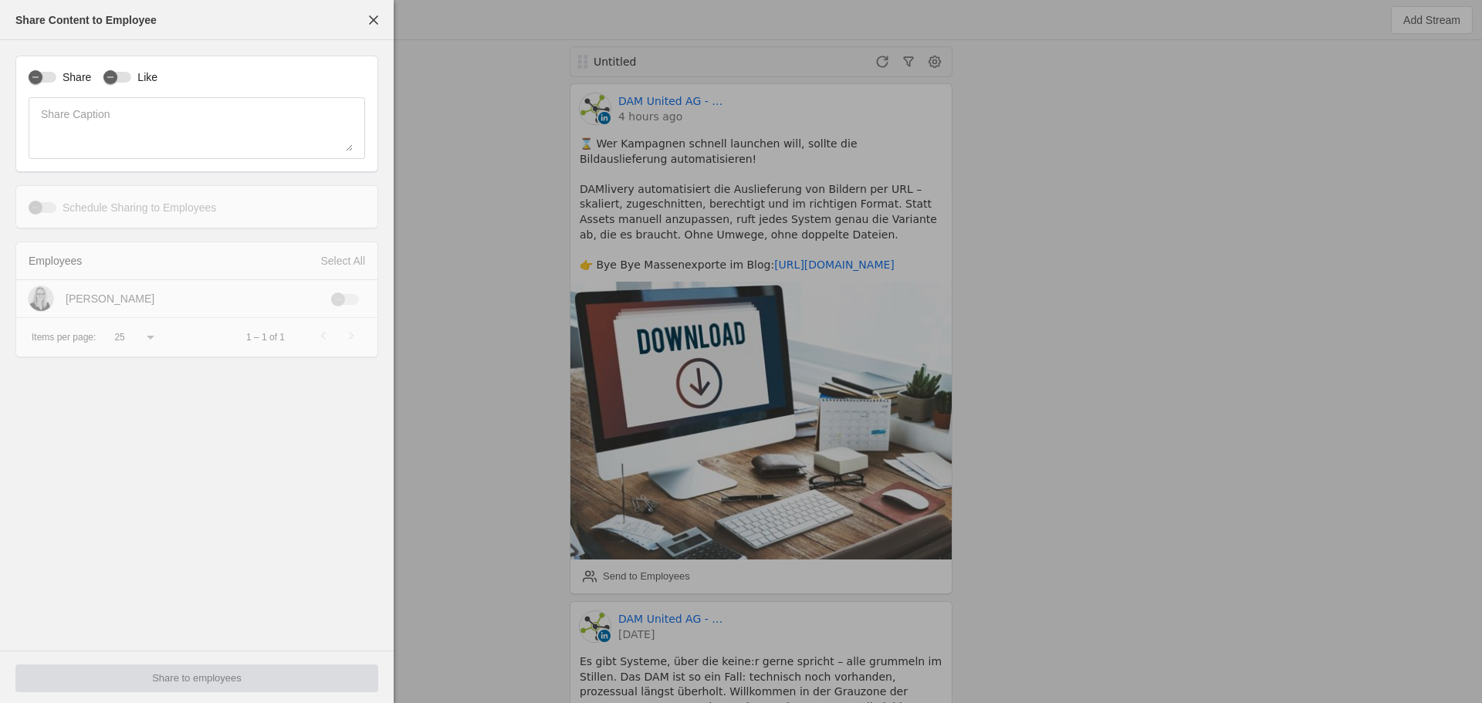
click at [89, 120] on mat-label "Share Caption" at bounding box center [75, 114] width 69 height 19
click at [92, 210] on label "Schedule Sharing to Employees" at bounding box center [136, 207] width 160 height 15
click at [49, 93] on div "Share Like Share Caption" at bounding box center [196, 114] width 363 height 117
click at [40, 81] on div "button" at bounding box center [36, 77] width 14 height 14
click at [36, 210] on icon "button" at bounding box center [35, 207] width 9 height 9
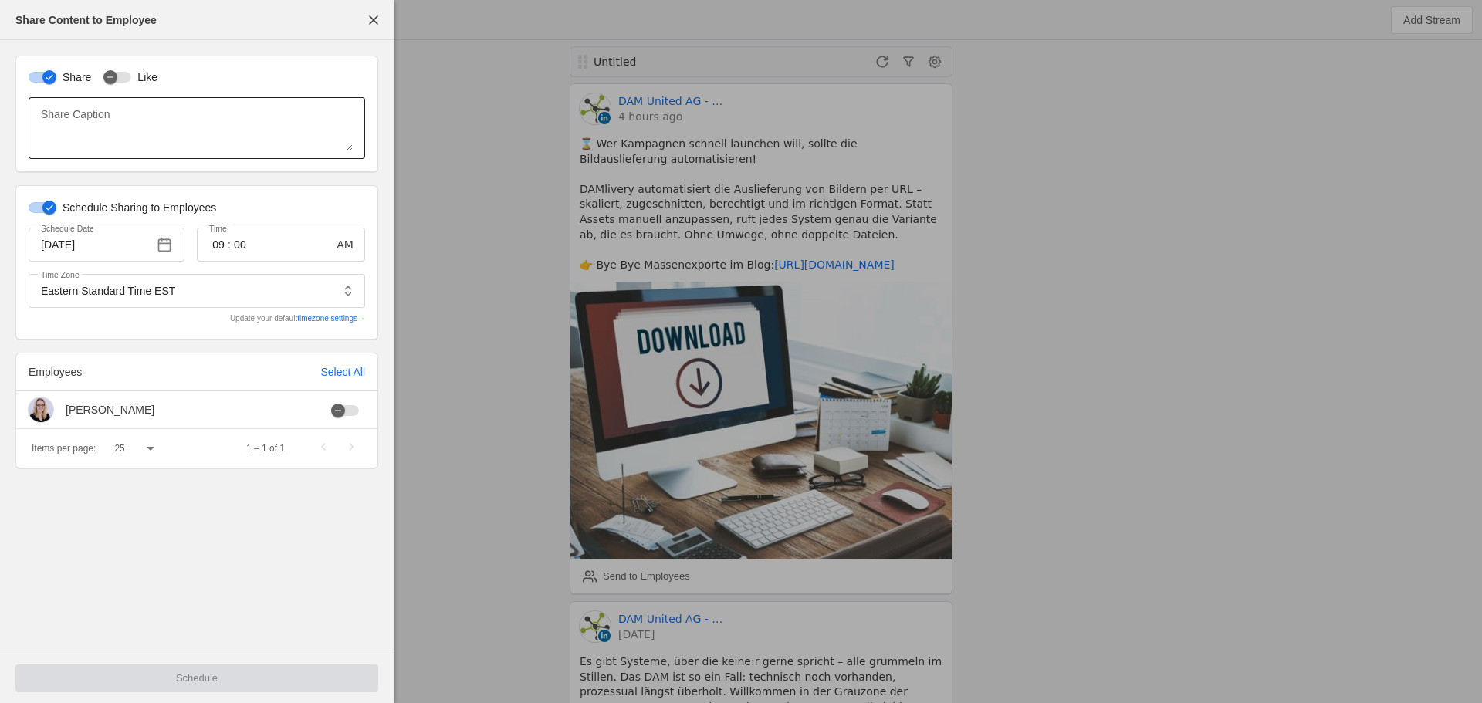
click at [83, 114] on mat-label "Share Caption" at bounding box center [75, 114] width 69 height 19
click at [83, 114] on textarea "Share Caption" at bounding box center [197, 128] width 312 height 46
click at [112, 84] on div "button" at bounding box center [110, 77] width 14 height 14
click at [102, 246] on input "10/8/2025" at bounding box center [94, 244] width 107 height 19
click at [249, 241] on input "00" at bounding box center [240, 244] width 19 height 19
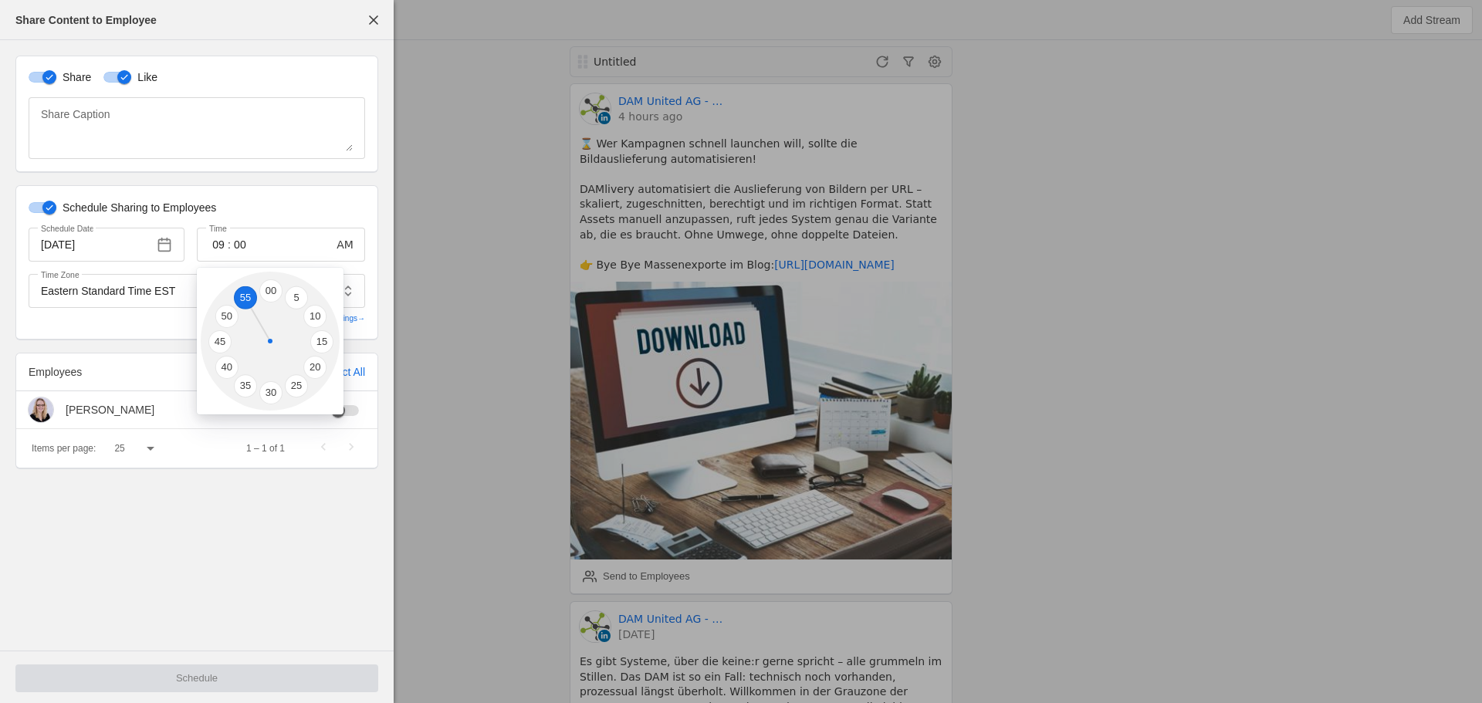
click at [251, 293] on li "55" at bounding box center [245, 297] width 23 height 23
type input "55"
click at [226, 406] on mat-cell at bounding box center [258, 409] width 120 height 37
click at [337, 414] on icon "button" at bounding box center [337, 410] width 9 height 9
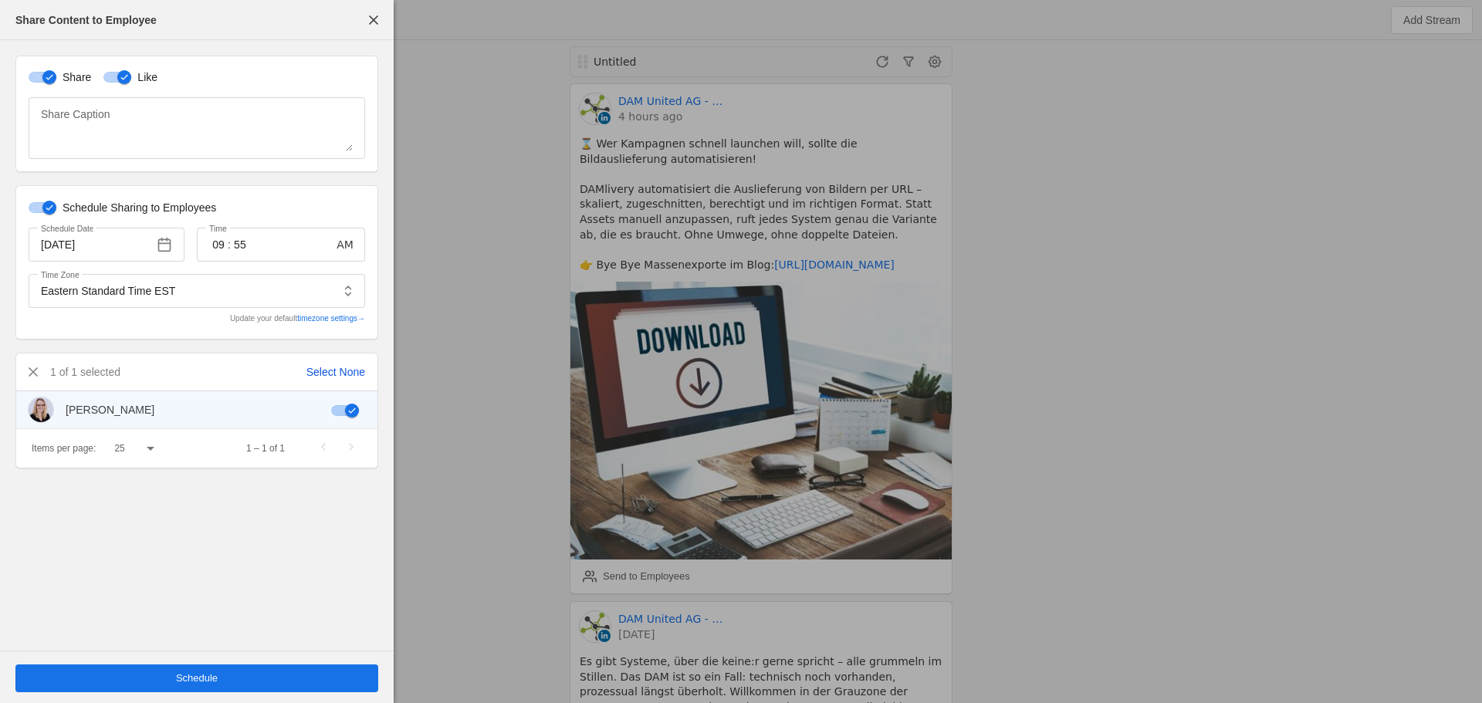
click at [308, 376] on div "Select None" at bounding box center [335, 371] width 59 height 15
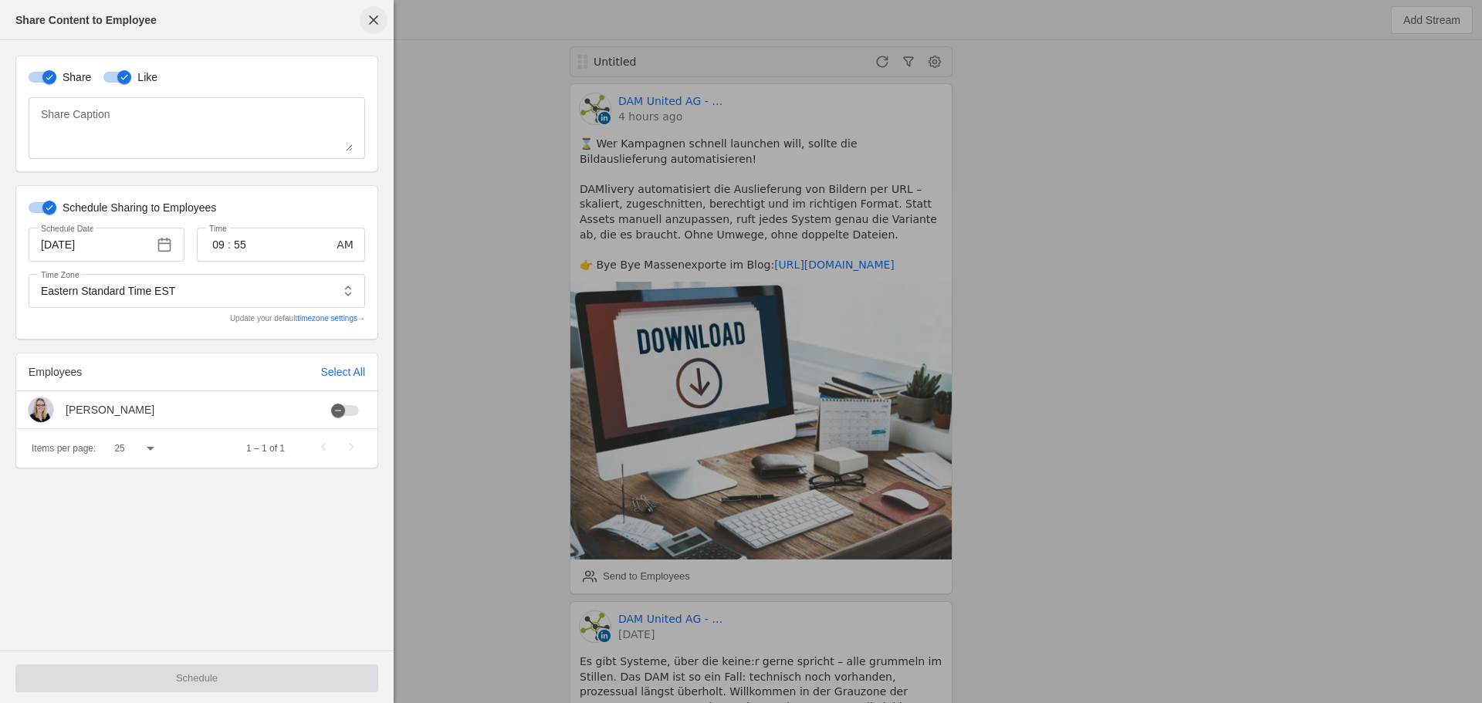
click at [377, 19] on span "button" at bounding box center [374, 20] width 28 height 28
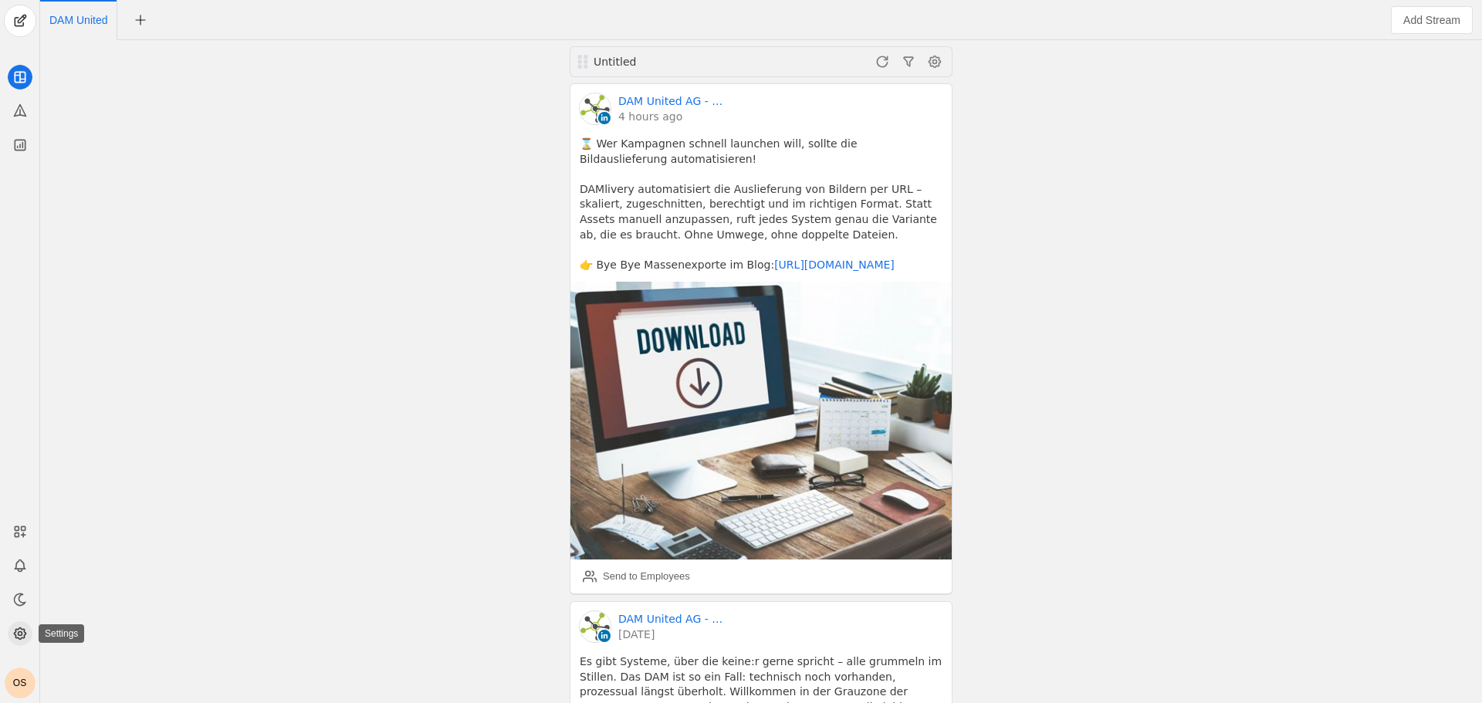
click at [23, 632] on icon at bounding box center [19, 633] width 15 height 15
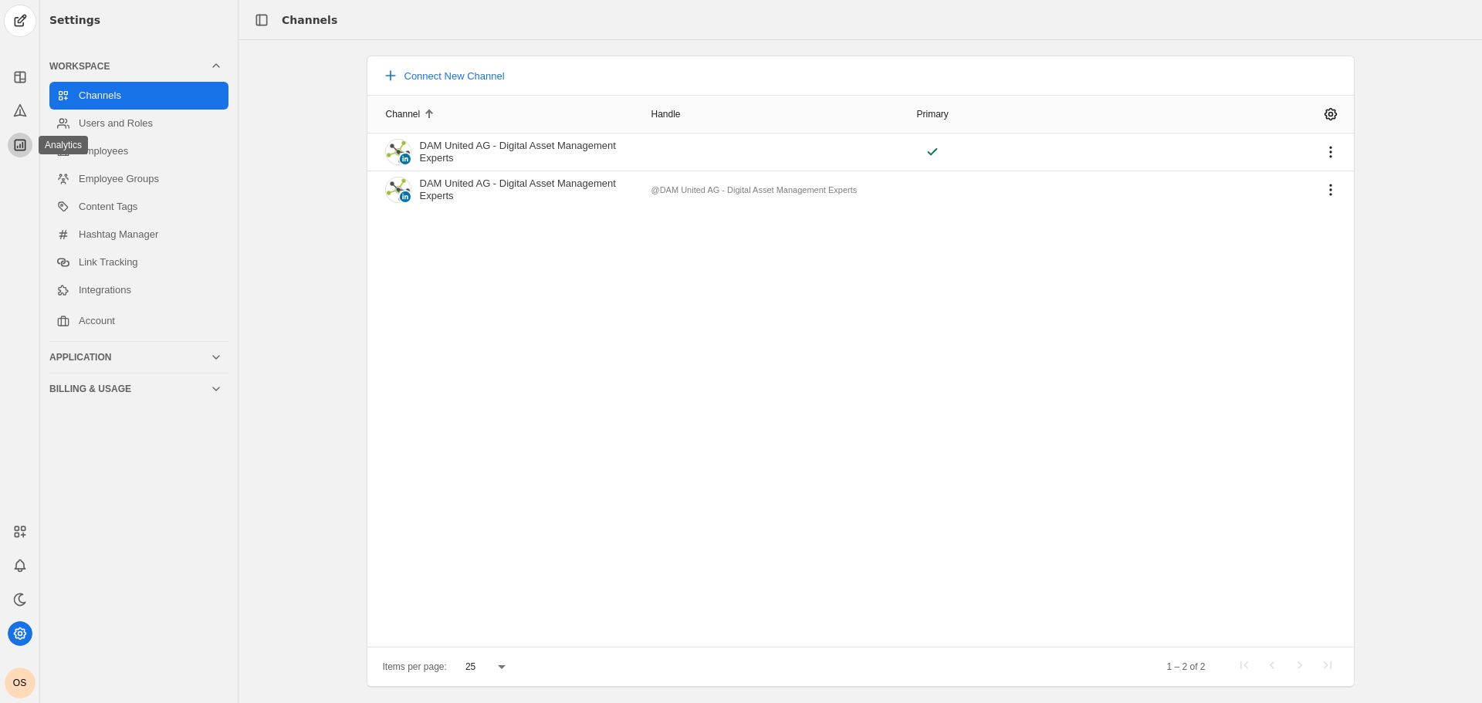
click at [17, 145] on icon at bounding box center [19, 144] width 15 height 15
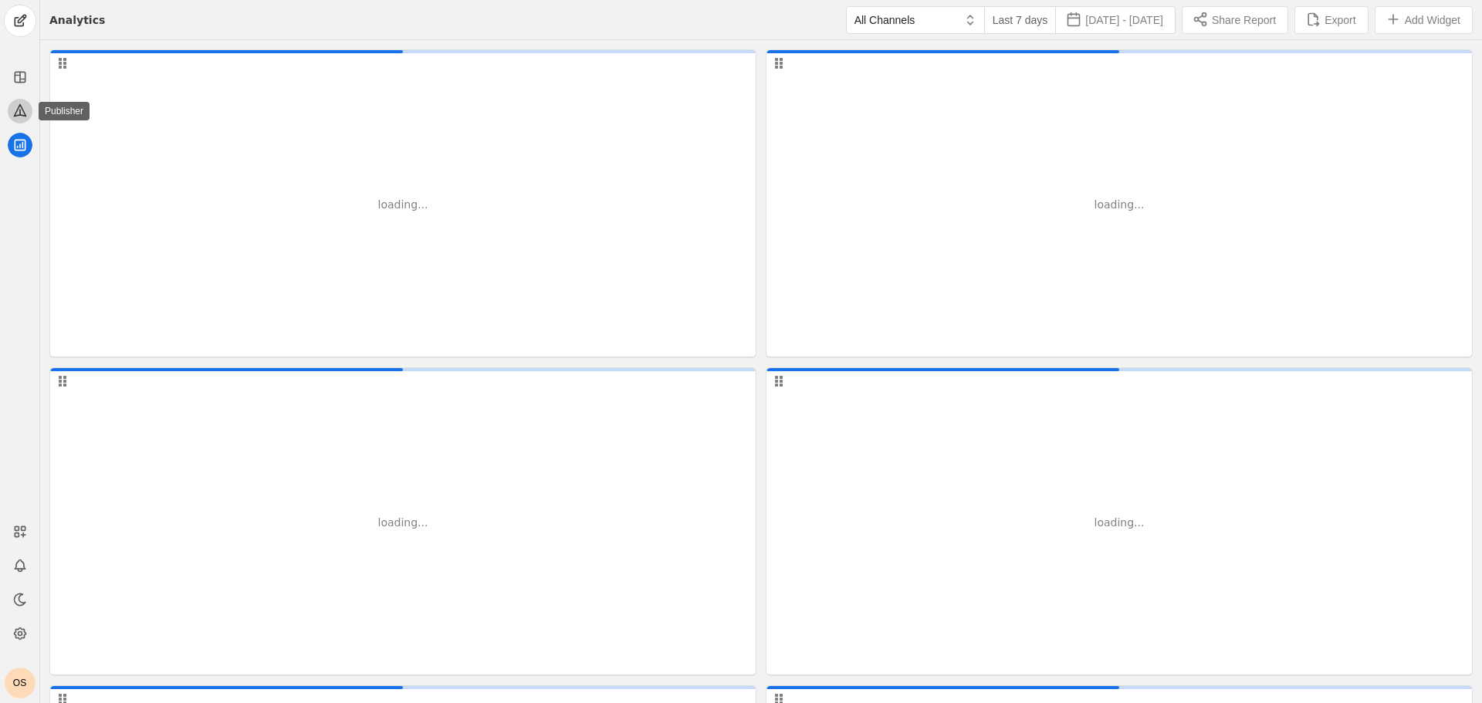
click at [19, 113] on icon at bounding box center [20, 111] width 12 height 12
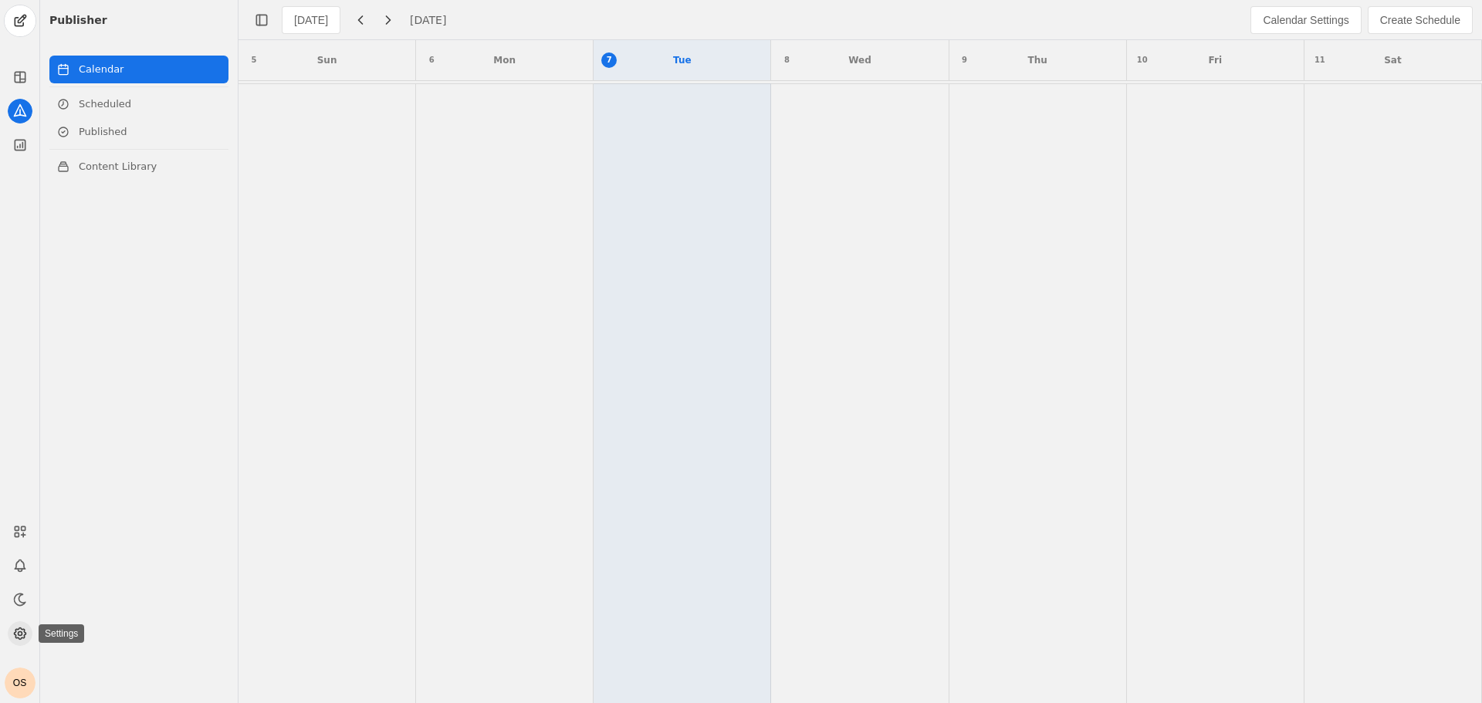
click at [20, 641] on icon at bounding box center [19, 633] width 15 height 15
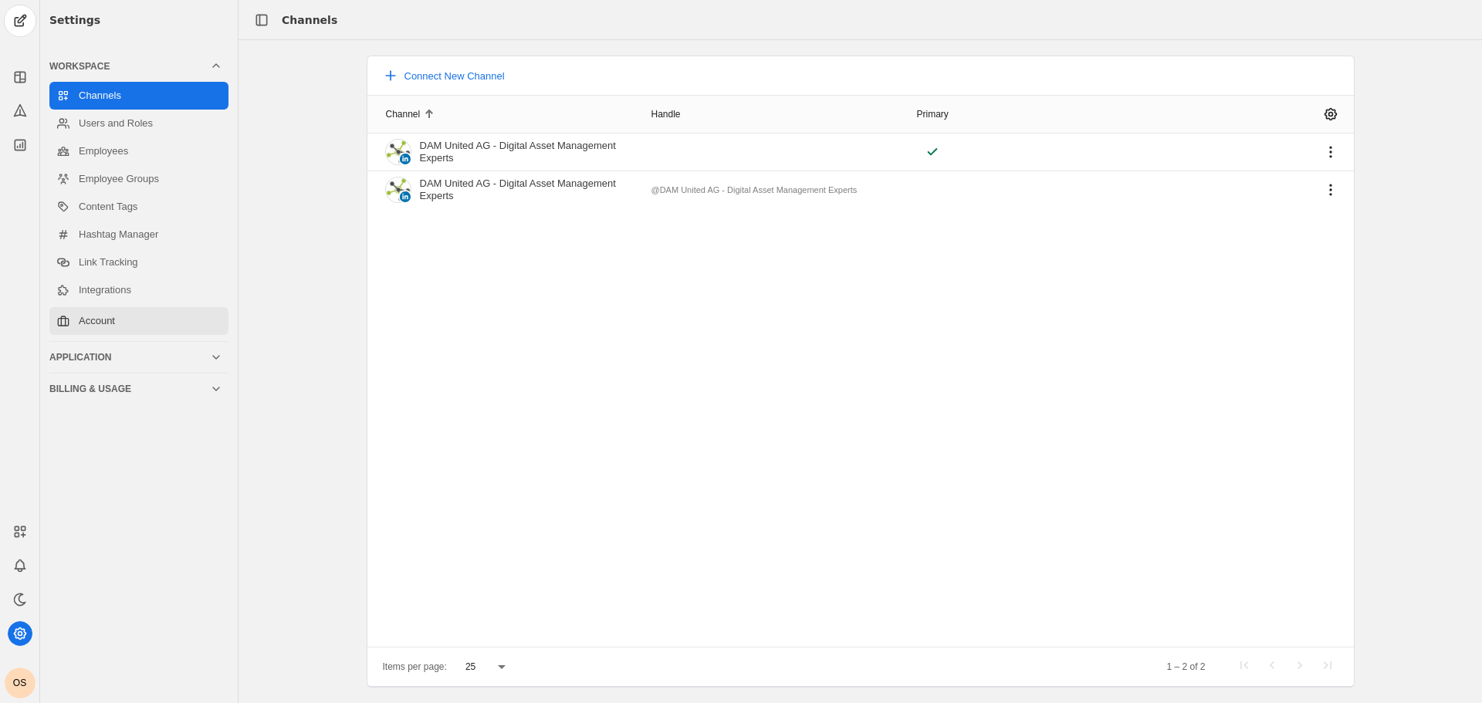
click at [117, 320] on link "Account" at bounding box center [138, 321] width 179 height 28
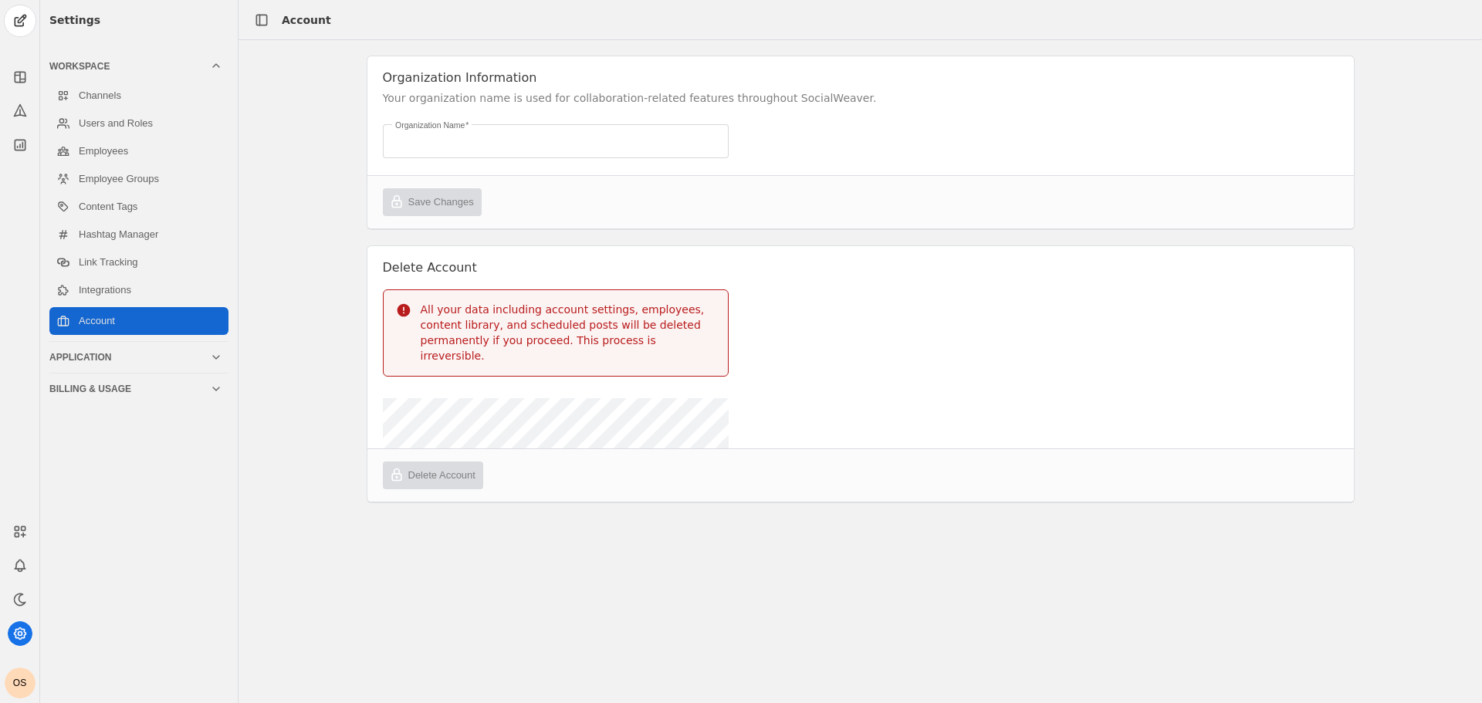
type input "Olivia Schütt's Organization"
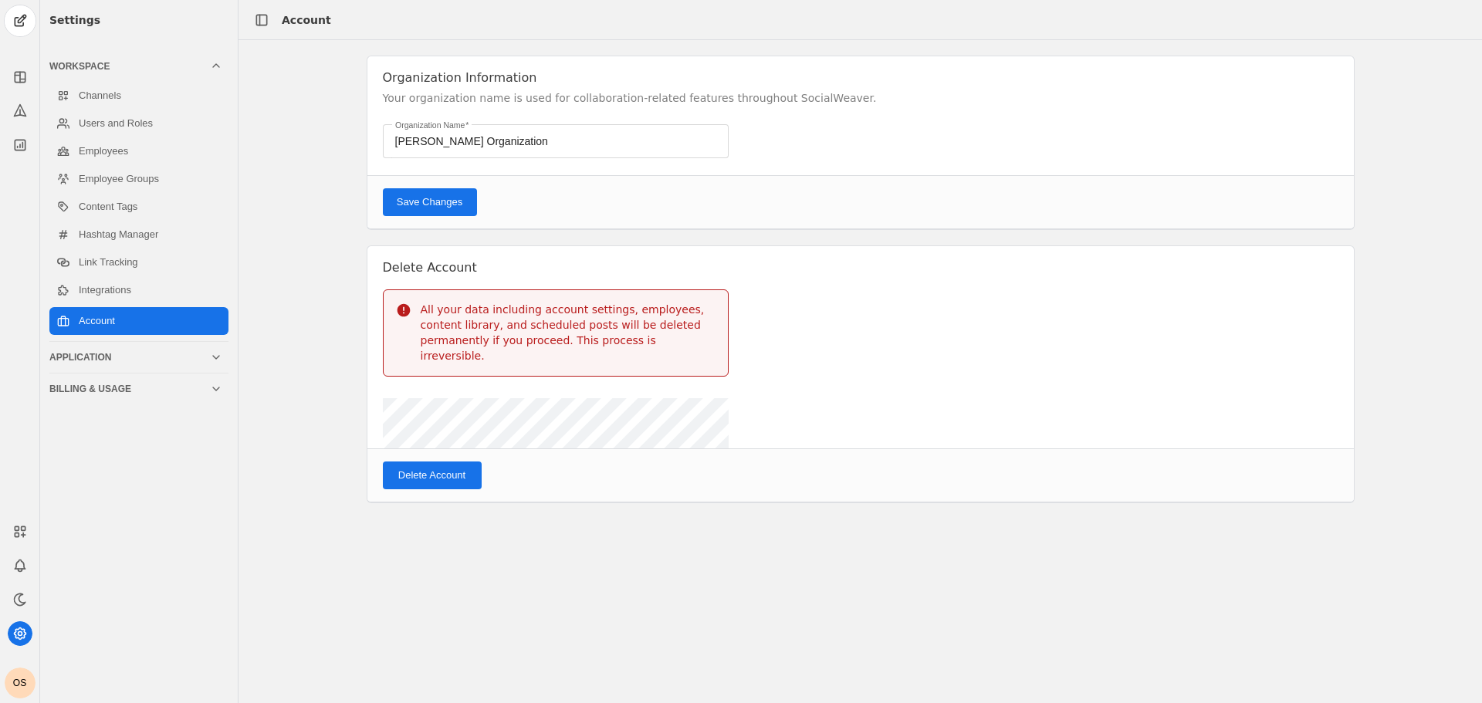
click at [0, 702] on com-1password-button at bounding box center [0, 703] width 0 height 0
click at [418, 468] on span "Delete Account" at bounding box center [431, 475] width 67 height 15
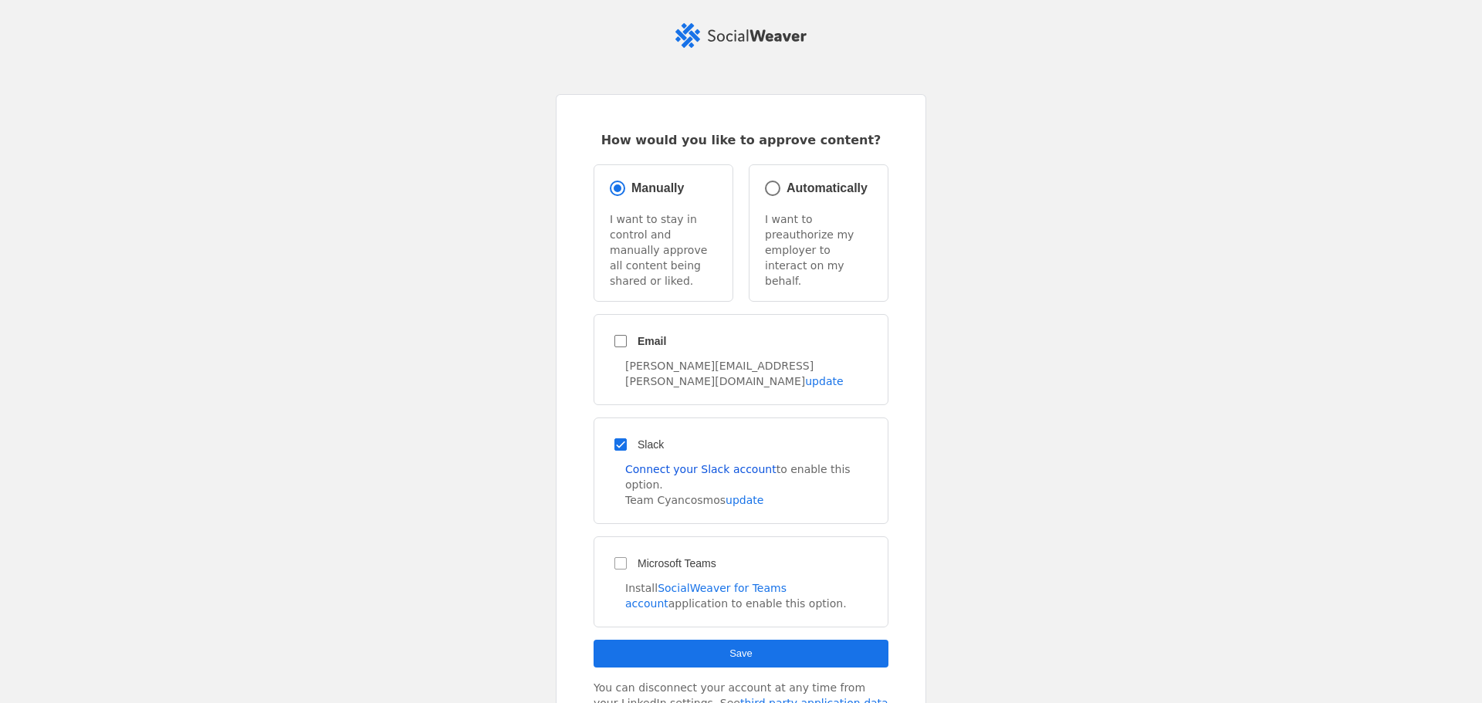
click at [675, 463] on link "Connect your Slack account" at bounding box center [700, 469] width 151 height 12
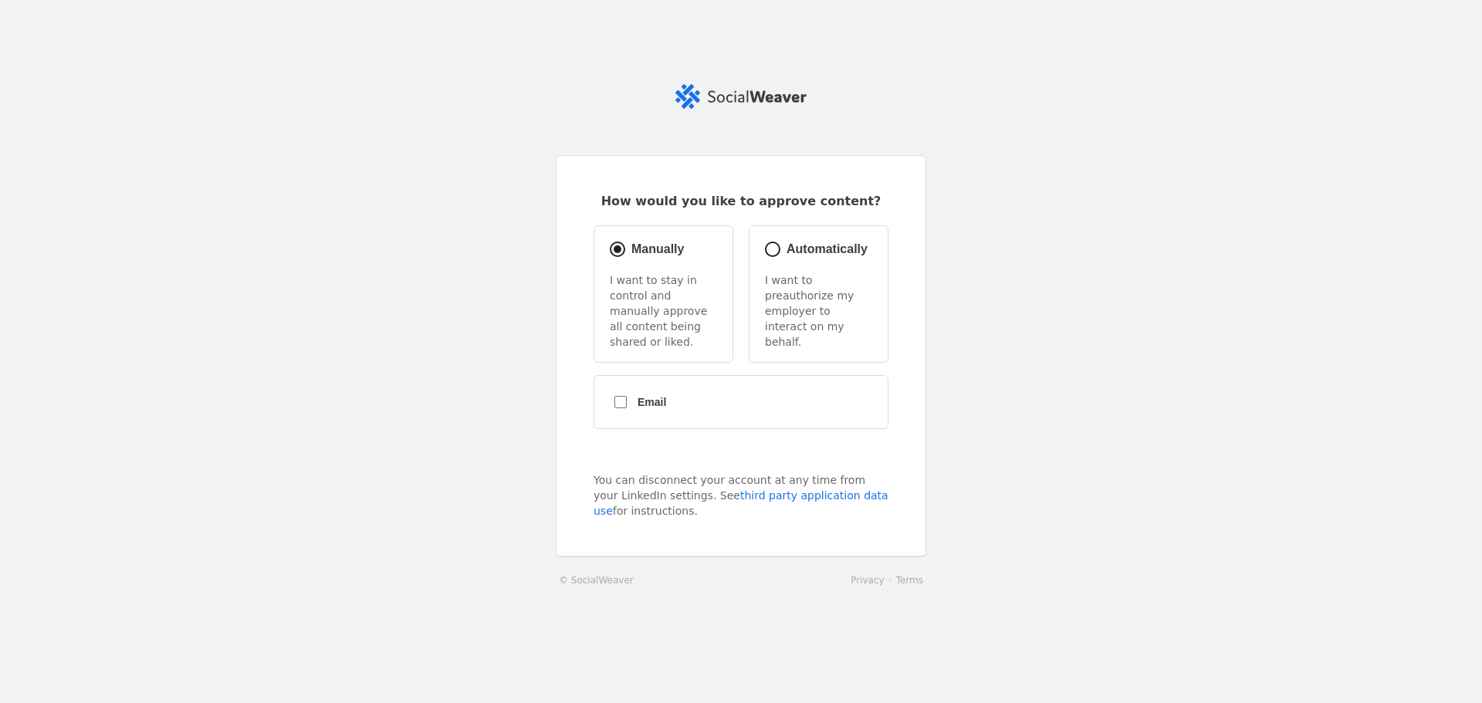
radio input "true"
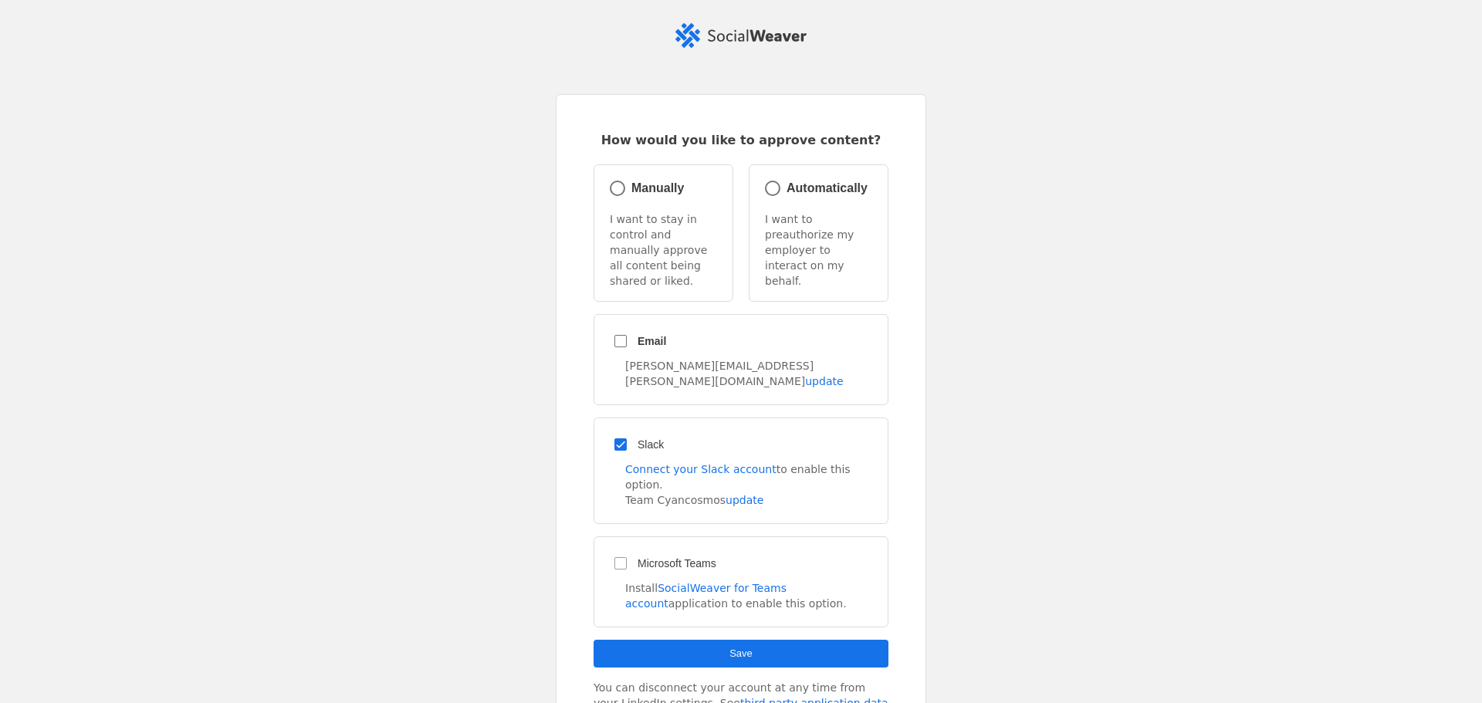
click at [679, 640] on span "submit" at bounding box center [741, 654] width 295 height 28
